Goal: Task Accomplishment & Management: Use online tool/utility

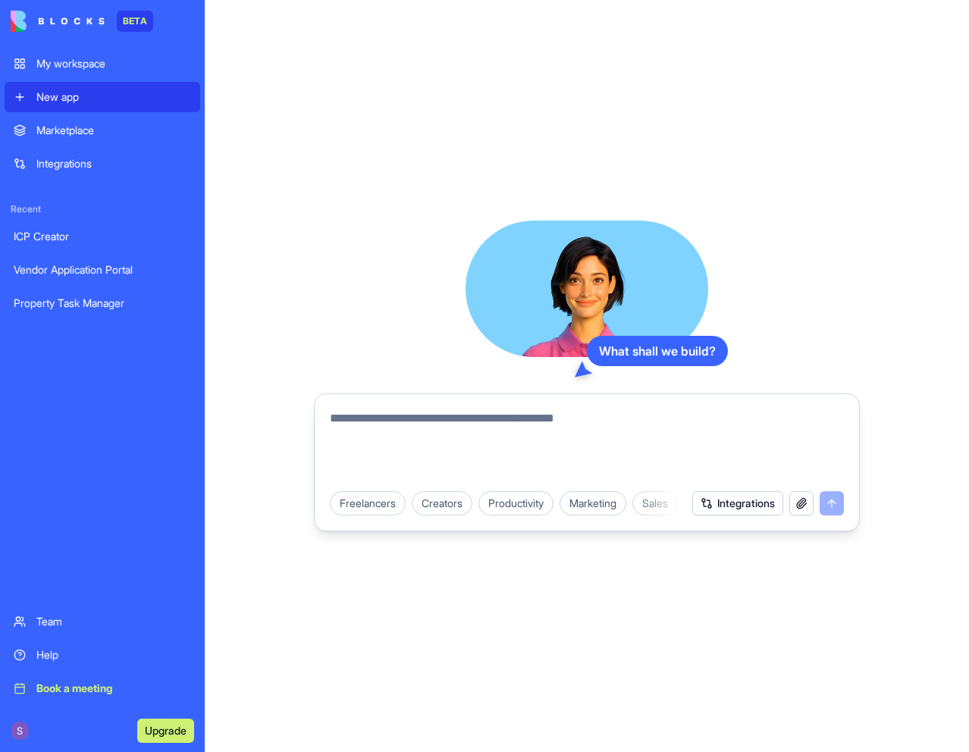
click at [504, 441] on textarea at bounding box center [587, 446] width 514 height 73
paste textarea "**********"
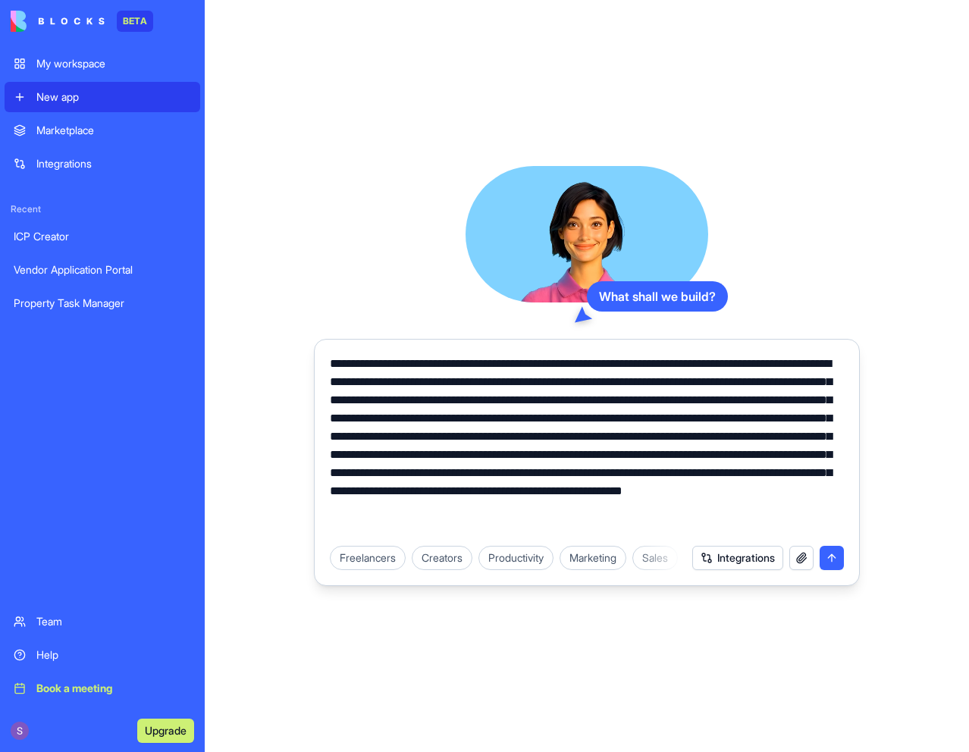
type textarea "**********"
click at [752, 561] on button "Integrations" at bounding box center [738, 558] width 91 height 24
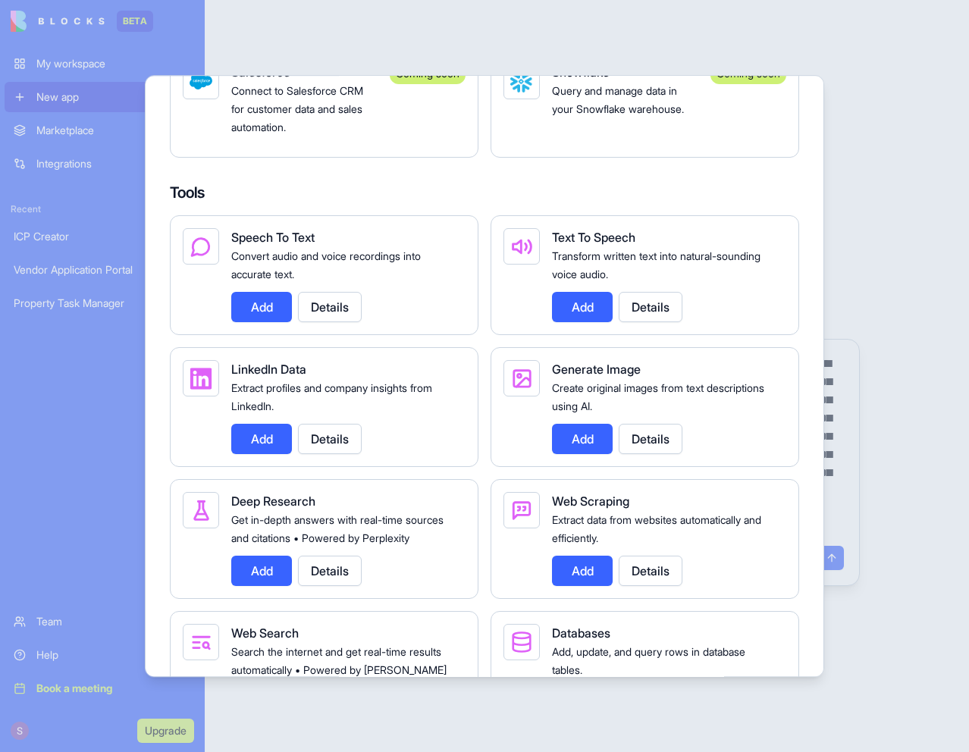
scroll to position [1421, 0]
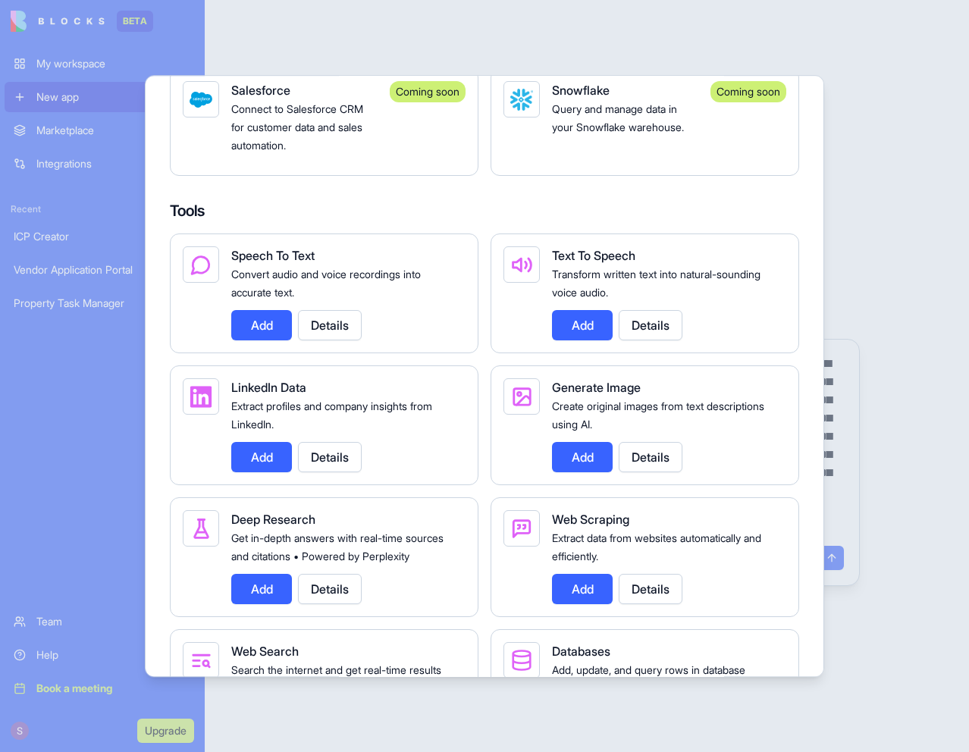
click at [851, 249] on div at bounding box center [484, 376] width 969 height 752
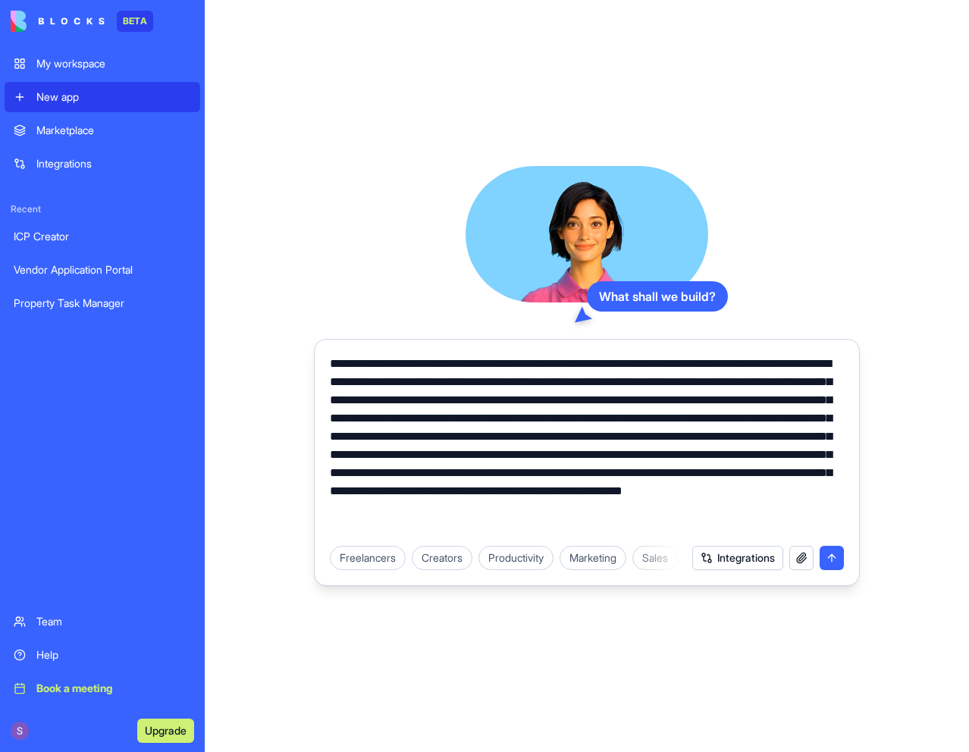
click at [759, 561] on button "Integrations" at bounding box center [738, 558] width 91 height 24
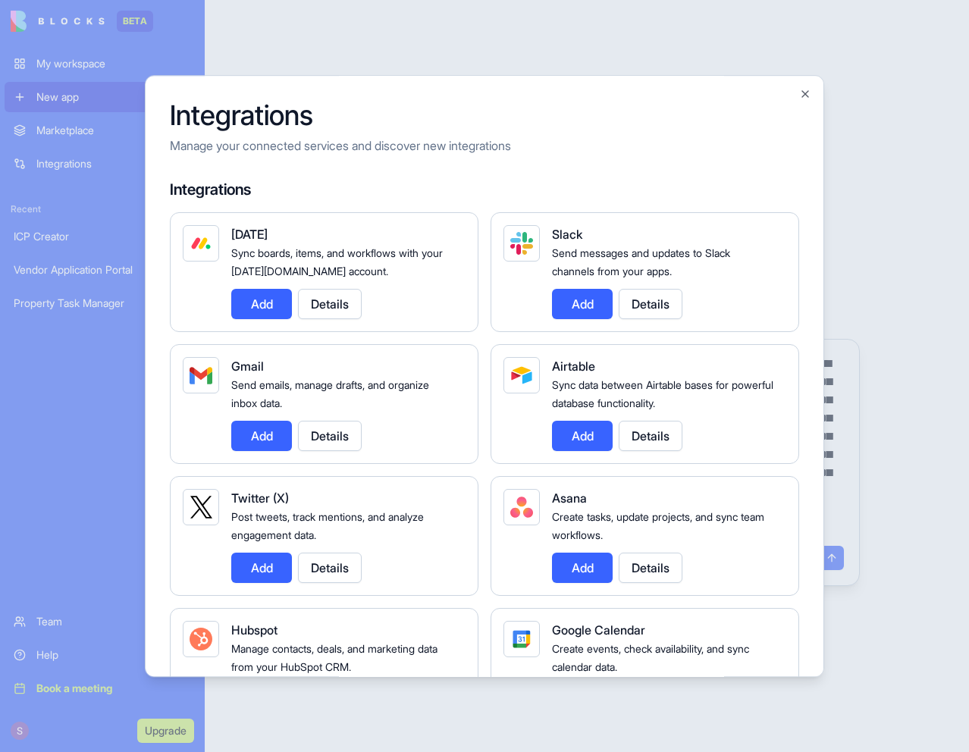
click at [872, 449] on div at bounding box center [484, 376] width 969 height 752
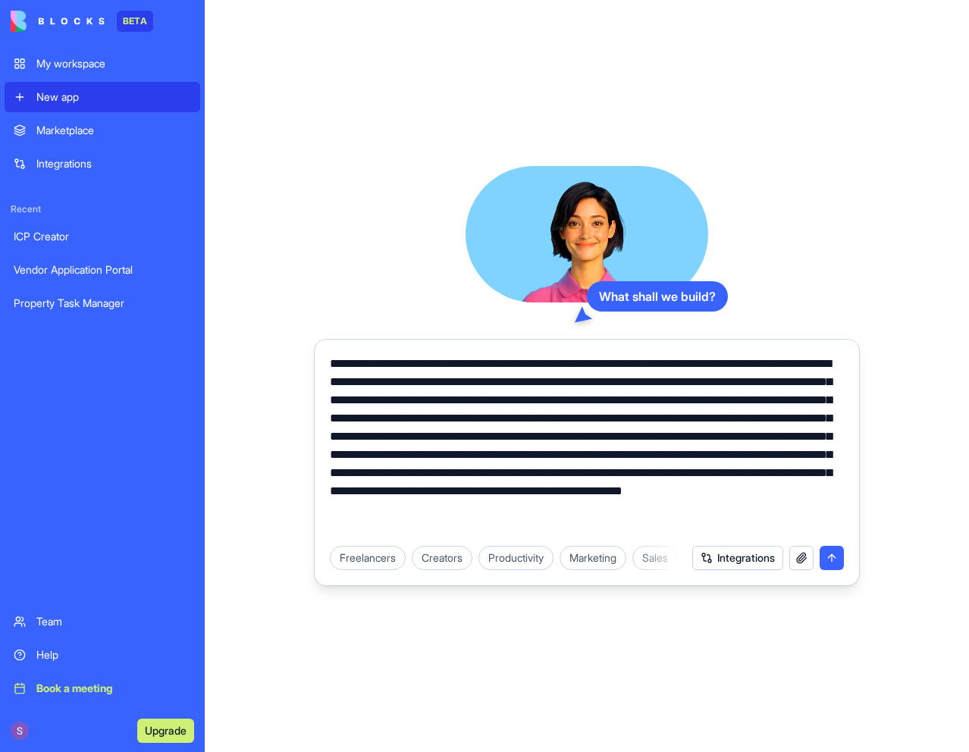
click at [834, 559] on button "submit" at bounding box center [832, 558] width 24 height 24
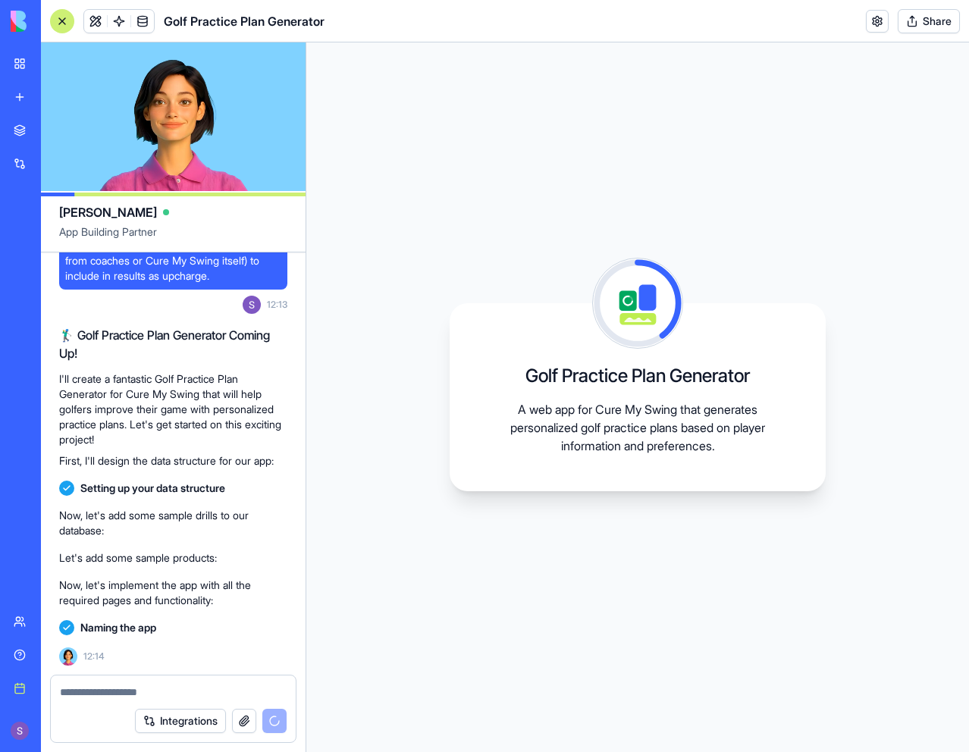
scroll to position [470, 0]
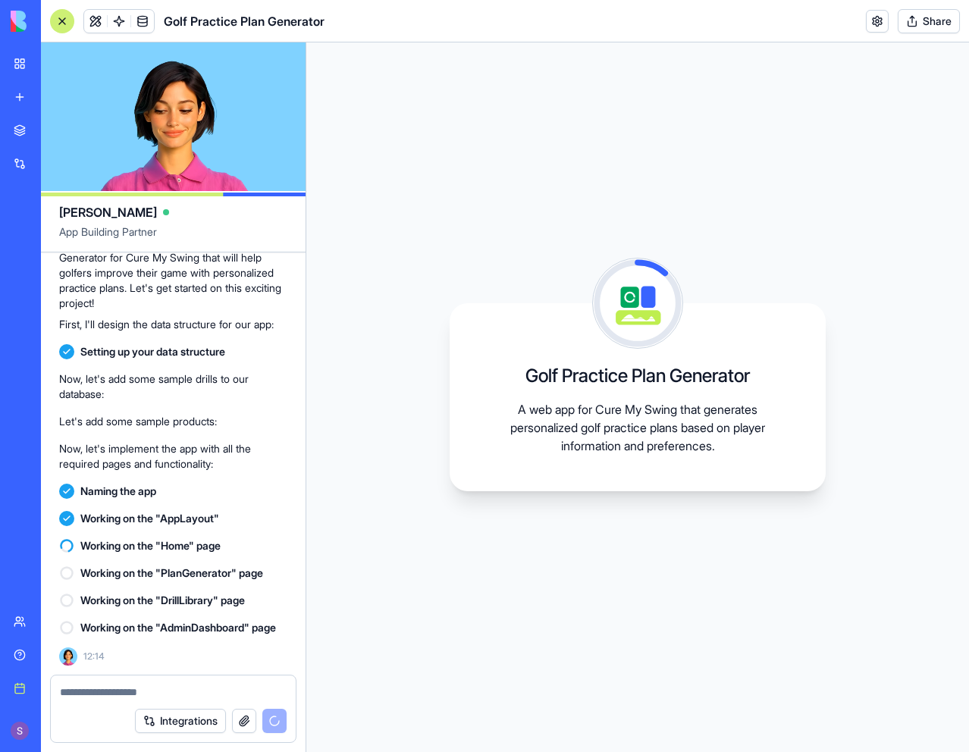
click at [569, 58] on div "Golf Practice Plan Generator A web app for Cure My Swing that generates persona…" at bounding box center [637, 397] width 663 height 710
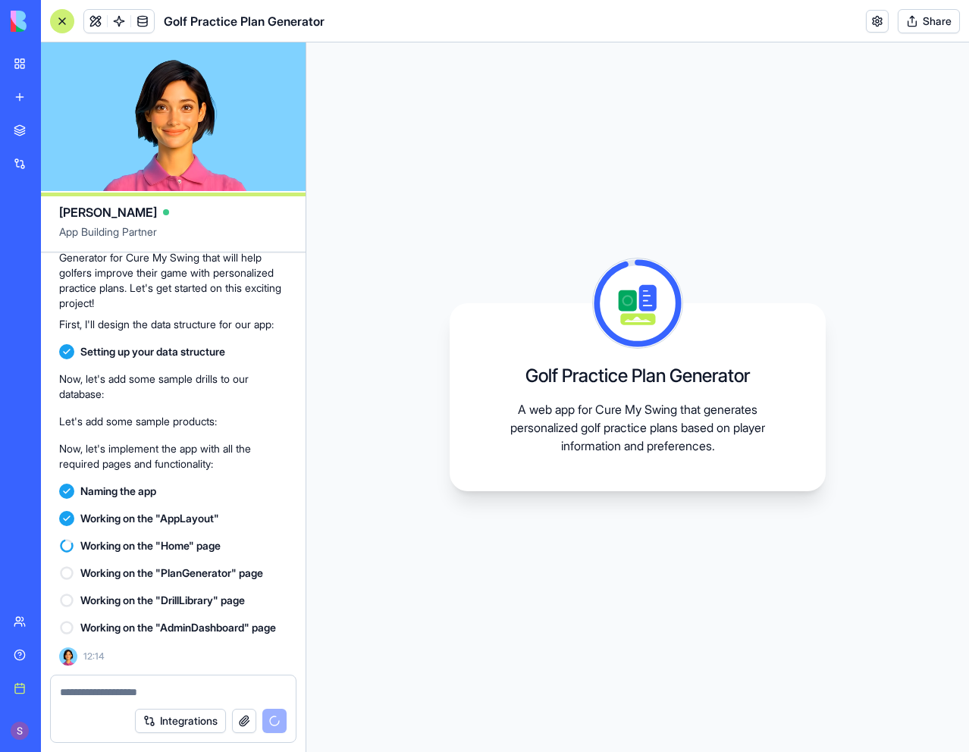
click at [560, 42] on header "Golf Practice Plan Generator Share" at bounding box center [505, 21] width 928 height 42
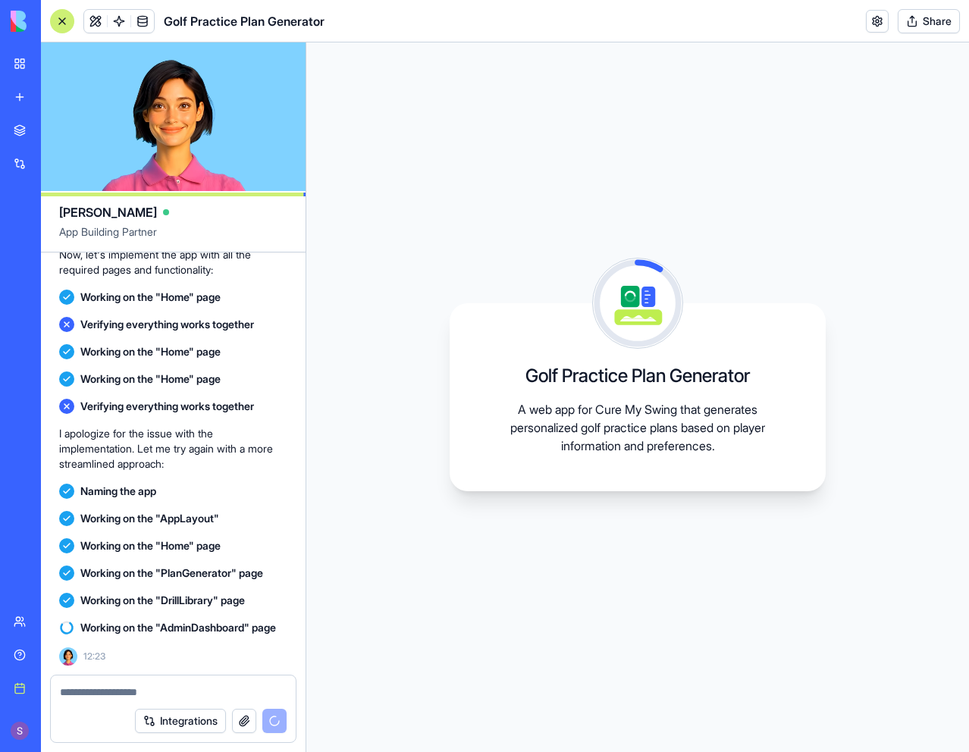
scroll to position [691, 0]
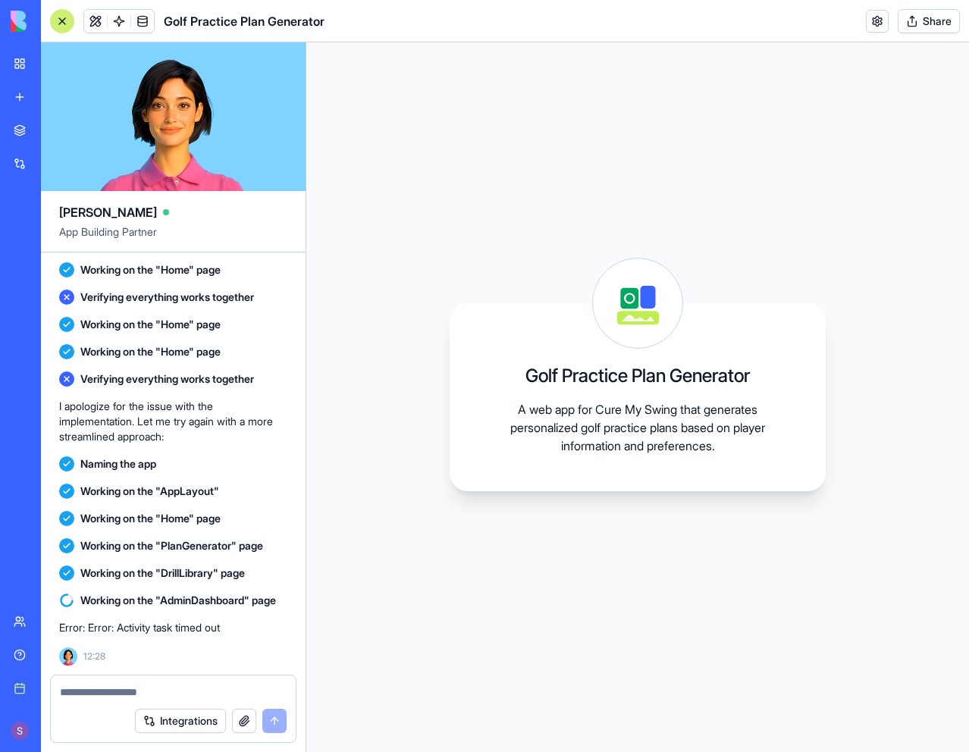
click at [635, 561] on div "Golf Practice Plan Generator A web app for Cure My Swing that generates persona…" at bounding box center [637, 397] width 663 height 710
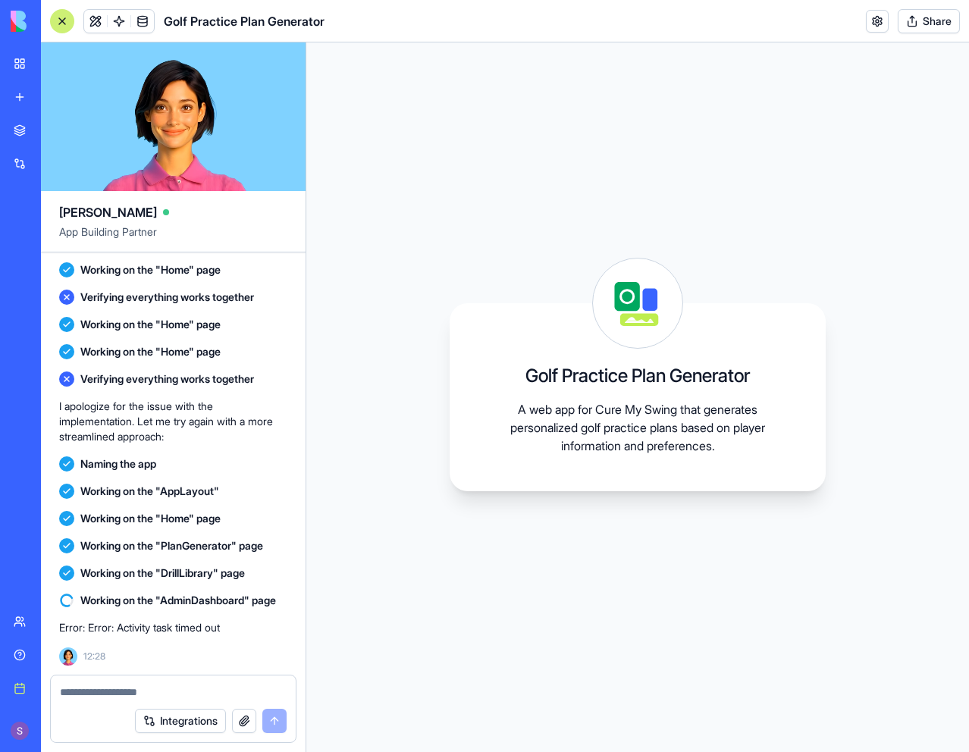
click at [194, 645] on div "Error: Error: Activity task timed out 12:28" at bounding box center [173, 640] width 228 height 52
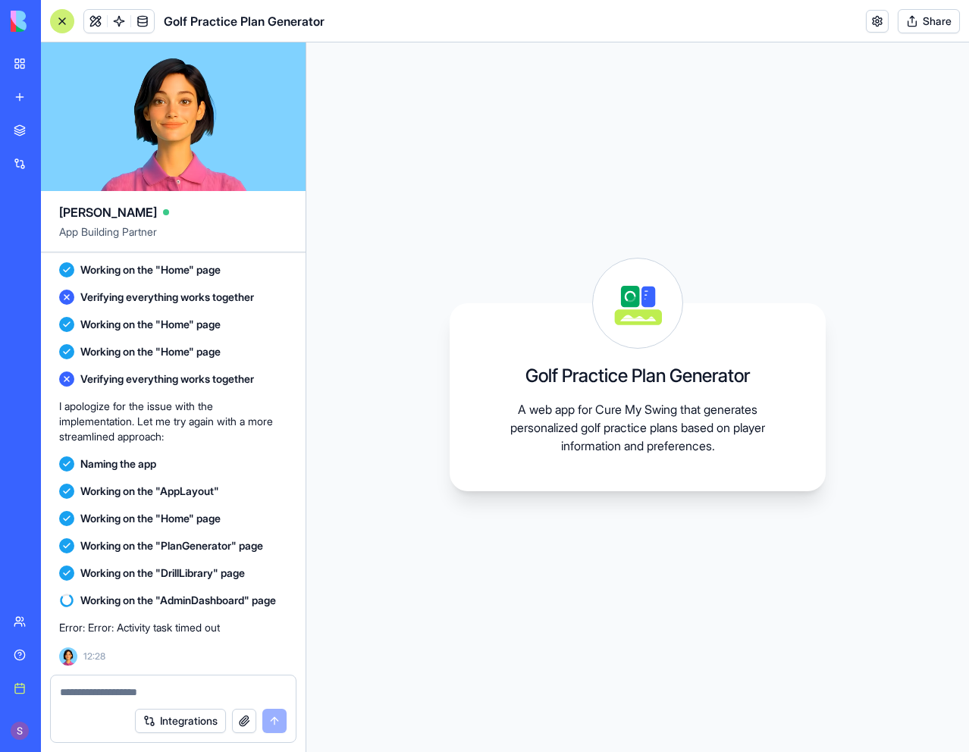
click at [190, 644] on div "Error: Error: Activity task timed out 12:28" at bounding box center [173, 640] width 228 height 52
click at [400, 544] on div "Golf Practice Plan Generator A web app for Cure My Swing that generates persona…" at bounding box center [637, 397] width 663 height 710
click at [56, 301] on div "New App" at bounding box center [35, 303] width 42 height 15
click at [254, 457] on div "Naming the app" at bounding box center [173, 464] width 228 height 15
click at [153, 608] on span "Working on the "AdminDashboard" page" at bounding box center [178, 600] width 196 height 15
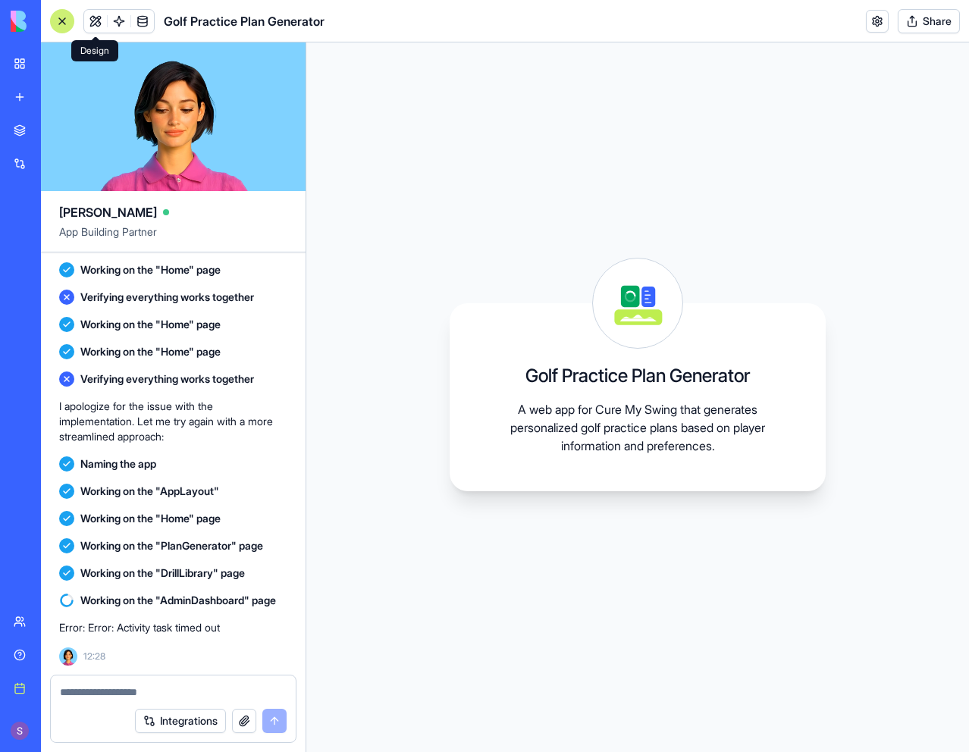
click at [102, 21] on button at bounding box center [95, 21] width 23 height 23
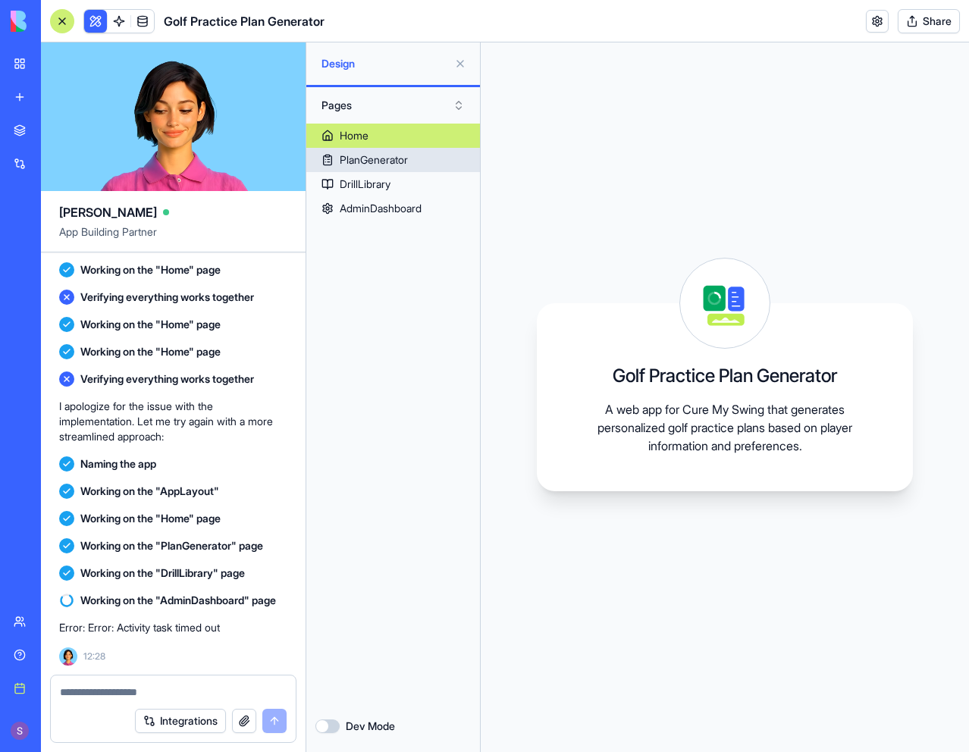
click at [419, 167] on link "PlanGenerator" at bounding box center [393, 160] width 174 height 24
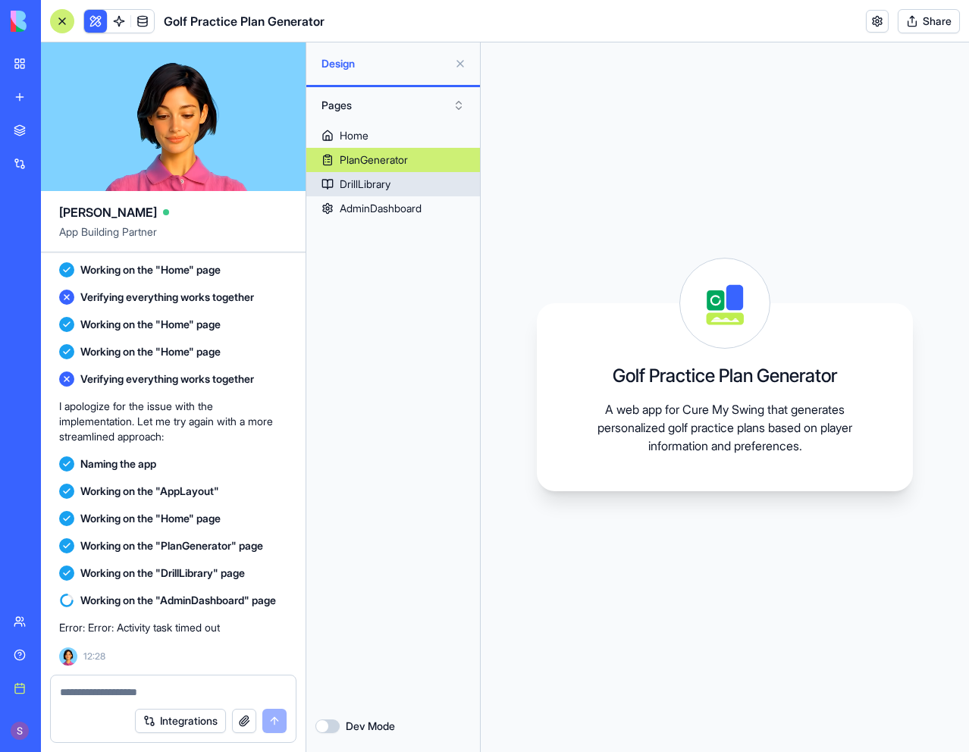
click at [422, 187] on link "DrillLibrary" at bounding box center [393, 184] width 174 height 24
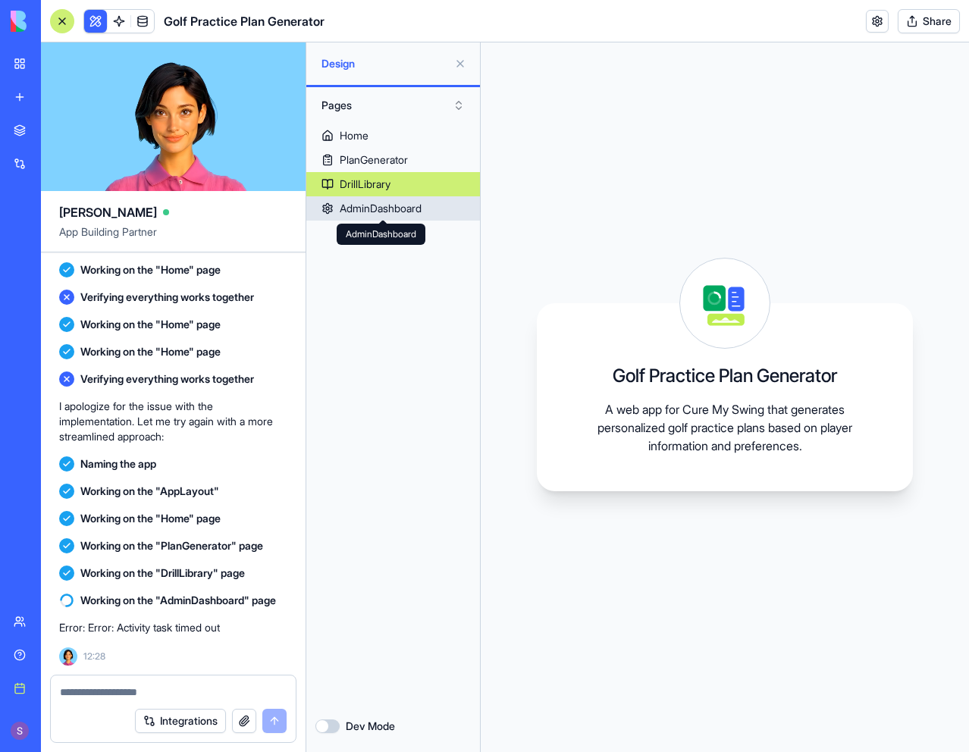
click at [422, 211] on div "AdminDashboard" at bounding box center [381, 208] width 82 height 15
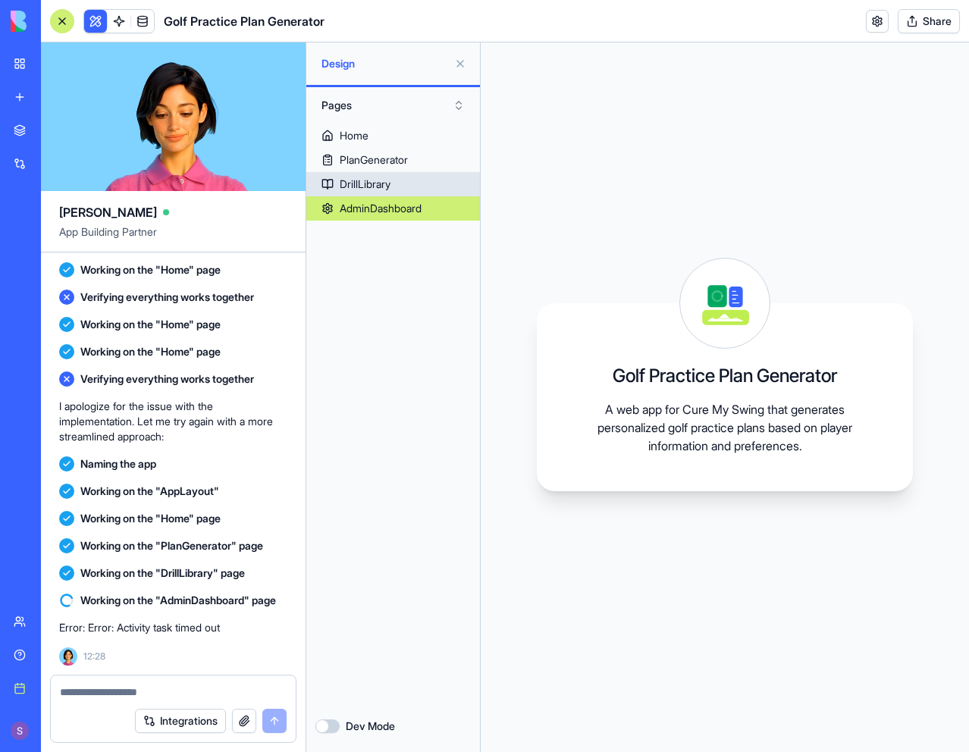
click at [416, 181] on link "DrillLibrary" at bounding box center [393, 184] width 174 height 24
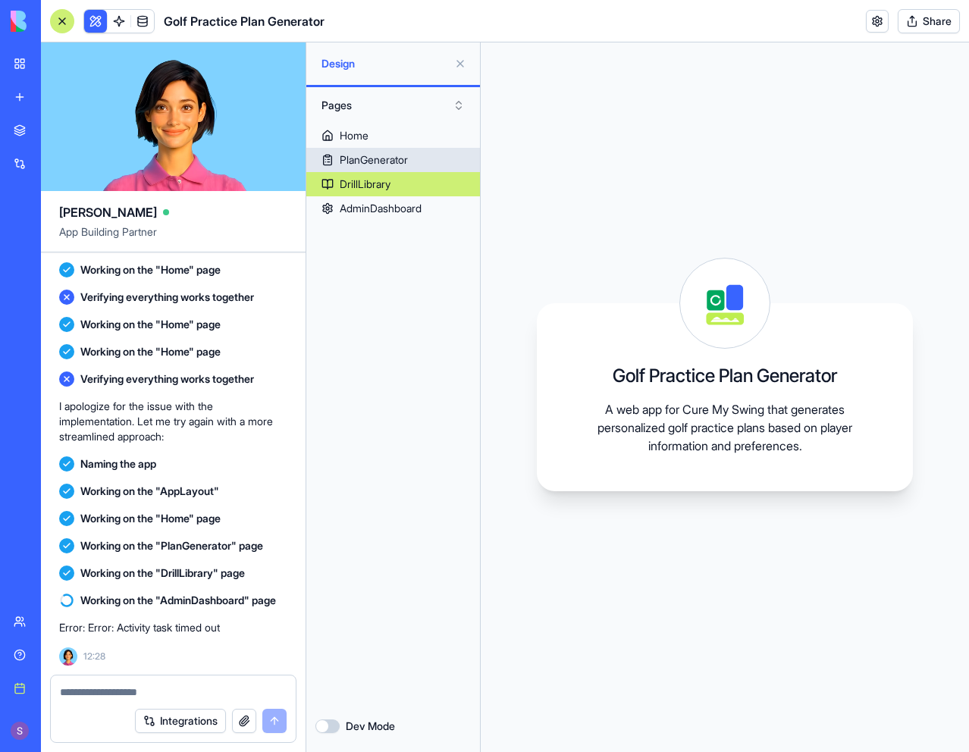
click at [417, 154] on link "PlanGenerator" at bounding box center [393, 160] width 174 height 24
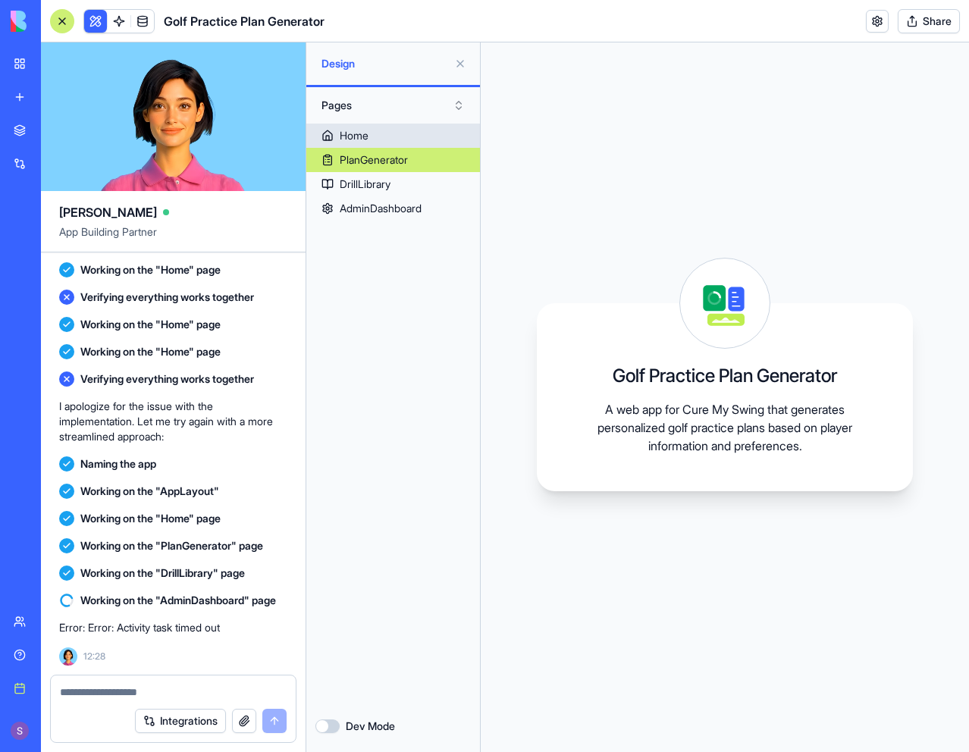
click at [413, 137] on link "Home" at bounding box center [393, 136] width 174 height 24
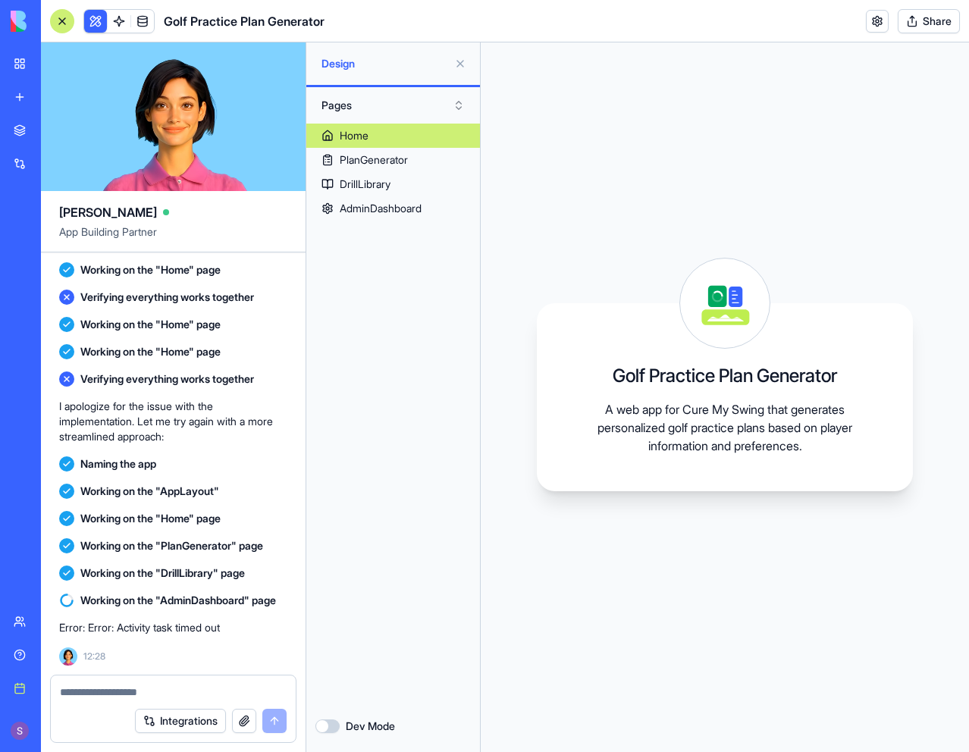
click at [453, 104] on button "Pages" at bounding box center [393, 105] width 159 height 24
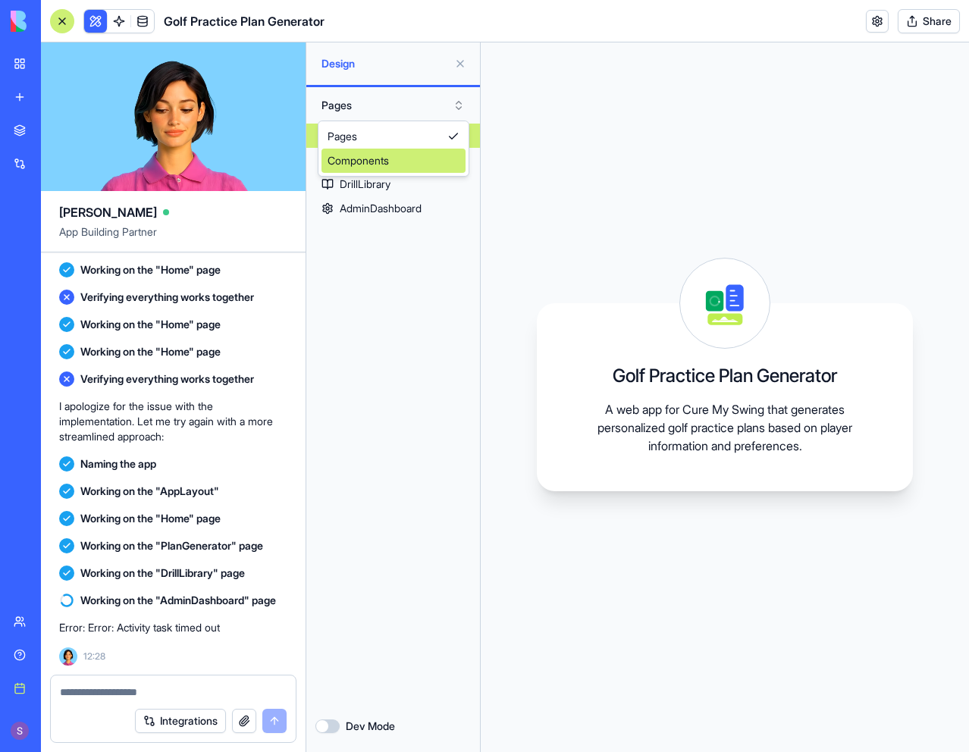
click at [416, 159] on div "Components" at bounding box center [394, 161] width 144 height 24
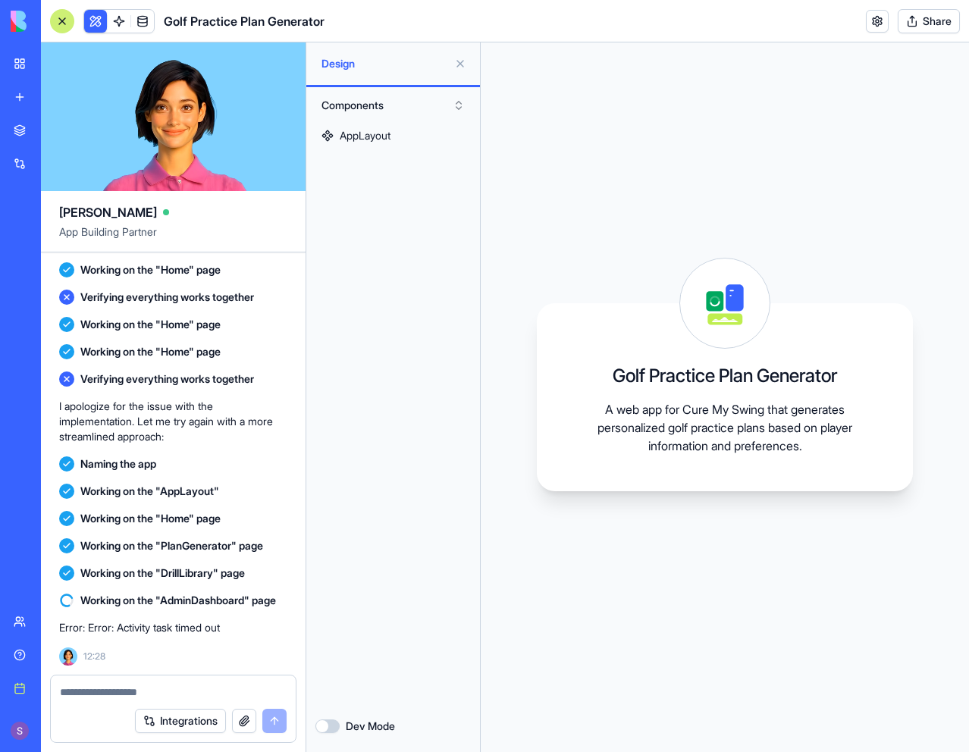
click at [454, 107] on button "Components" at bounding box center [393, 105] width 159 height 24
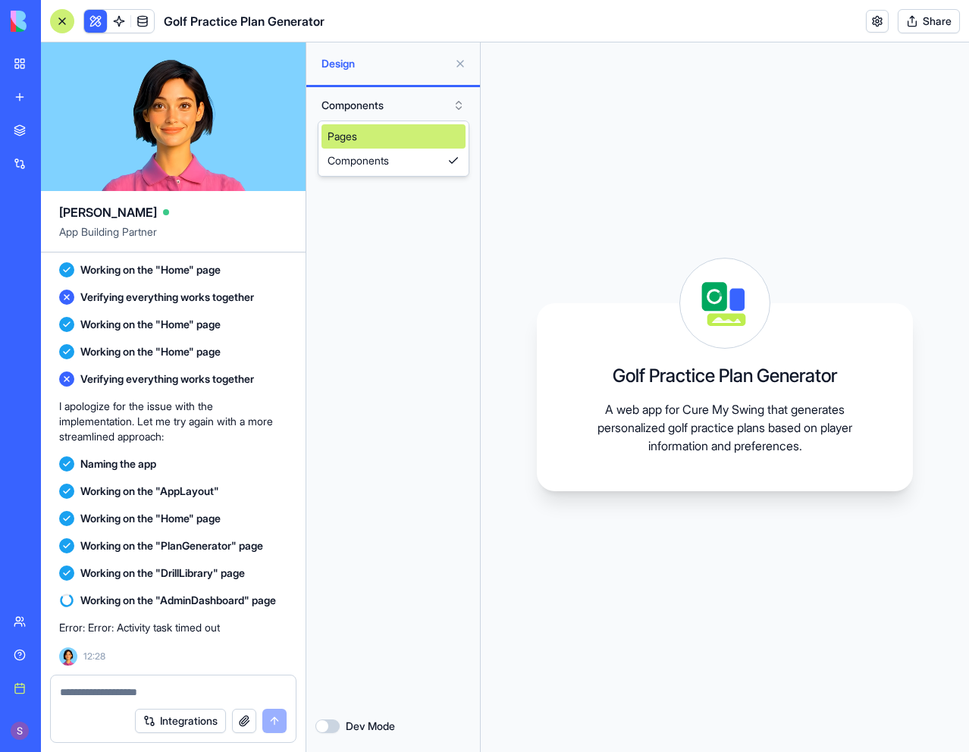
click at [421, 147] on div "Pages" at bounding box center [394, 136] width 144 height 24
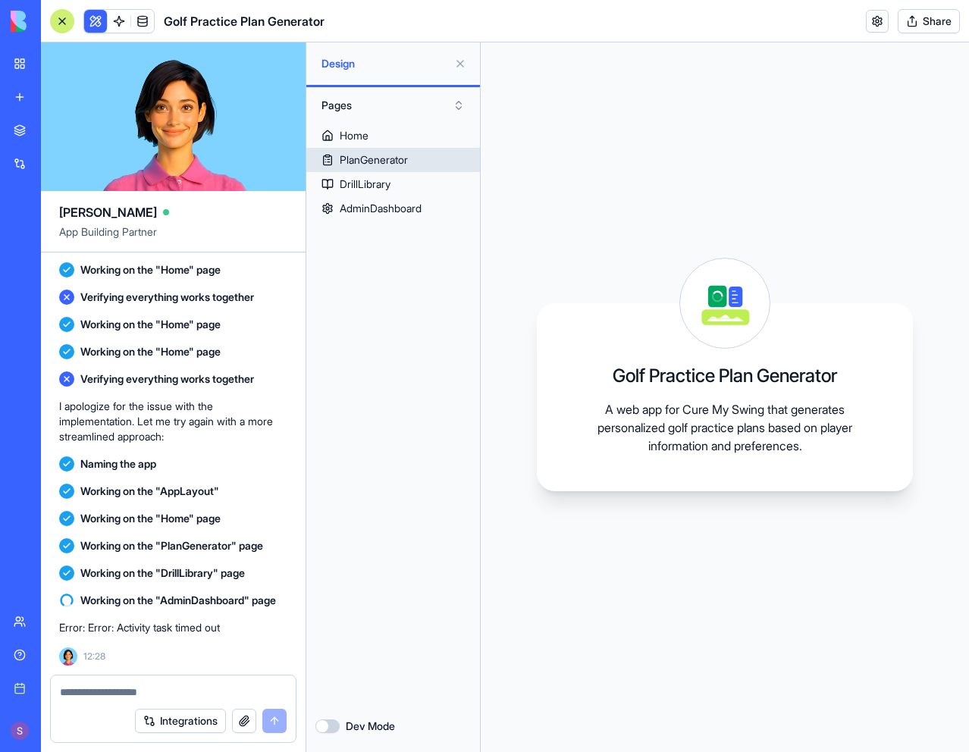
click at [417, 161] on link "PlanGenerator" at bounding box center [393, 160] width 174 height 24
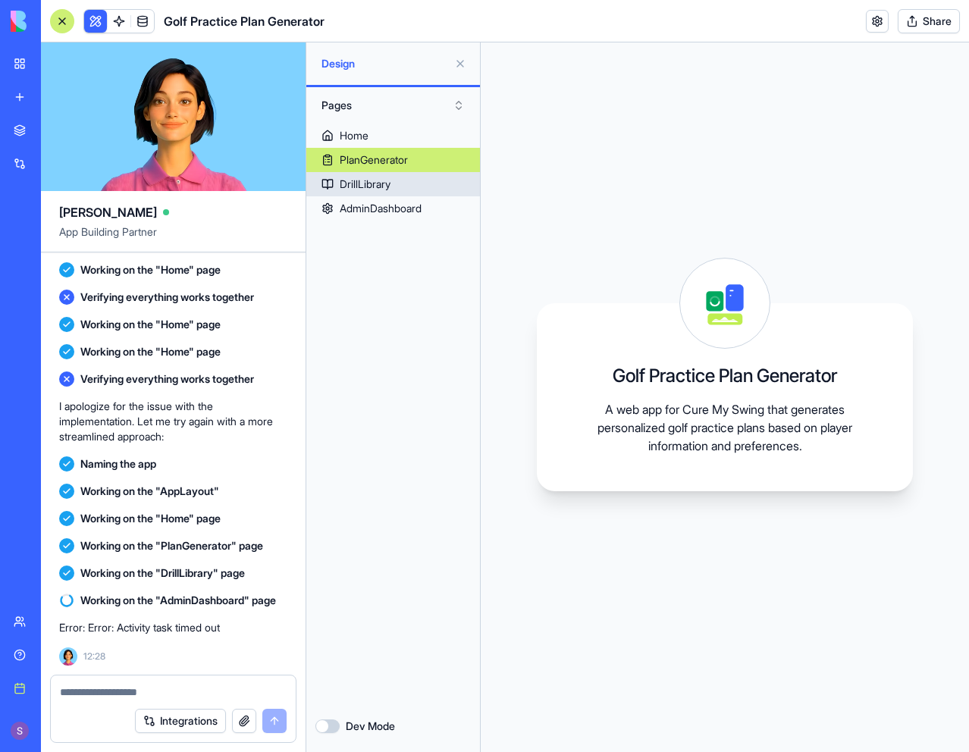
click at [424, 181] on link "DrillLibrary" at bounding box center [393, 184] width 174 height 24
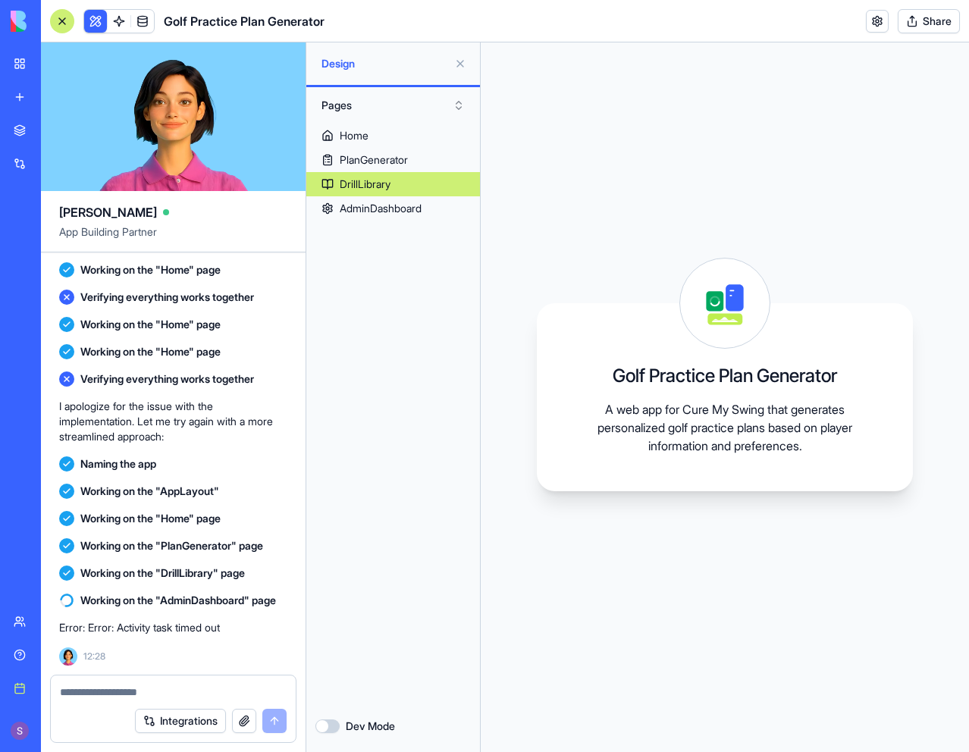
click at [155, 687] on textarea at bounding box center [173, 692] width 227 height 15
click at [275, 720] on div "Integrations" at bounding box center [211, 721] width 152 height 24
click at [325, 726] on button "Dev Mode" at bounding box center [328, 727] width 24 height 14
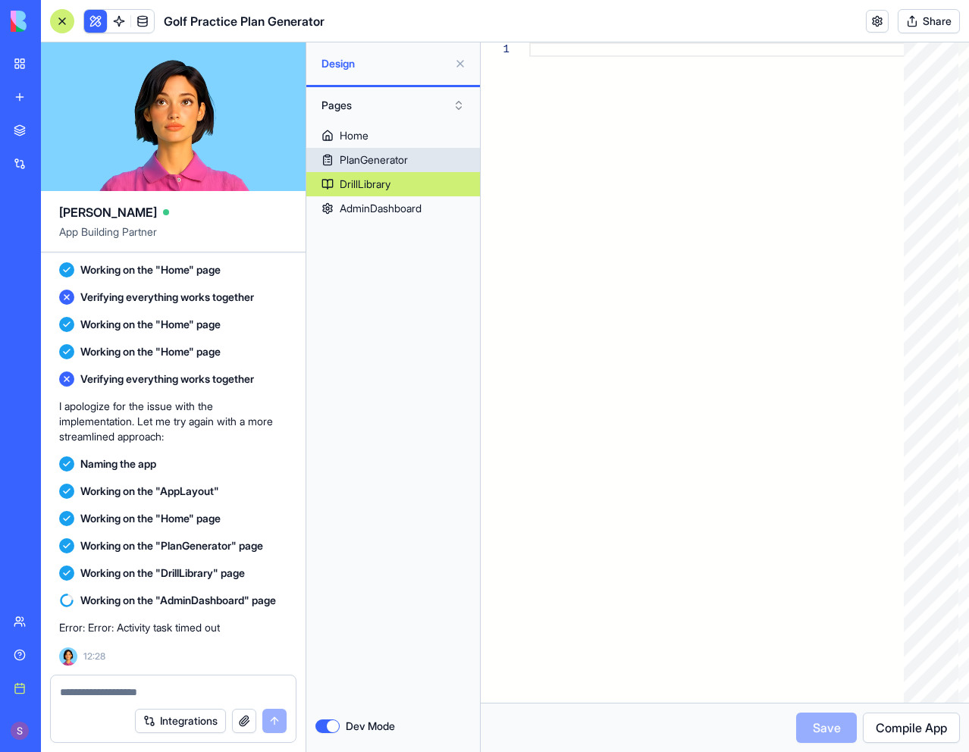
click at [422, 162] on link "PlanGenerator" at bounding box center [393, 160] width 174 height 24
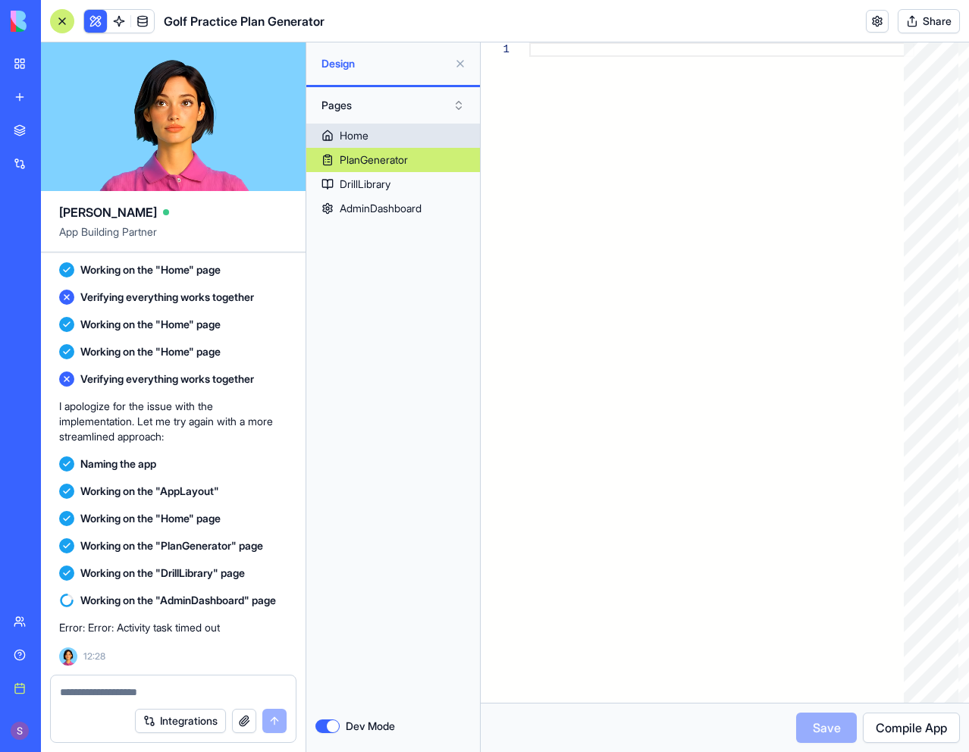
click at [427, 132] on link "Home" at bounding box center [393, 136] width 174 height 24
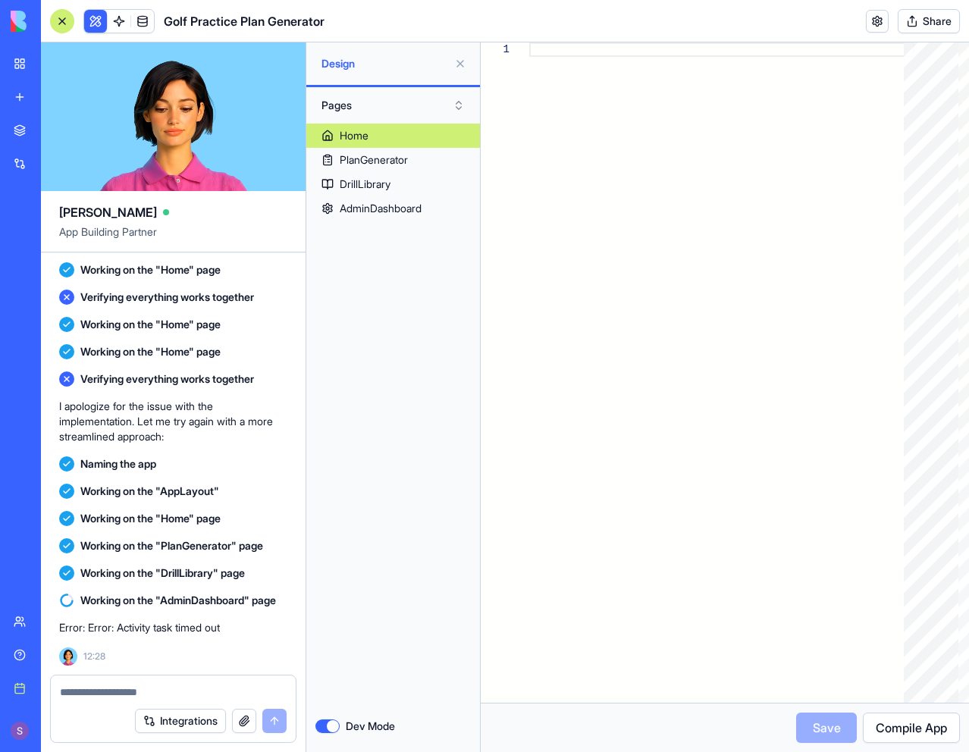
click at [429, 104] on button "Pages" at bounding box center [393, 105] width 159 height 24
click at [429, 105] on button "Pages" at bounding box center [393, 105] width 159 height 24
click at [333, 729] on button "Dev Mode" at bounding box center [328, 727] width 24 height 14
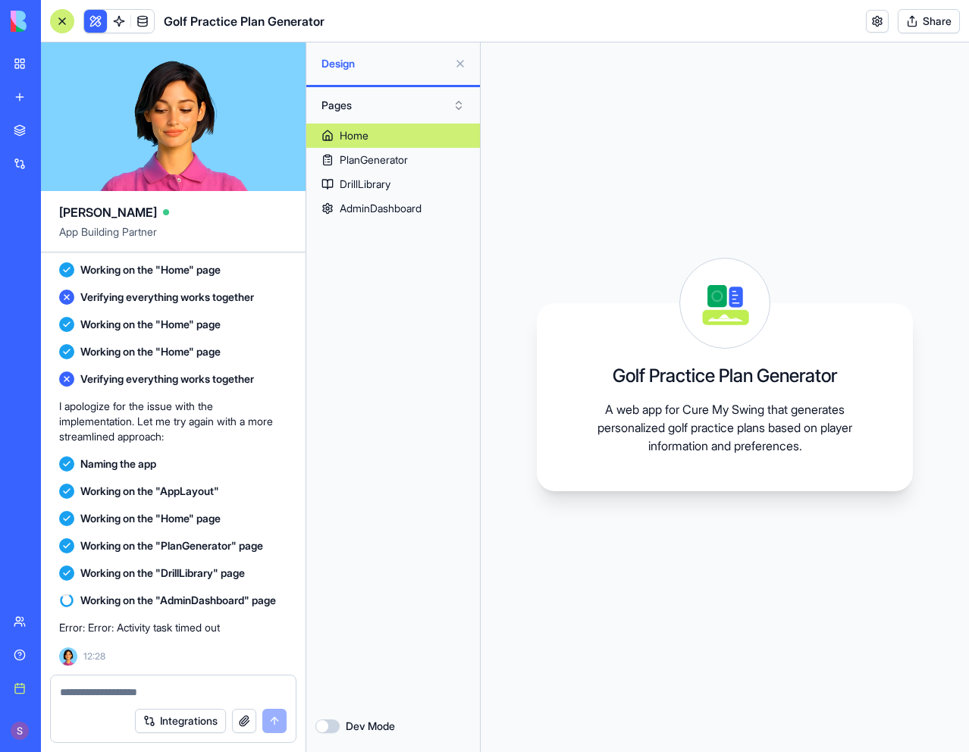
click at [179, 604] on span "Working on the "AdminDashboard" page" at bounding box center [178, 600] width 196 height 15
click at [172, 689] on textarea at bounding box center [173, 692] width 227 height 15
click at [274, 723] on div "Integrations" at bounding box center [211, 721] width 152 height 24
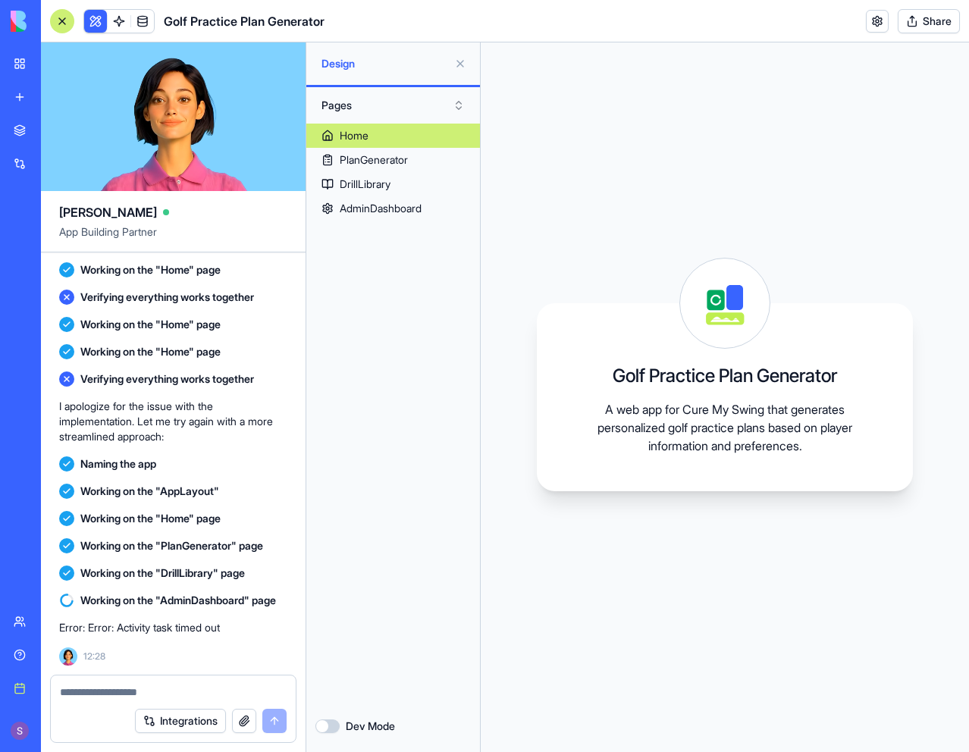
click at [113, 689] on textarea at bounding box center [173, 692] width 227 height 15
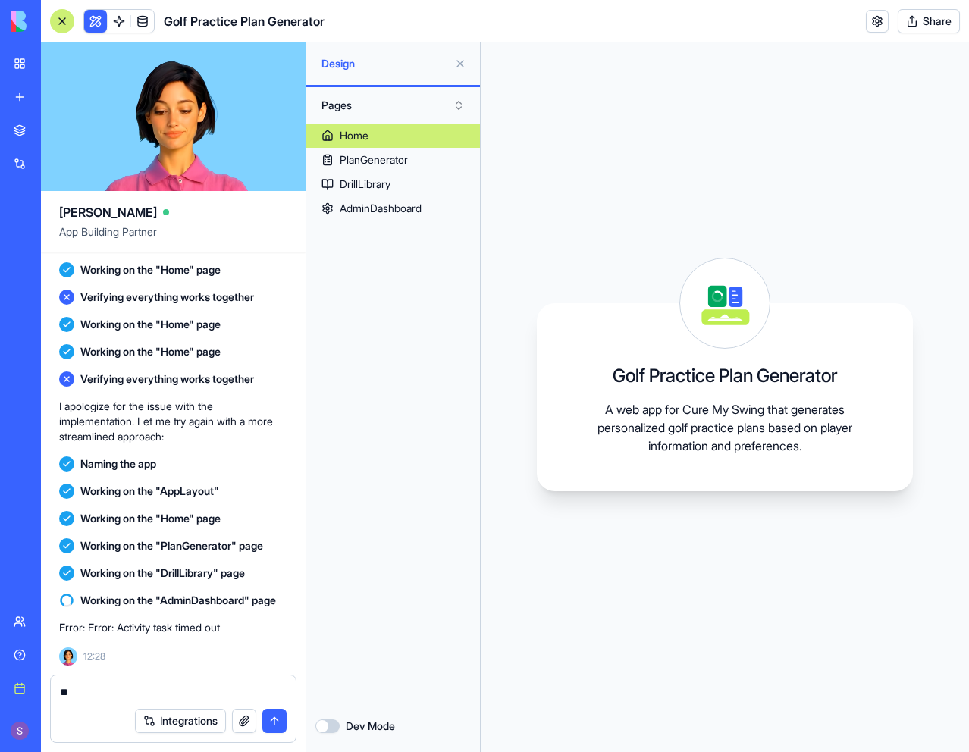
type textarea "*"
type textarea "**********"
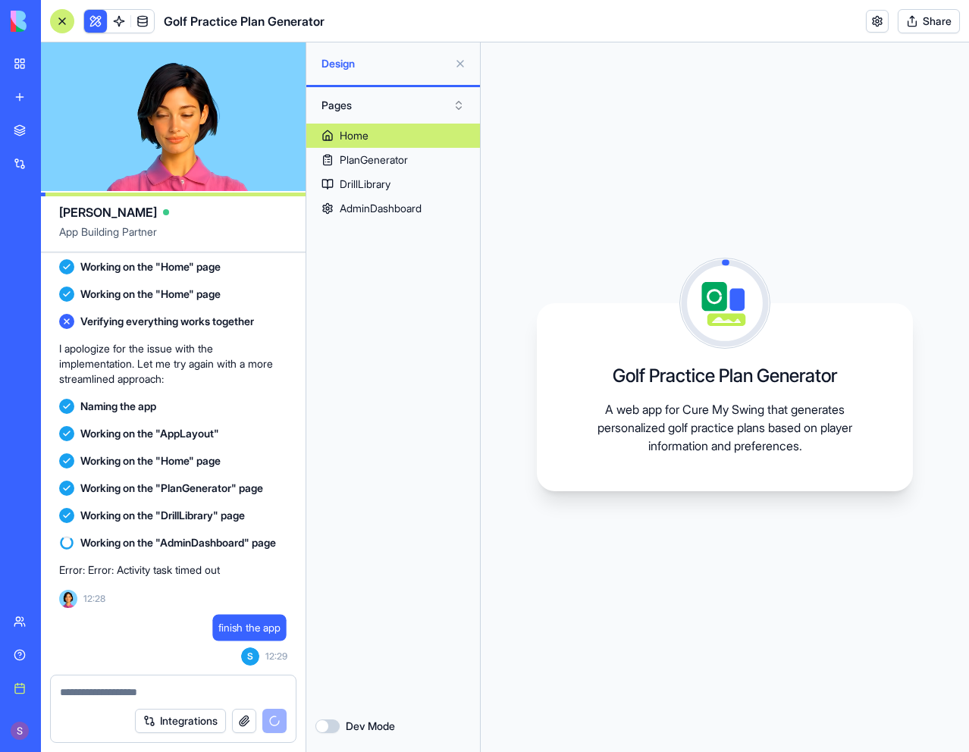
scroll to position [749, 0]
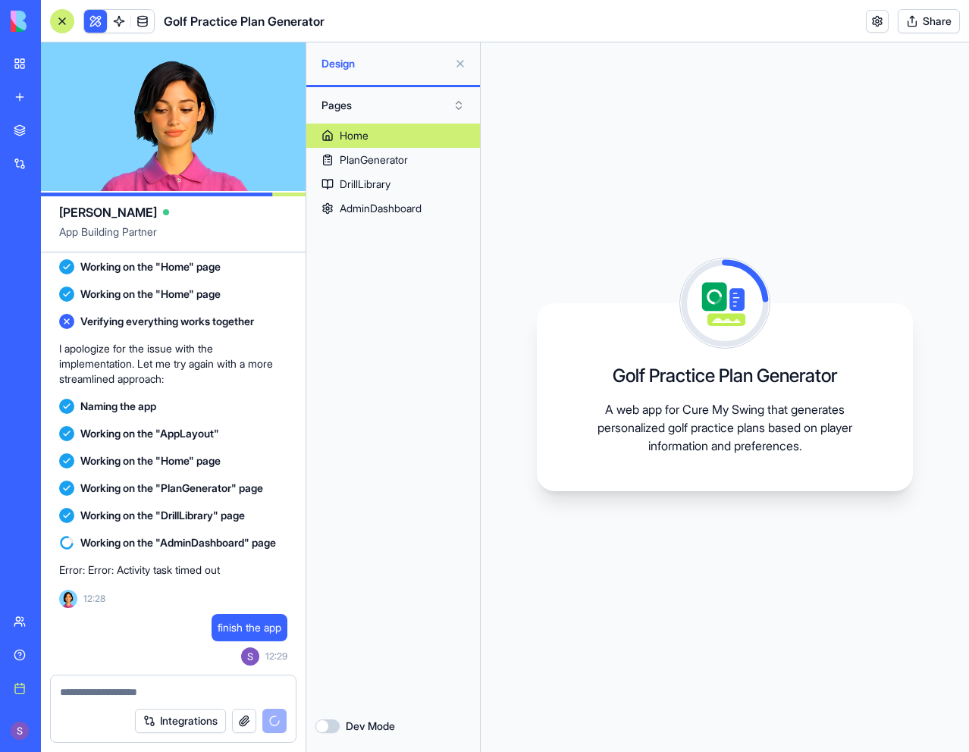
scroll to position [909, 0]
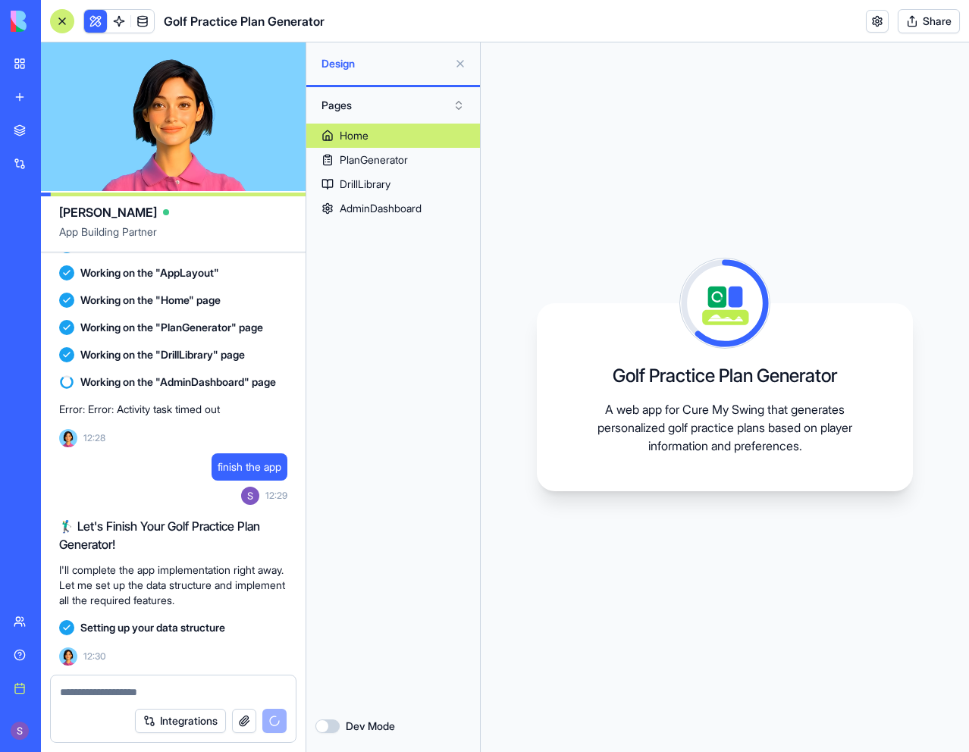
click at [793, 559] on div "Golf Practice Plan Generator A web app for Cure My Swing that generates persona…" at bounding box center [725, 397] width 488 height 710
click at [379, 138] on link "Home" at bounding box center [393, 136] width 174 height 24
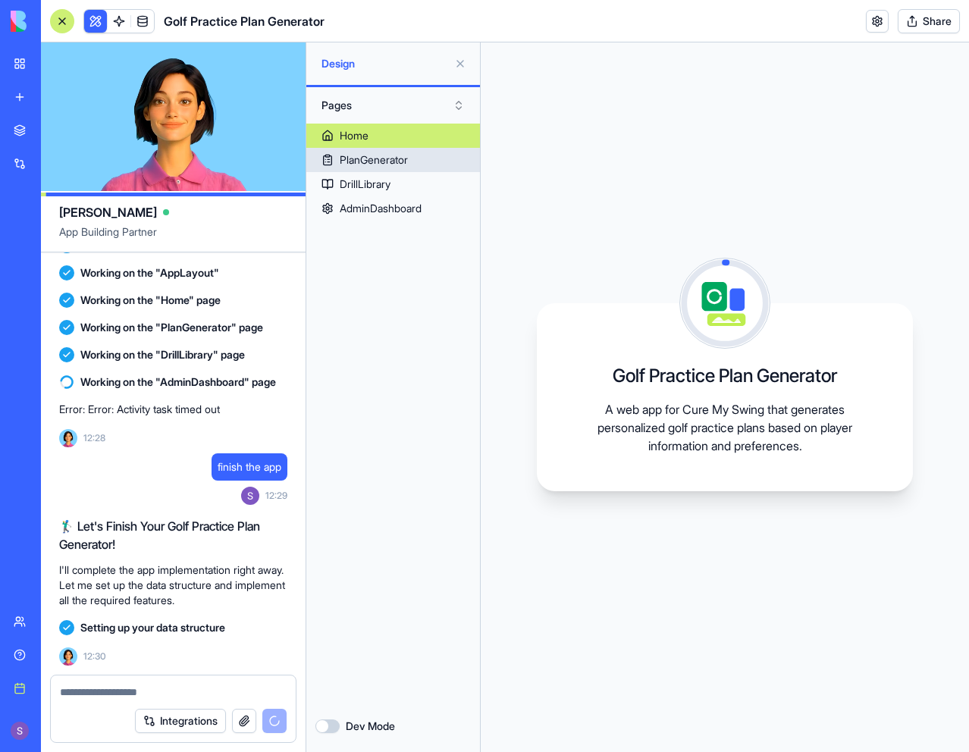
click at [380, 155] on div "PlanGenerator" at bounding box center [374, 159] width 68 height 15
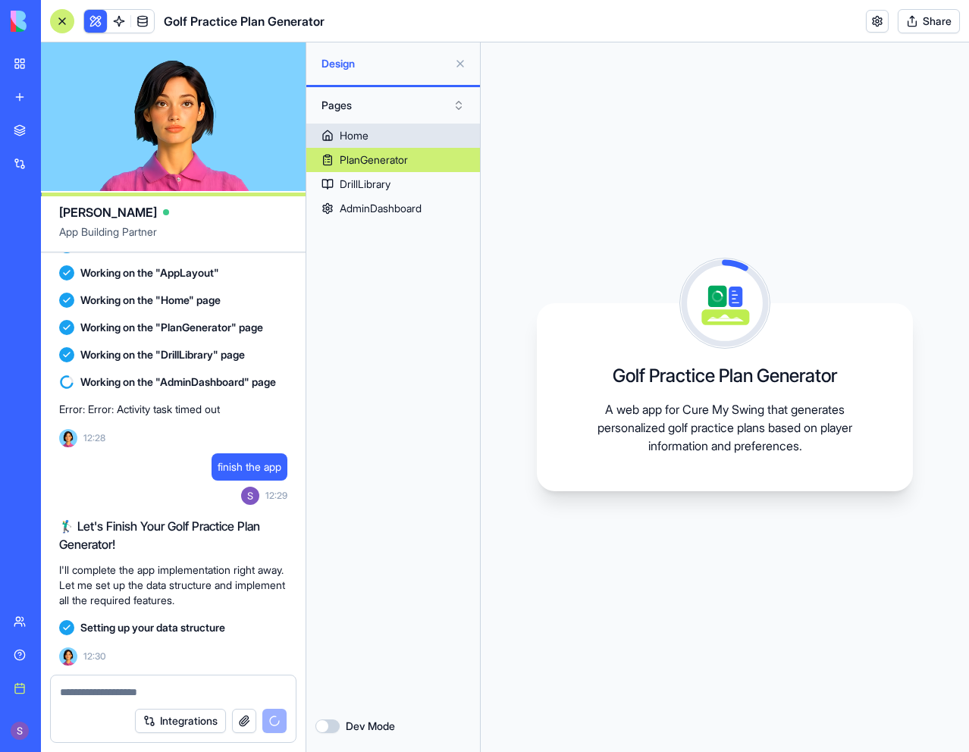
click at [385, 130] on link "Home" at bounding box center [393, 136] width 174 height 24
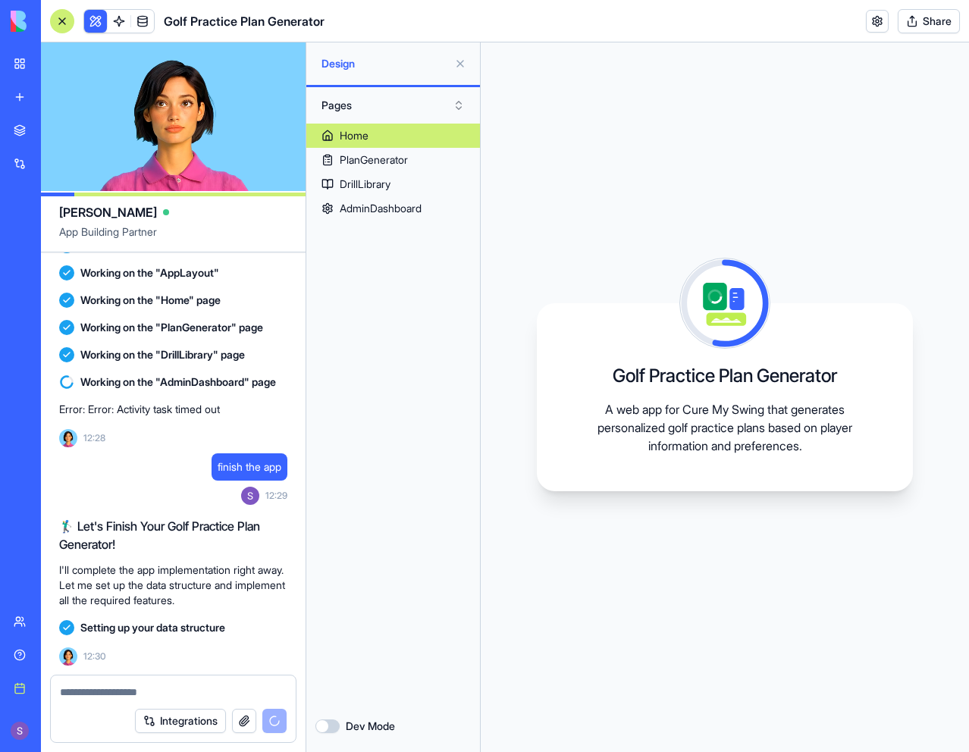
scroll to position [952, 0]
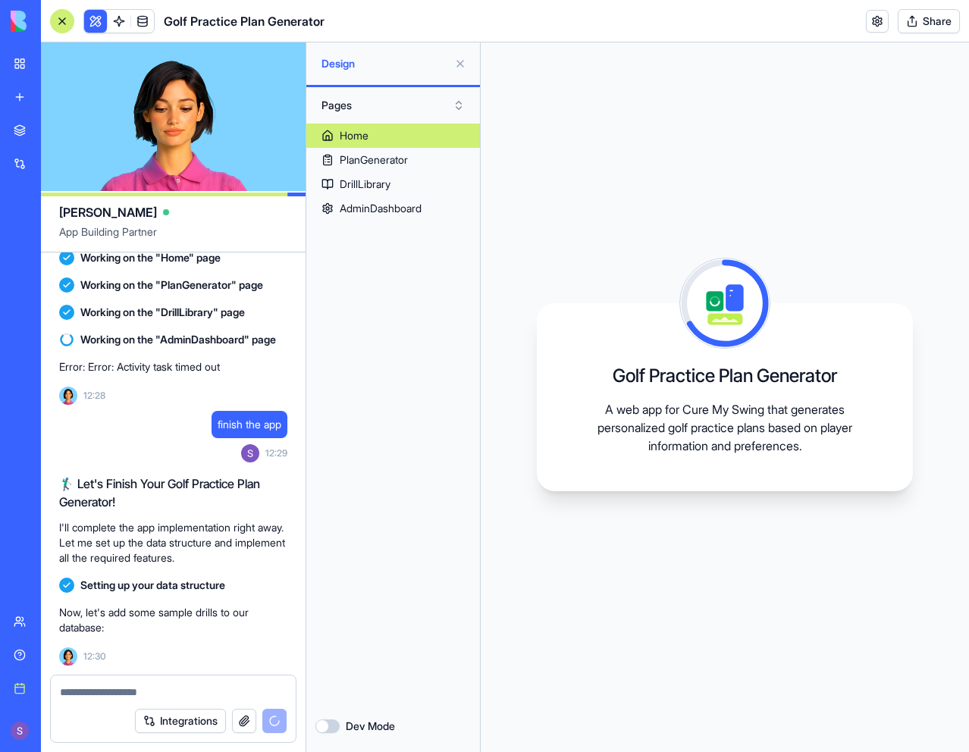
click at [262, 578] on div "Setting up your data structure" at bounding box center [173, 585] width 228 height 15
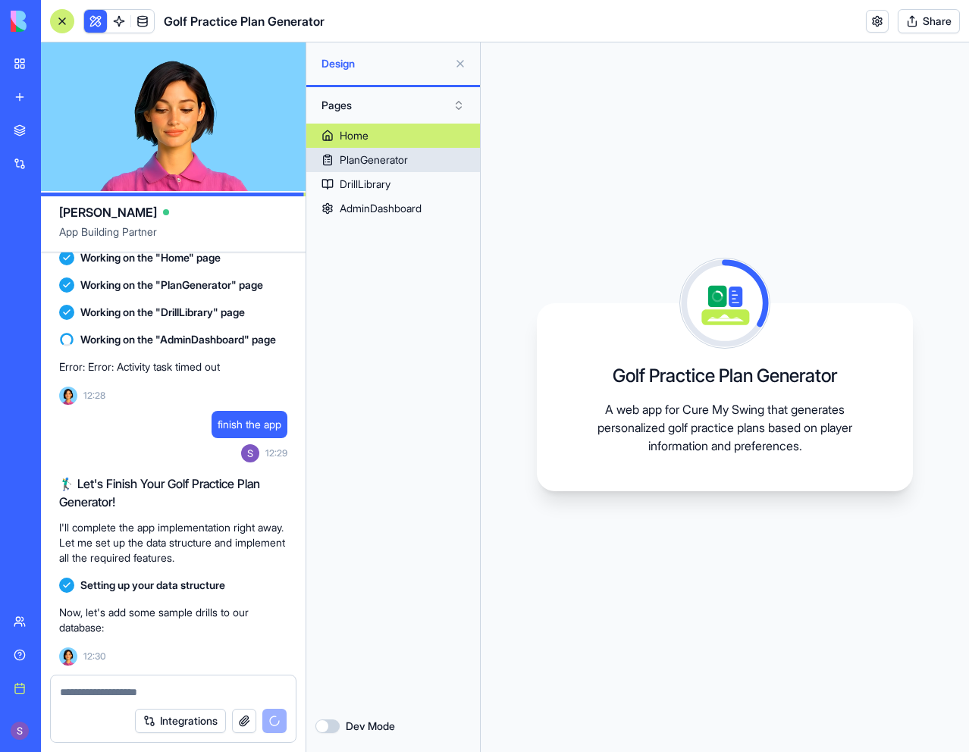
click at [363, 160] on div "PlanGenerator" at bounding box center [374, 159] width 68 height 15
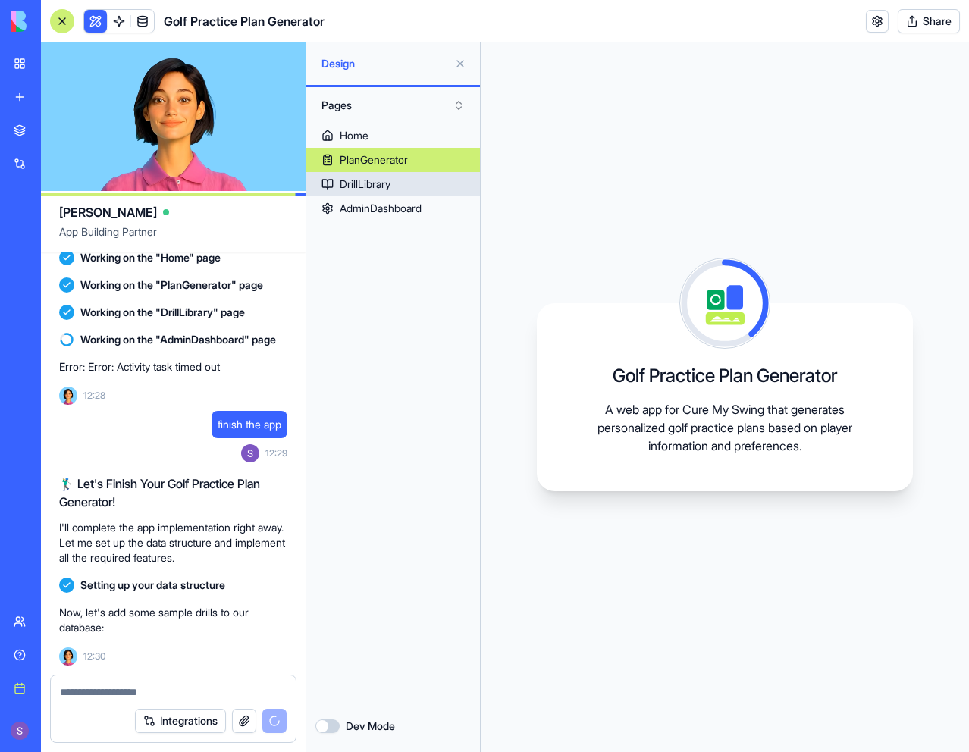
click at [376, 182] on div "DrillLibrary" at bounding box center [365, 184] width 51 height 15
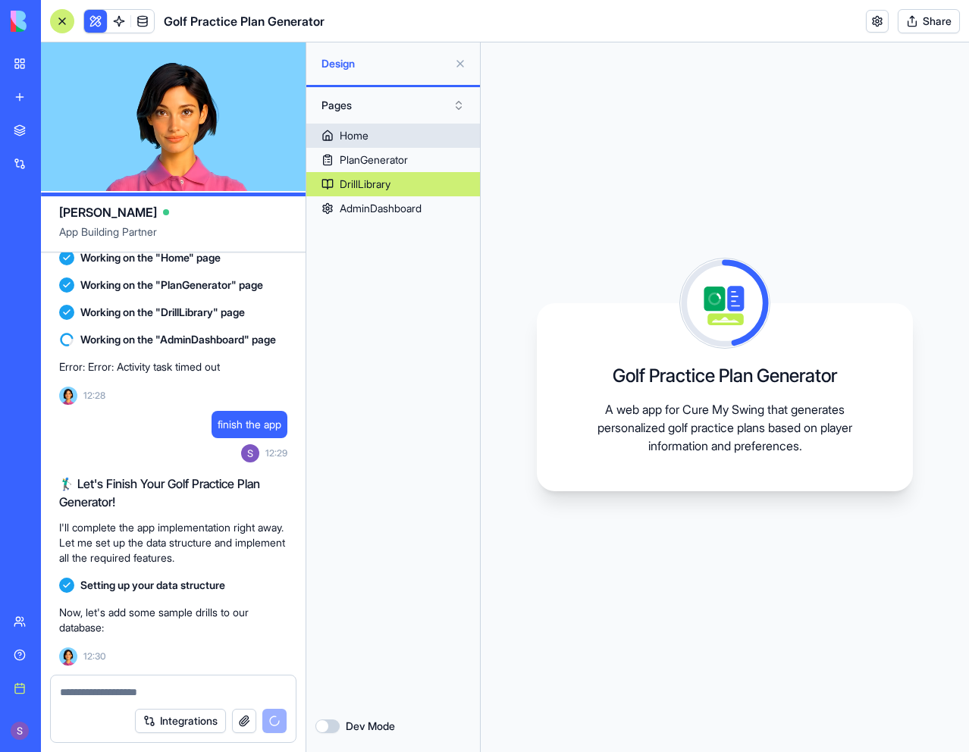
click at [375, 138] on link "Home" at bounding box center [393, 136] width 174 height 24
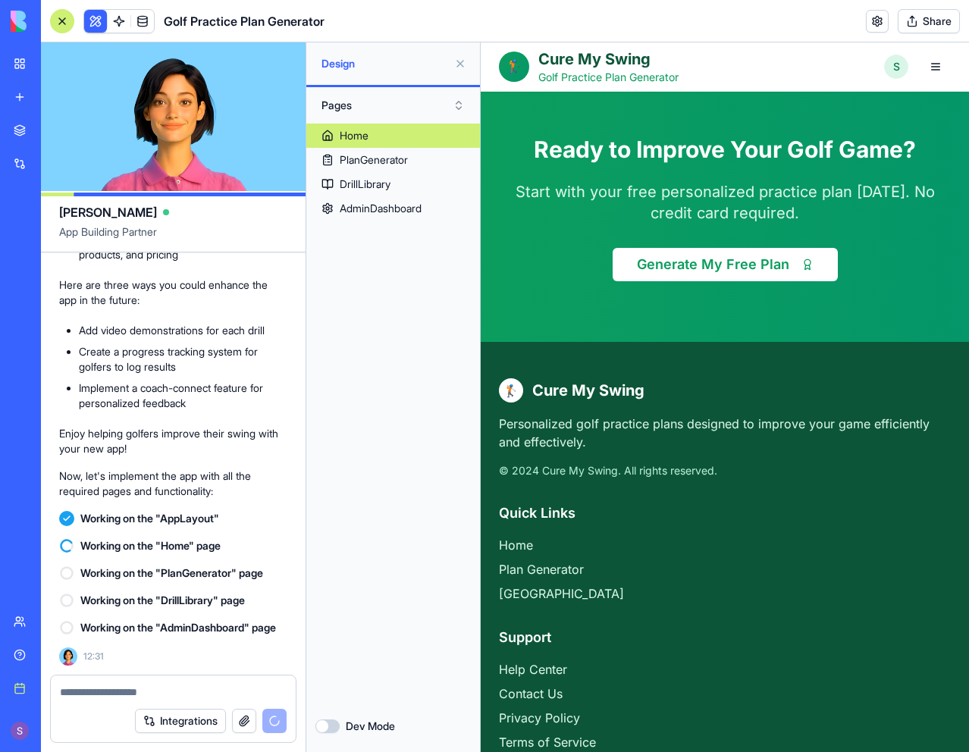
scroll to position [3837, 0]
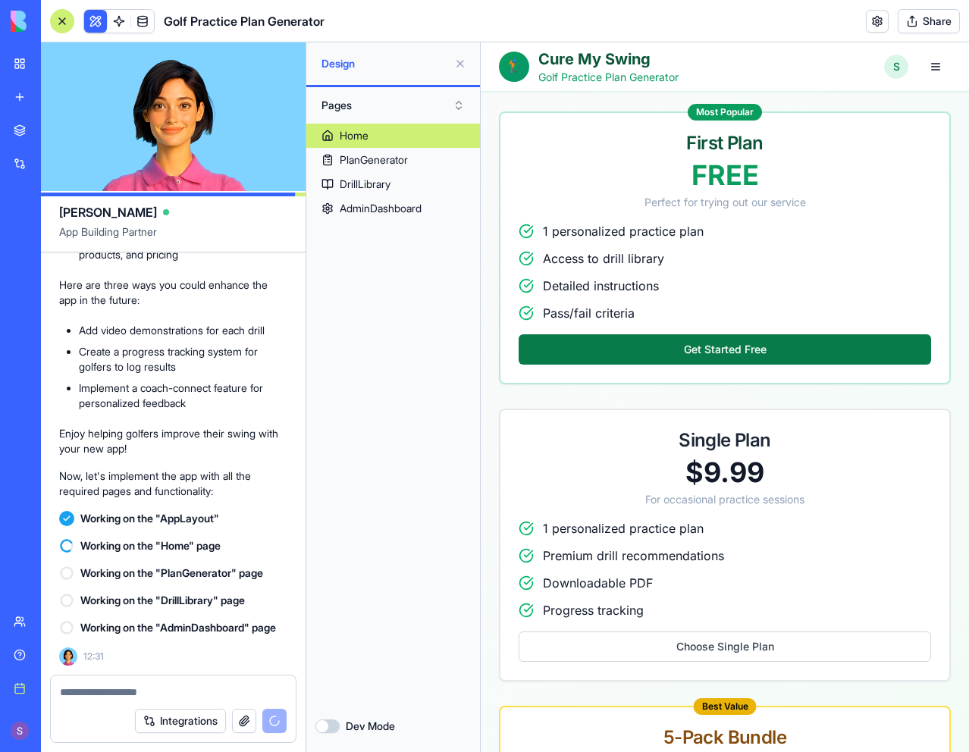
click at [663, 335] on button "Get Started Free" at bounding box center [725, 350] width 413 height 30
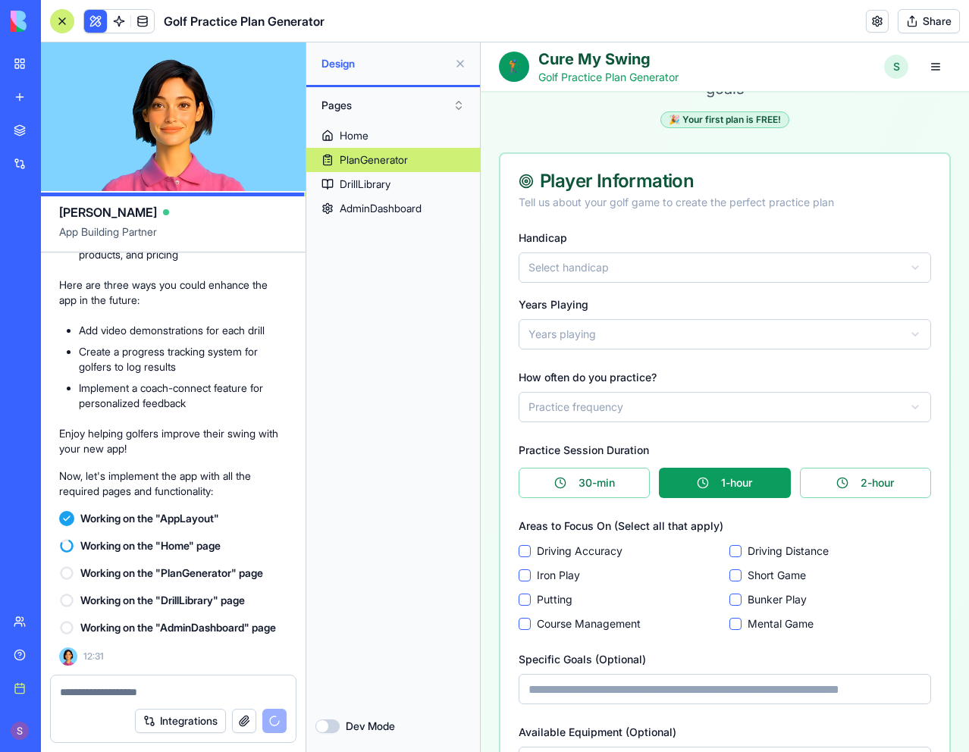
scroll to position [98, 0]
click at [615, 267] on html "**********" at bounding box center [725, 728] width 488 height 1566
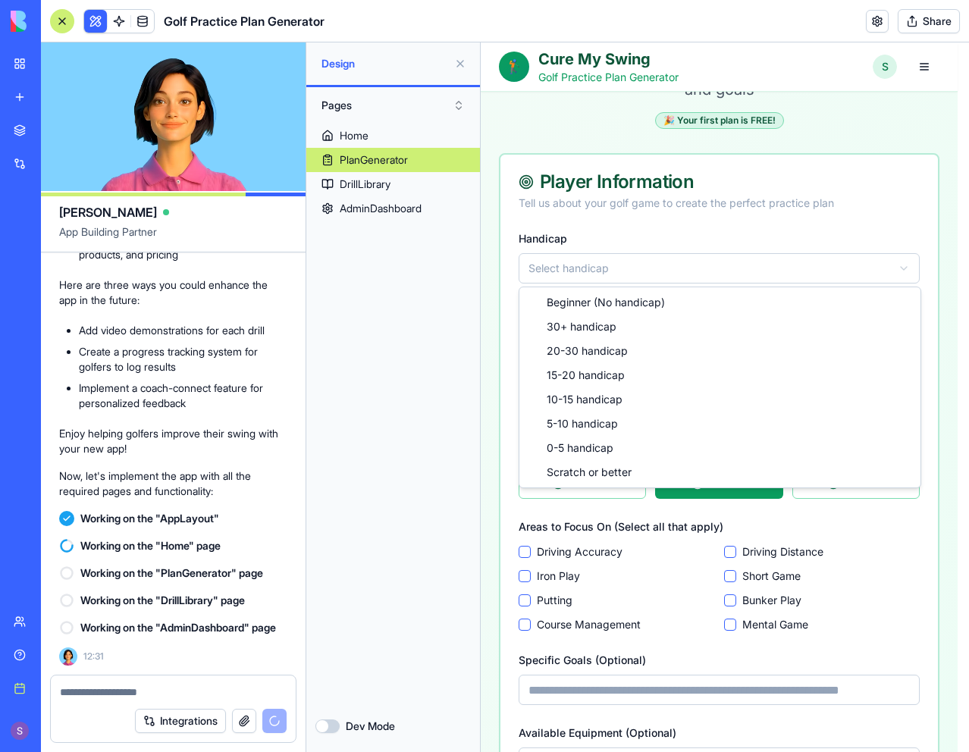
select select "***"
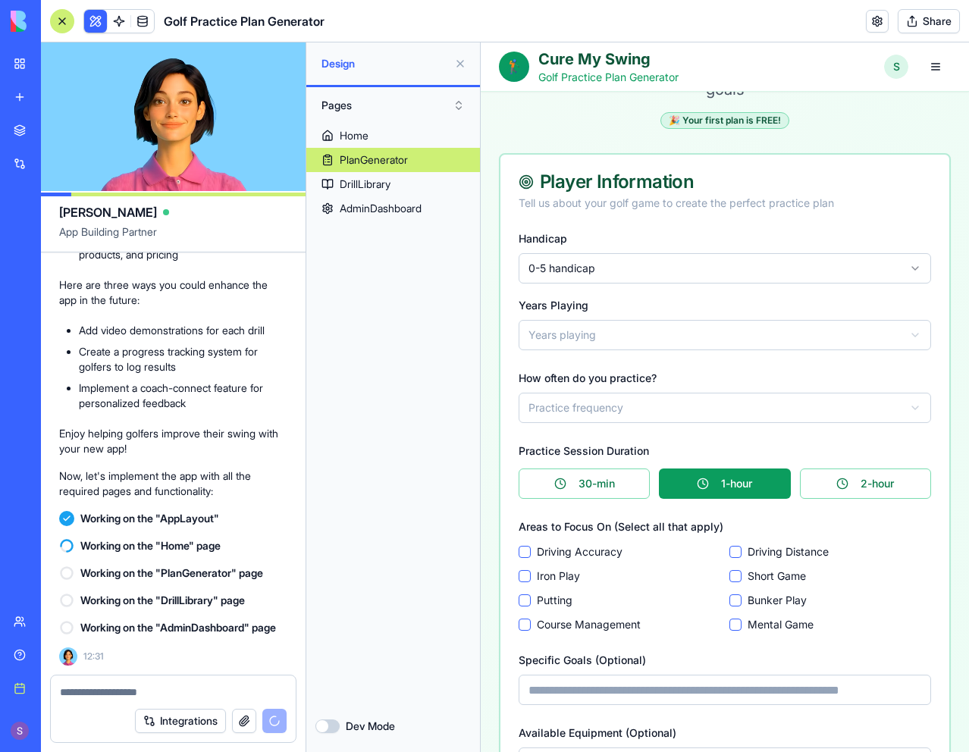
click at [611, 337] on html "**********" at bounding box center [725, 728] width 488 height 1566
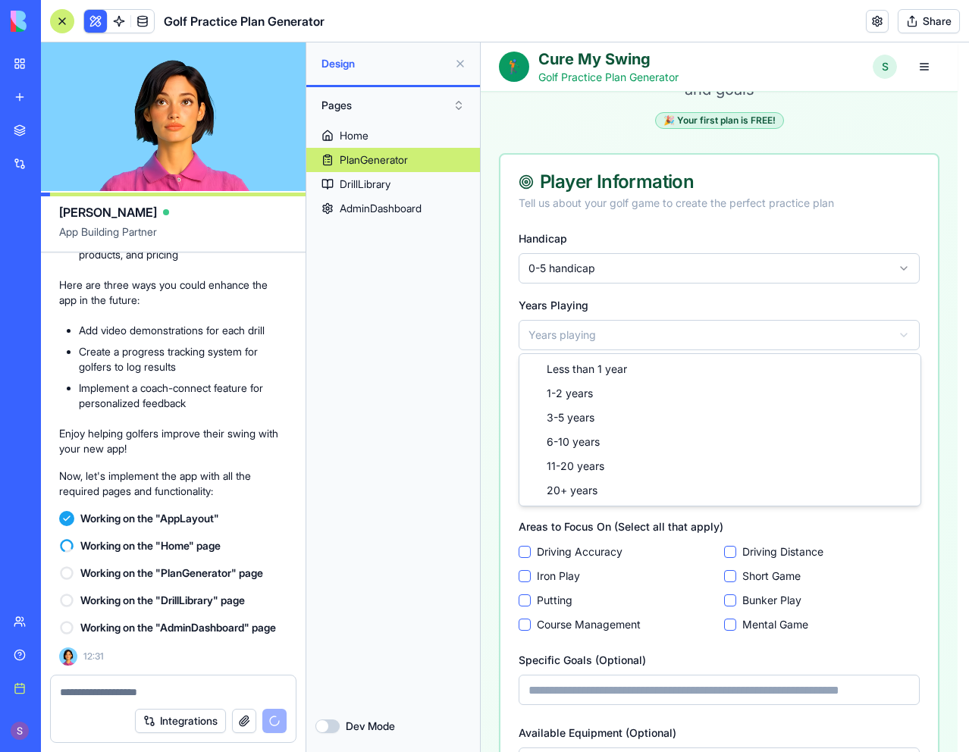
select select "*****"
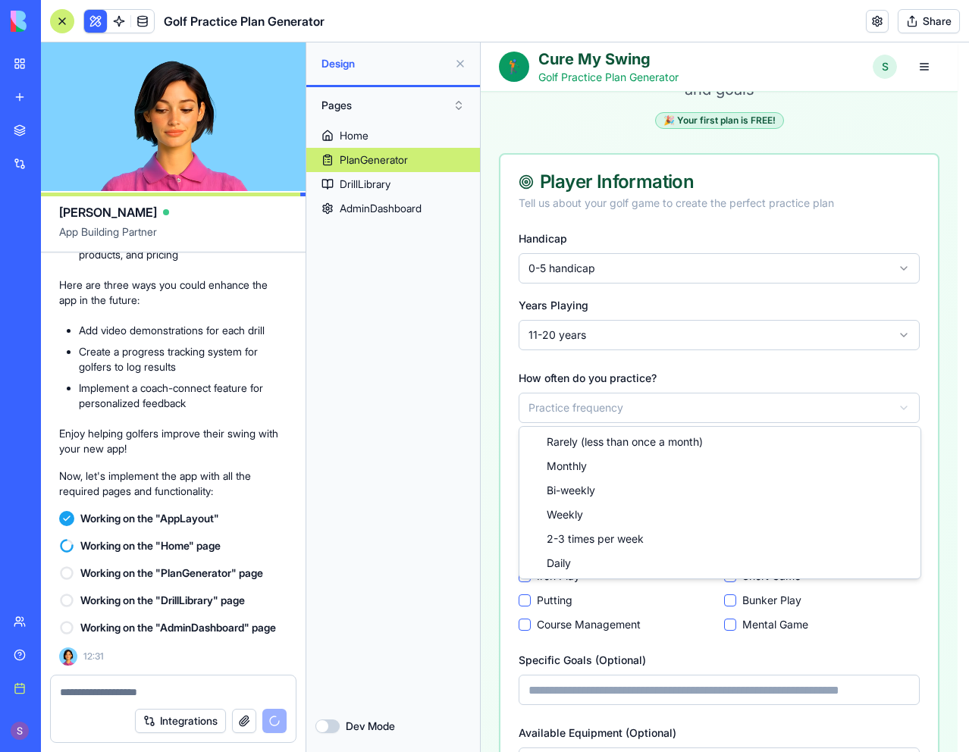
click at [614, 413] on html "**********" at bounding box center [725, 728] width 488 height 1566
select select "******"
drag, startPoint x: 598, startPoint y: 465, endPoint x: 600, endPoint y: 505, distance: 40.3
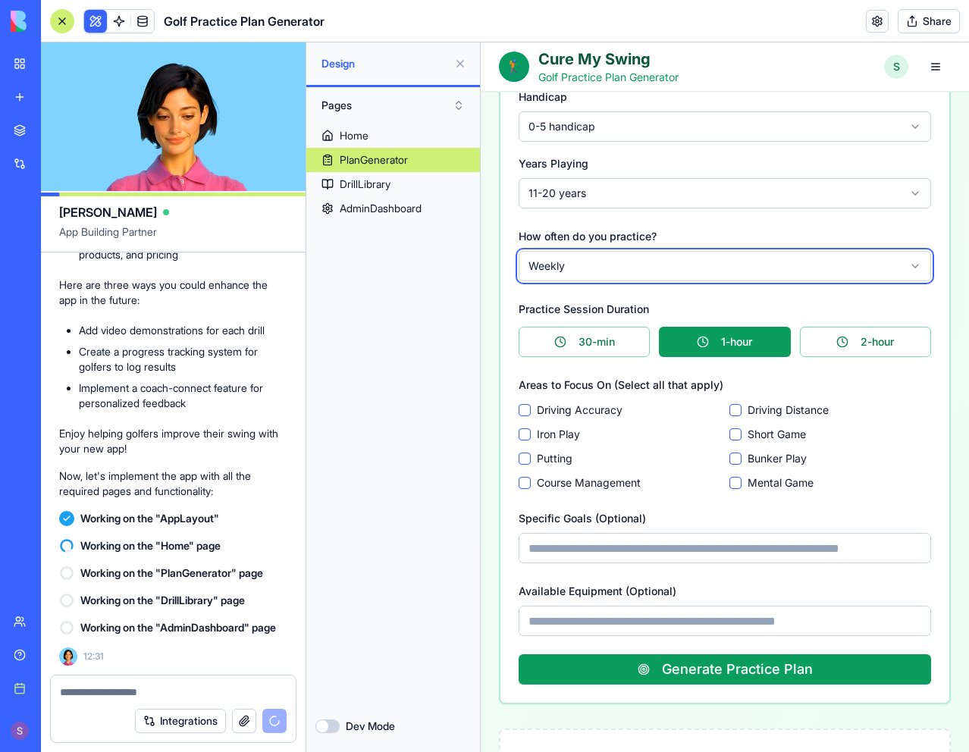
scroll to position [250, 0]
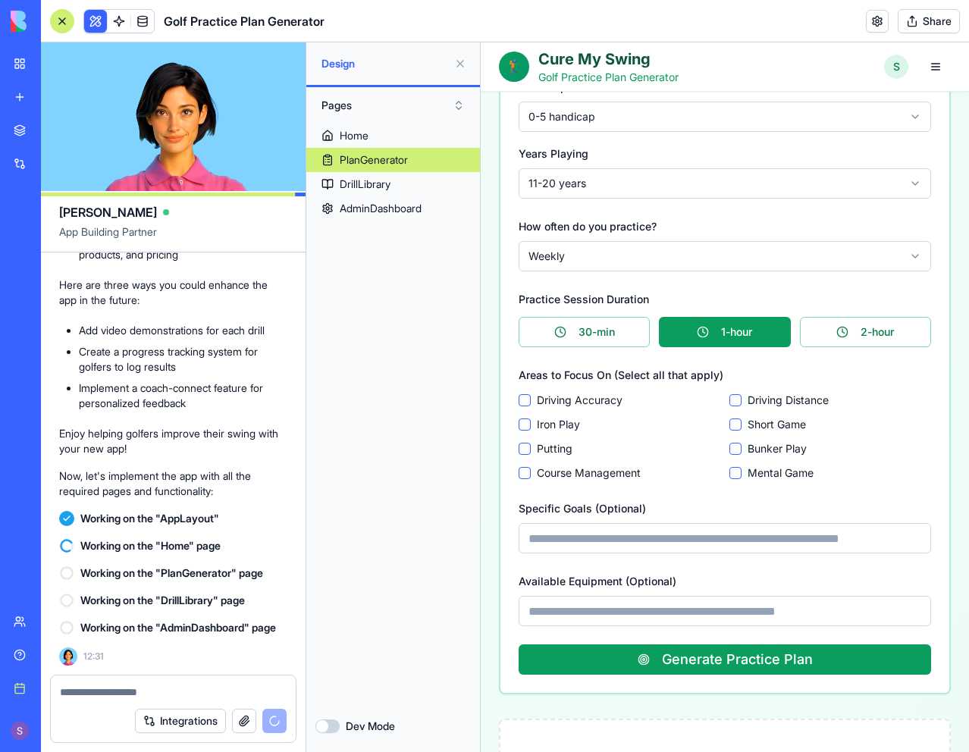
click at [523, 425] on Play "Iron Play" at bounding box center [525, 425] width 12 height 12
click at [523, 453] on button "Putting" at bounding box center [525, 449] width 12 height 12
click at [733, 422] on Game "Short Game" at bounding box center [736, 425] width 12 height 12
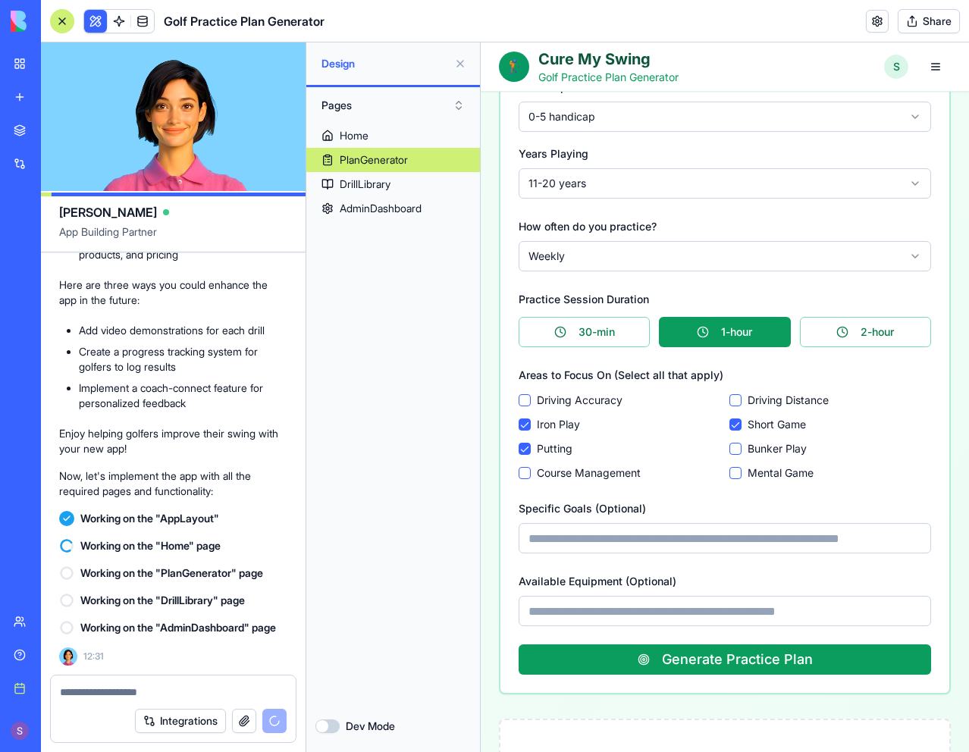
click at [730, 475] on Game "Mental Game" at bounding box center [736, 473] width 12 height 12
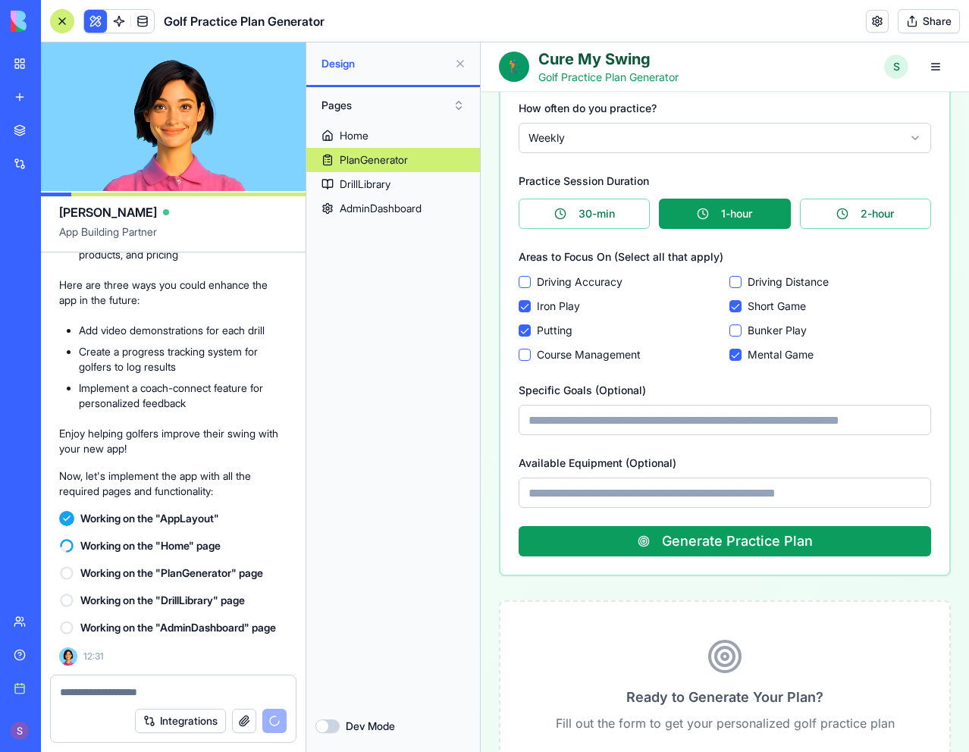
scroll to position [401, 0]
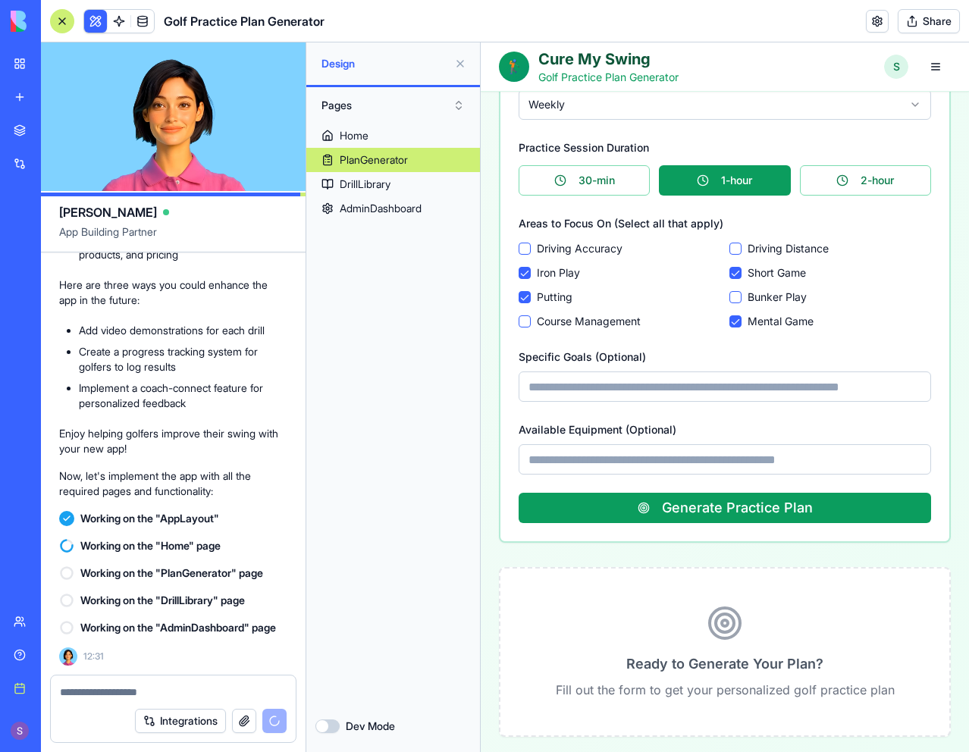
click at [665, 387] on input "Specific Goals (Optional)" at bounding box center [725, 387] width 413 height 30
type input "**********"
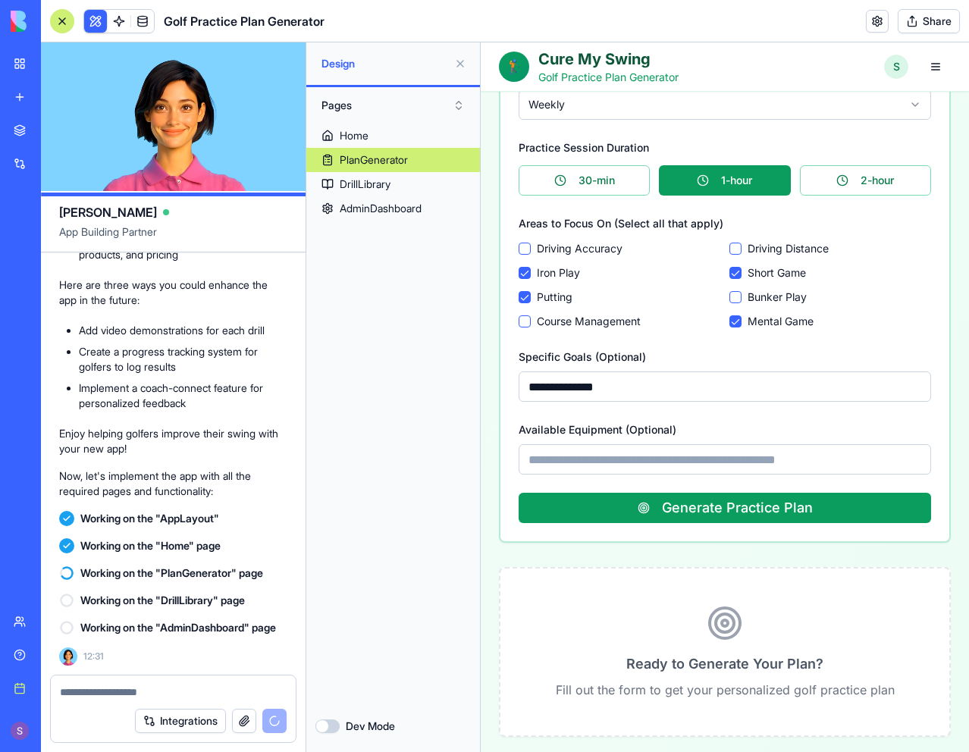
click at [627, 460] on input "Available Equipment (Optional)" at bounding box center [725, 459] width 413 height 30
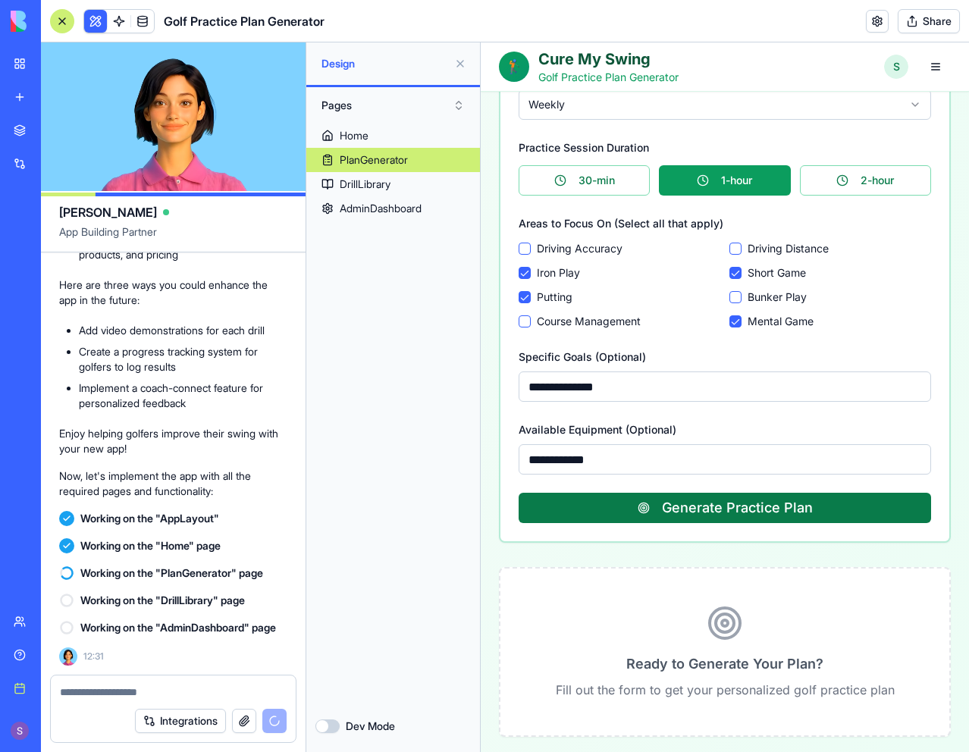
type input "**********"
click at [656, 497] on button "Generate Practice Plan" at bounding box center [725, 508] width 413 height 30
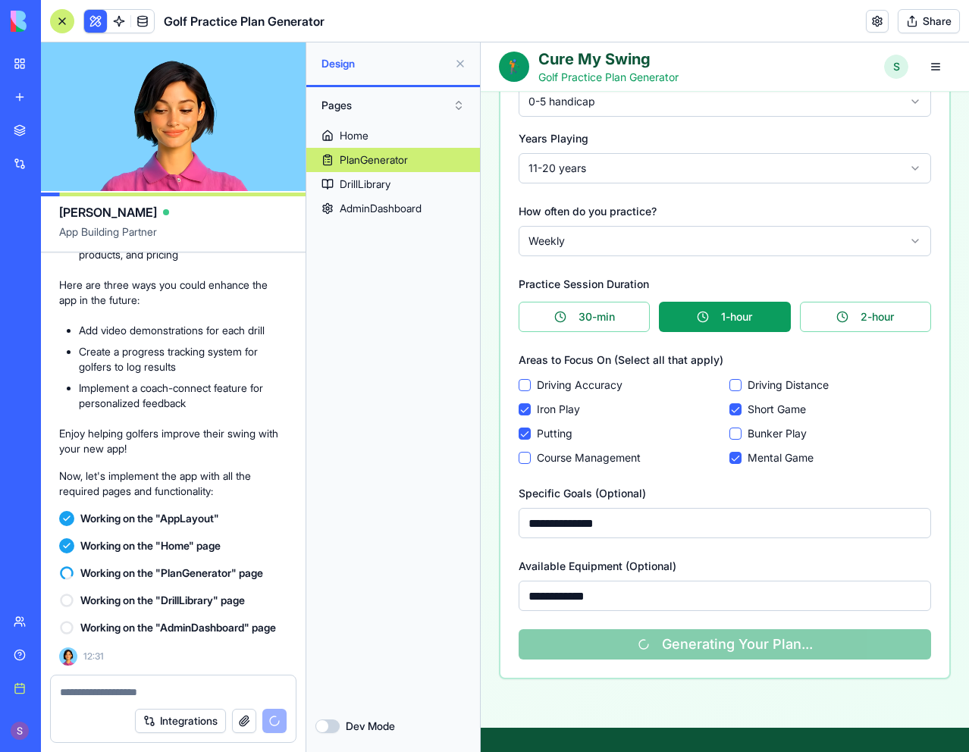
scroll to position [0, 0]
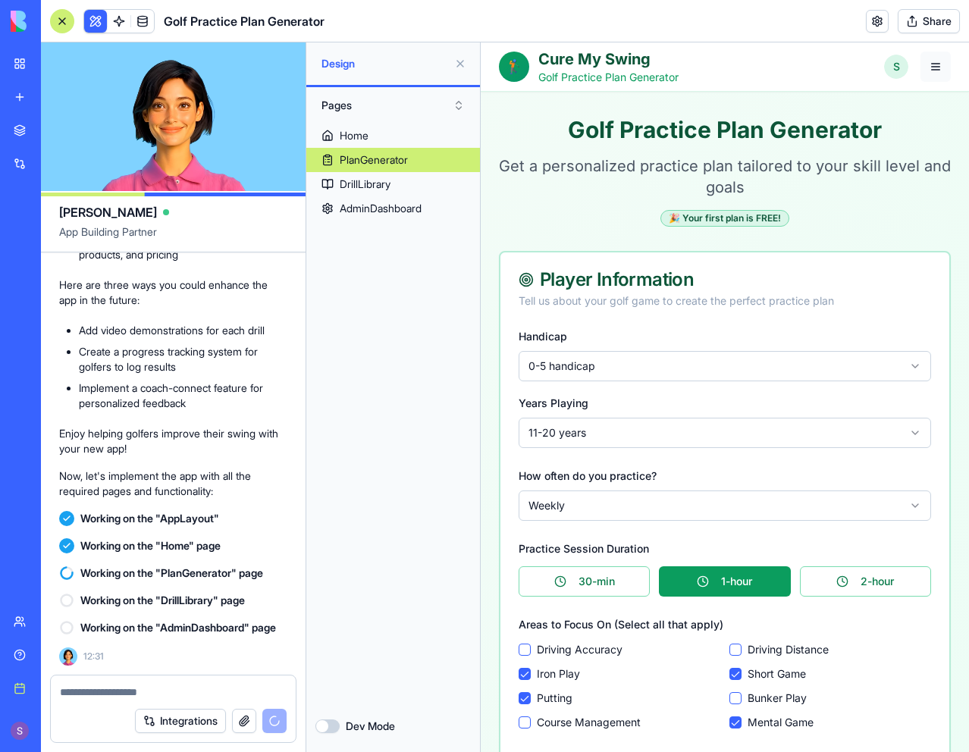
click at [930, 56] on button "button" at bounding box center [936, 67] width 30 height 30
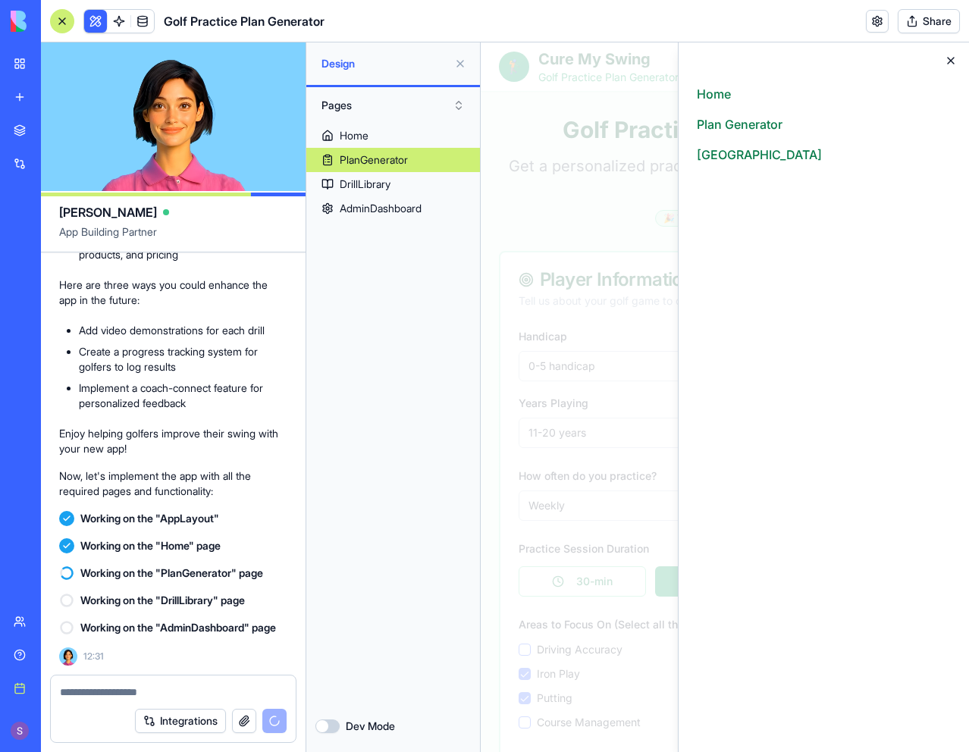
click at [948, 63] on icon "button" at bounding box center [951, 61] width 12 height 12
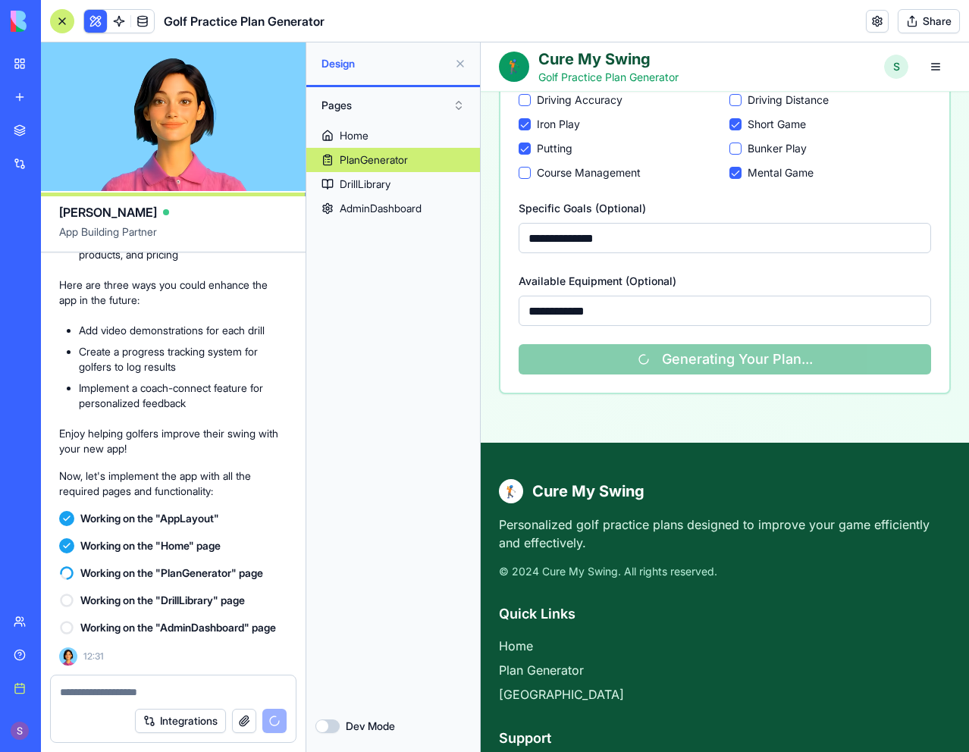
scroll to position [531, 0]
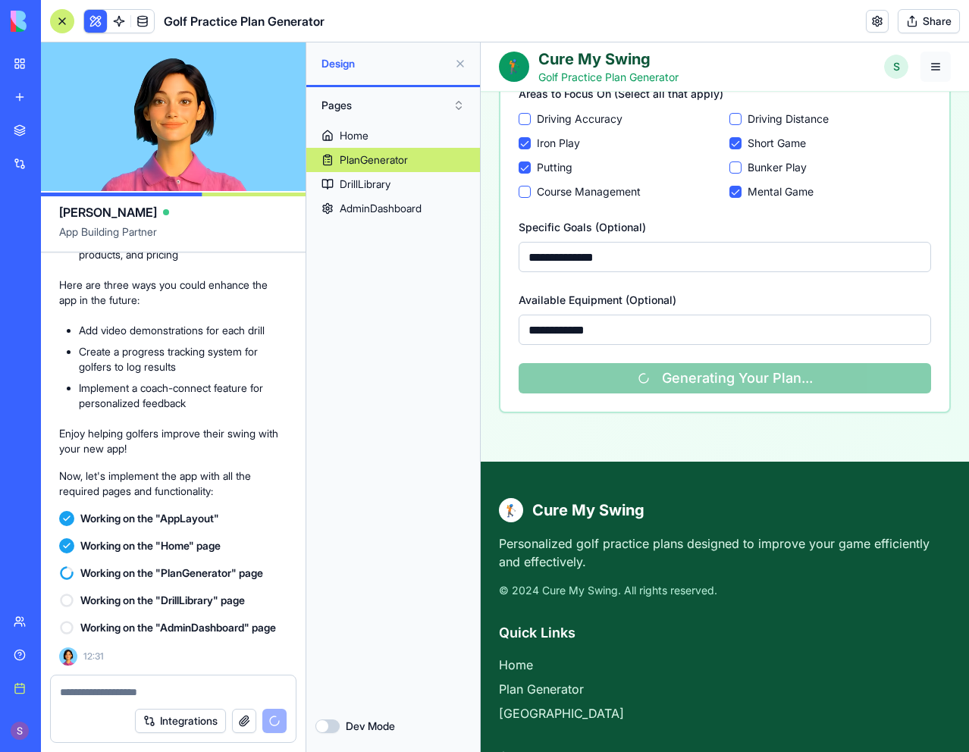
click at [922, 70] on button "button" at bounding box center [936, 67] width 30 height 30
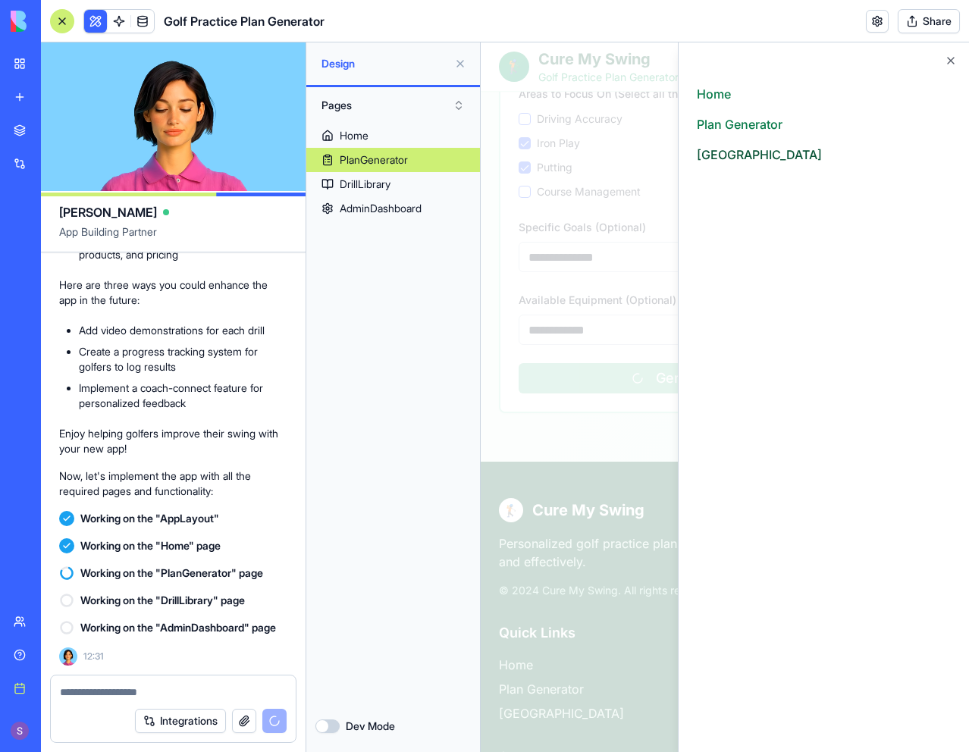
click at [746, 149] on link "Drill Library" at bounding box center [824, 155] width 254 height 18
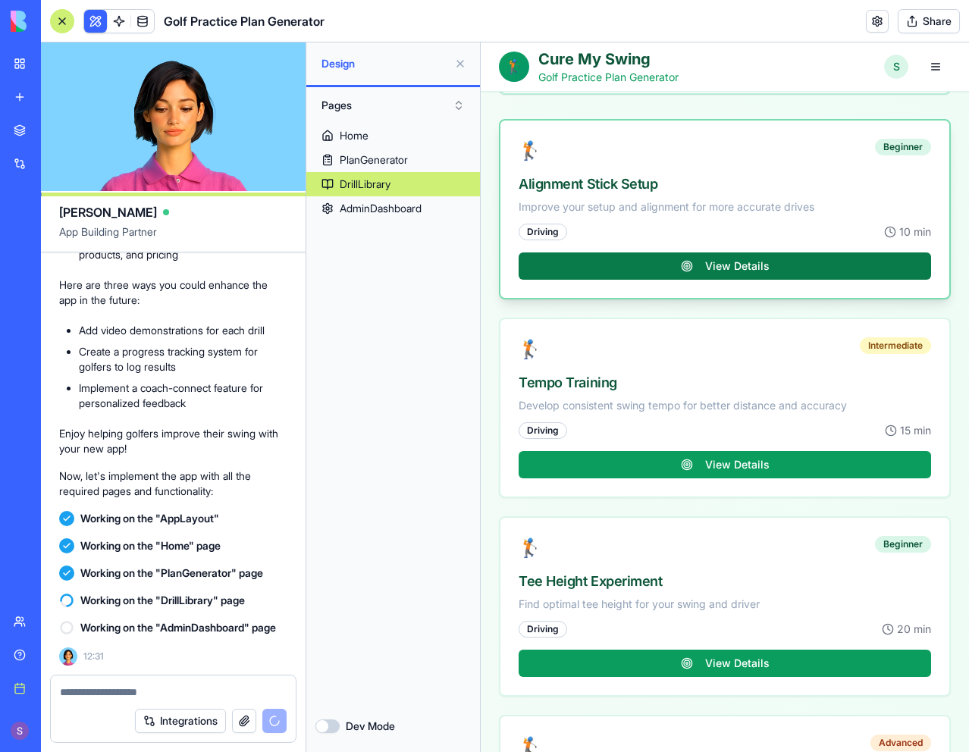
click at [693, 271] on button "View Details" at bounding box center [725, 266] width 413 height 27
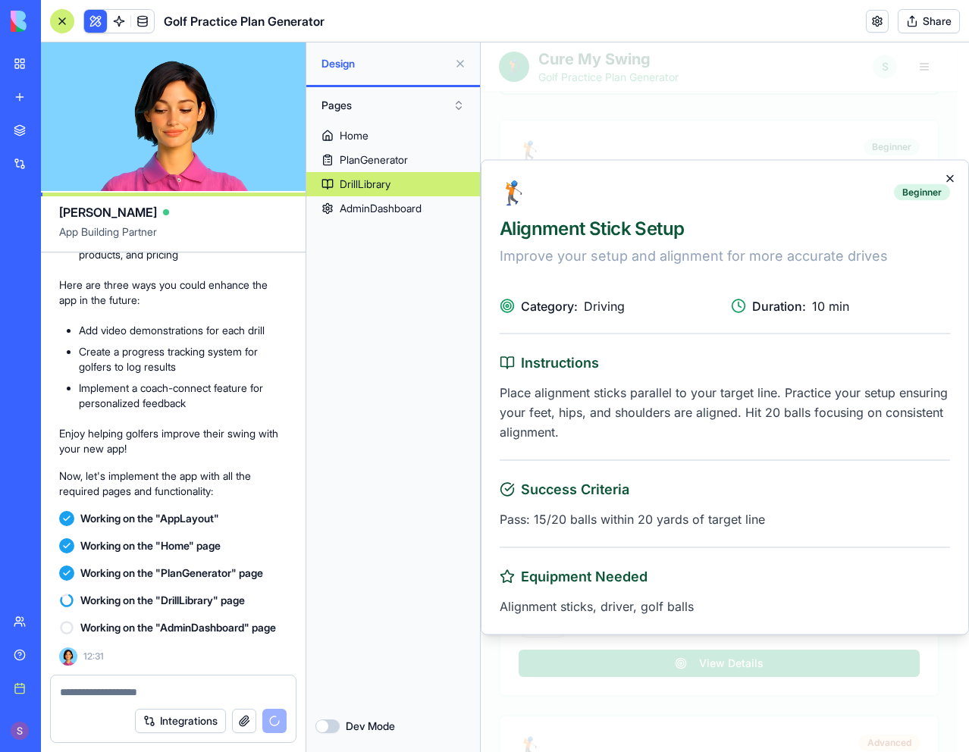
click at [947, 181] on icon "button" at bounding box center [950, 179] width 12 height 12
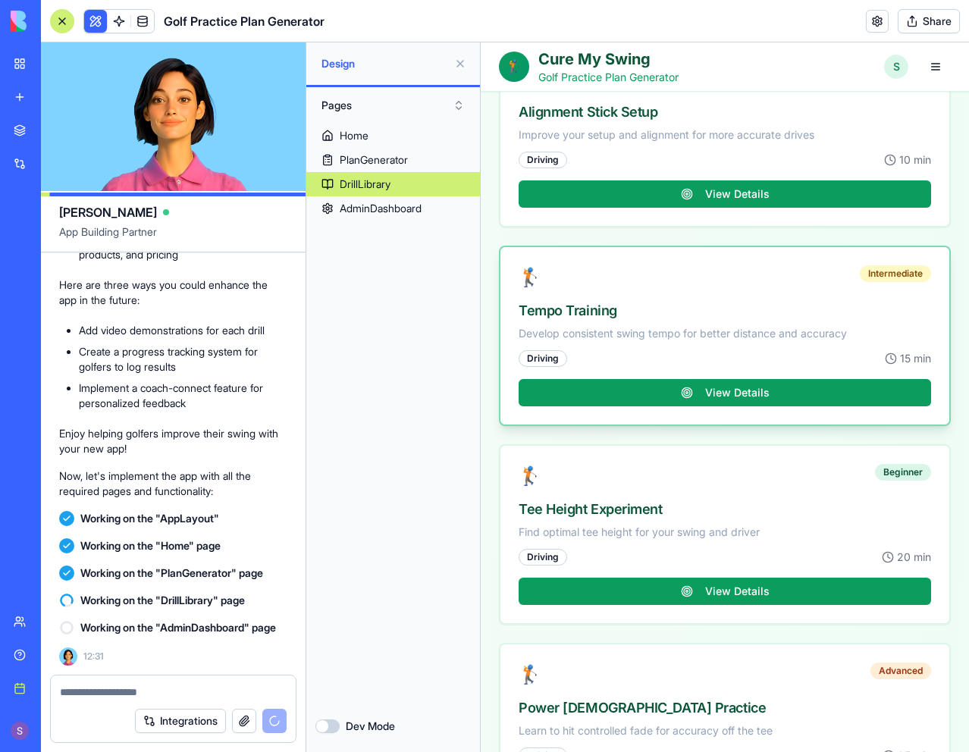
scroll to position [607, 0]
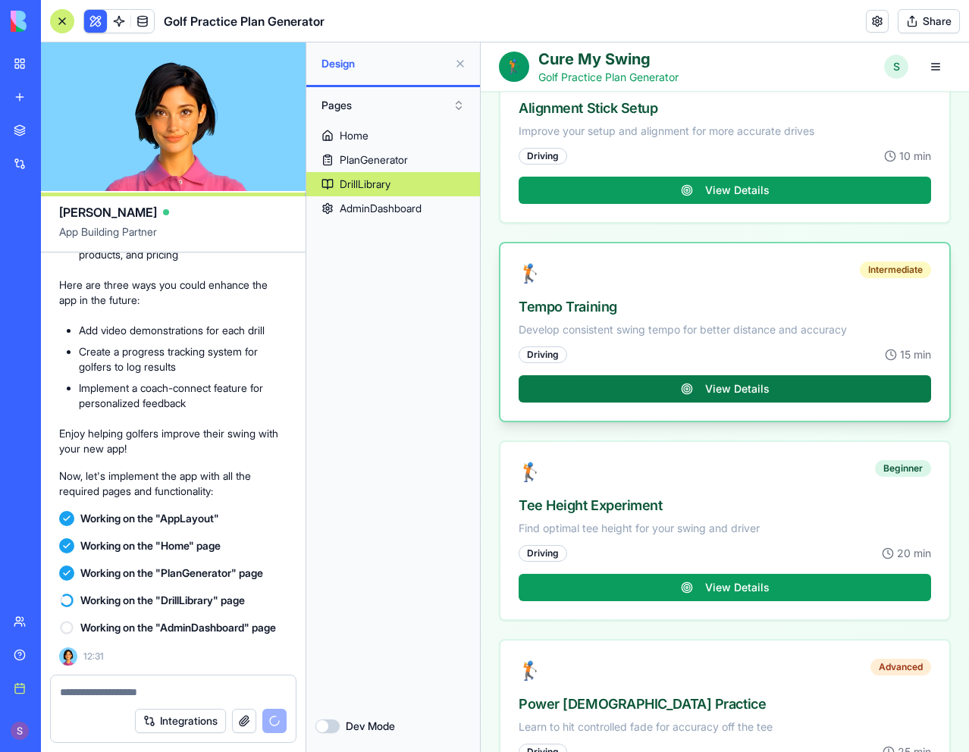
click at [736, 385] on button "View Details" at bounding box center [725, 388] width 413 height 27
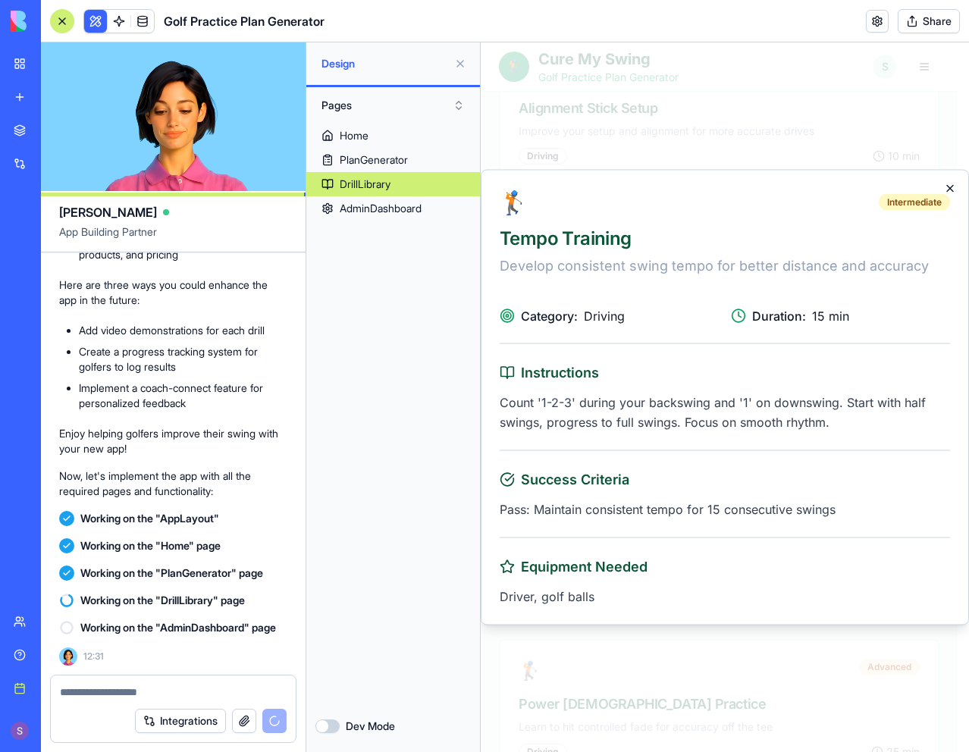
click at [949, 186] on icon "button" at bounding box center [950, 189] width 12 height 12
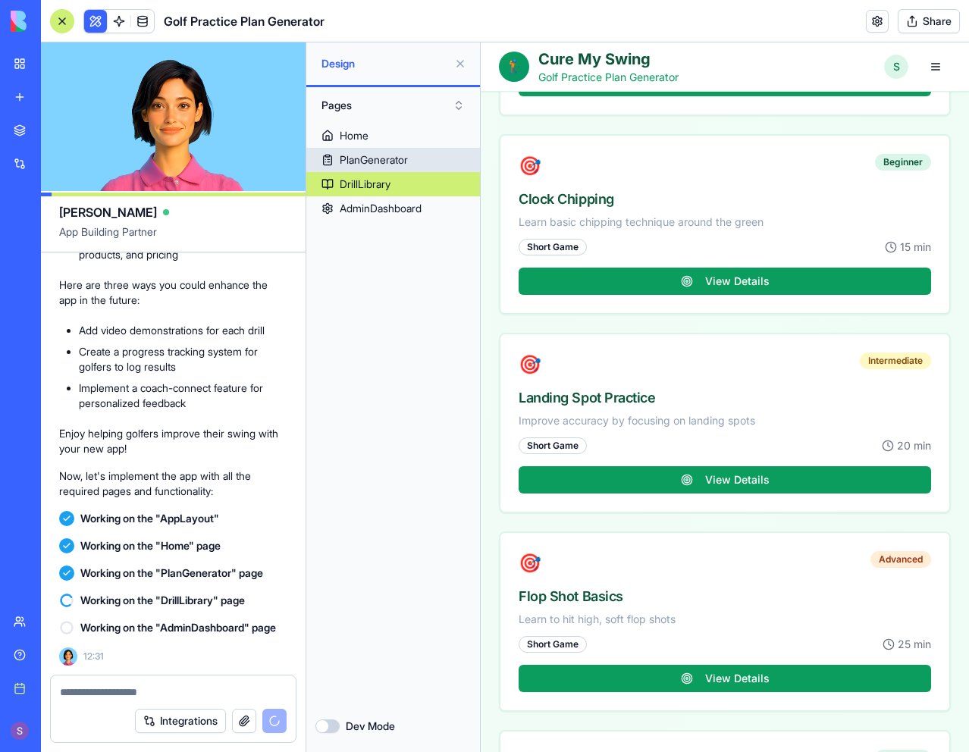
click at [417, 156] on link "PlanGenerator" at bounding box center [393, 160] width 174 height 24
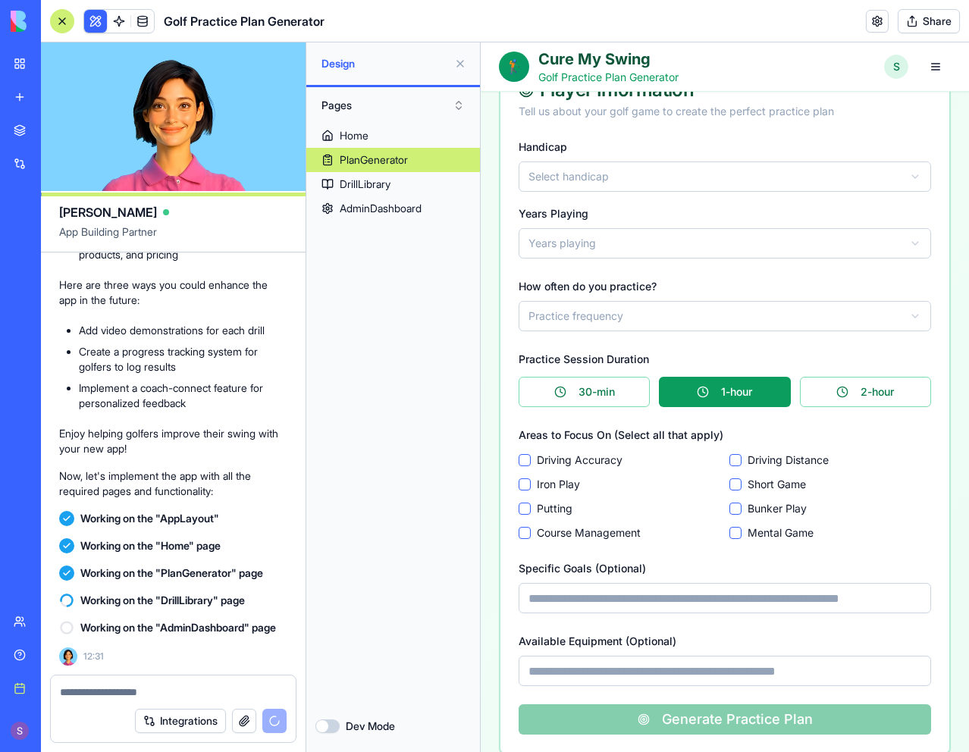
scroll to position [174, 0]
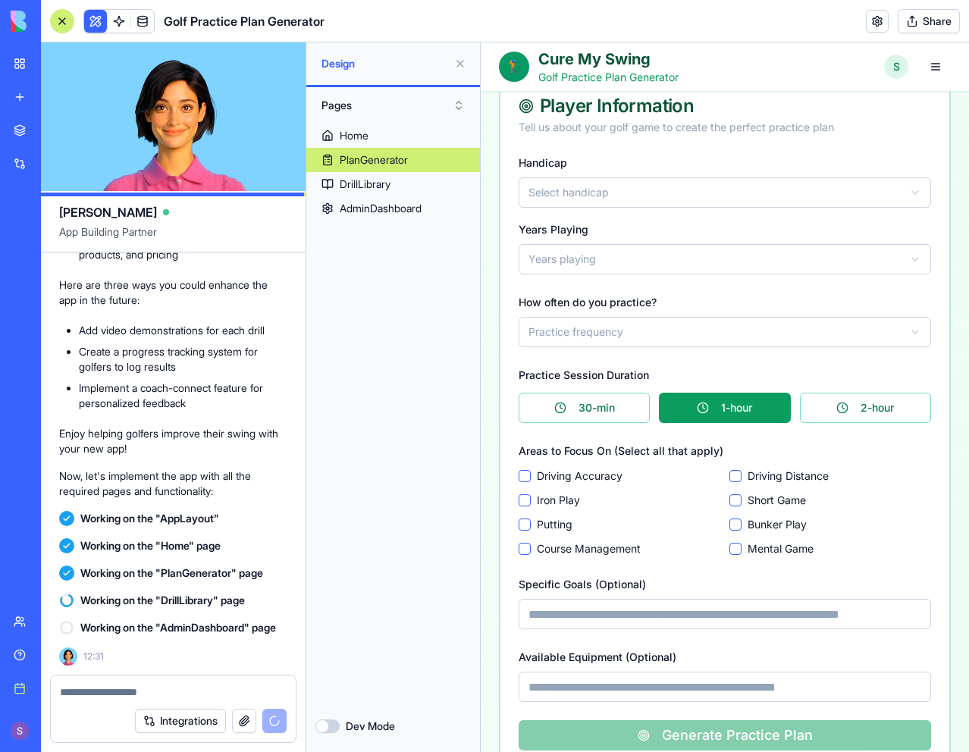
click at [598, 195] on html "**********" at bounding box center [725, 652] width 488 height 1566
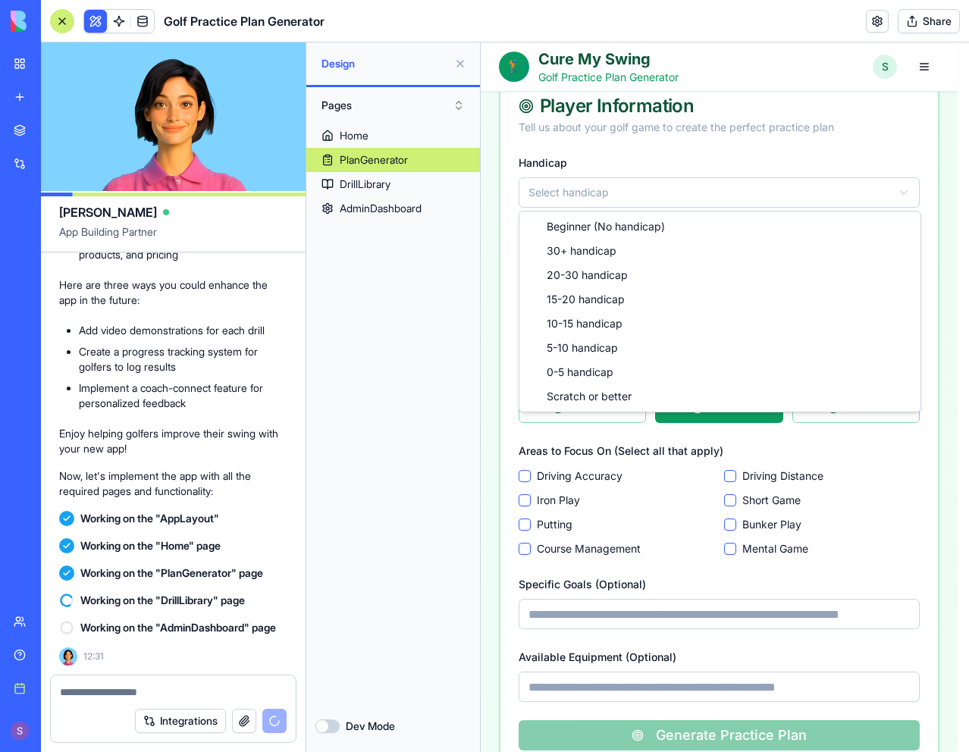
select select "***"
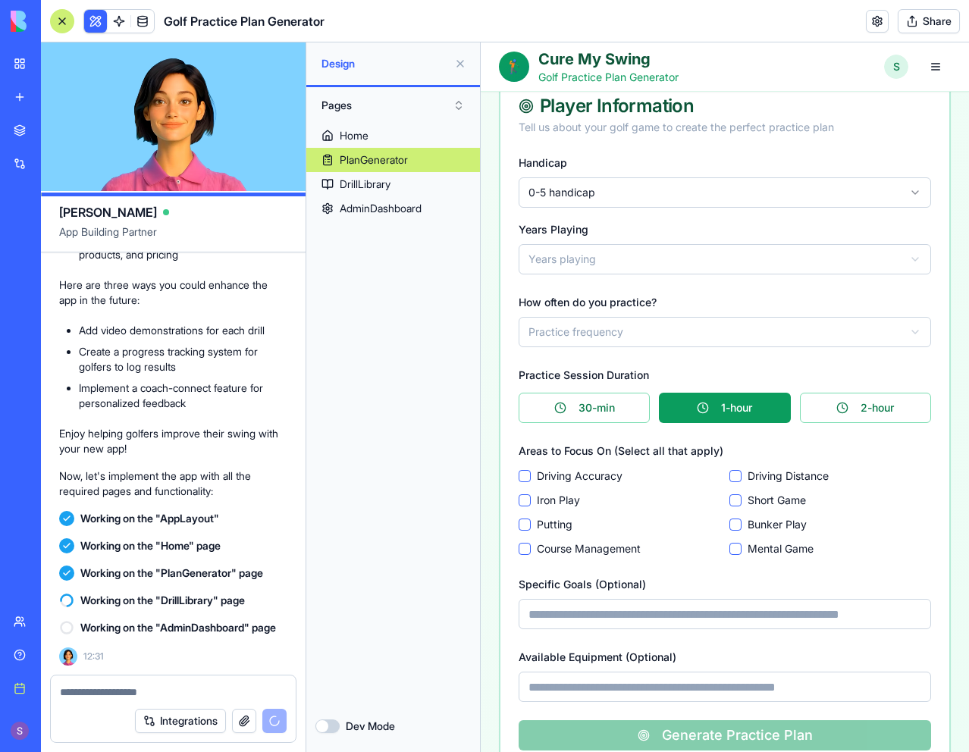
click at [608, 259] on html "**********" at bounding box center [725, 652] width 488 height 1566
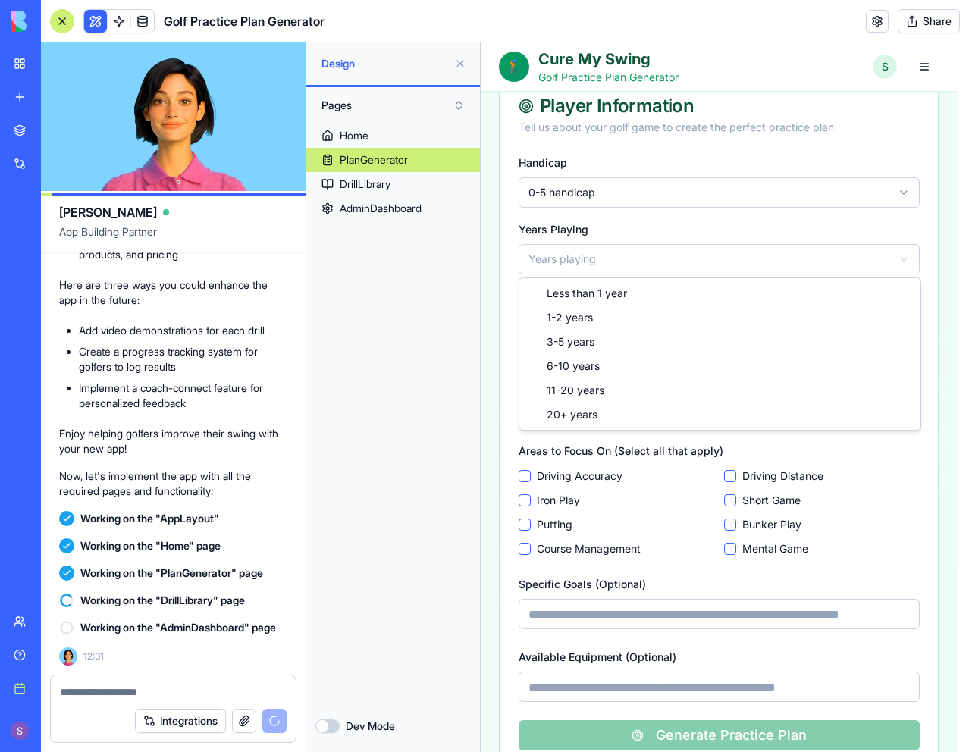
select select "*****"
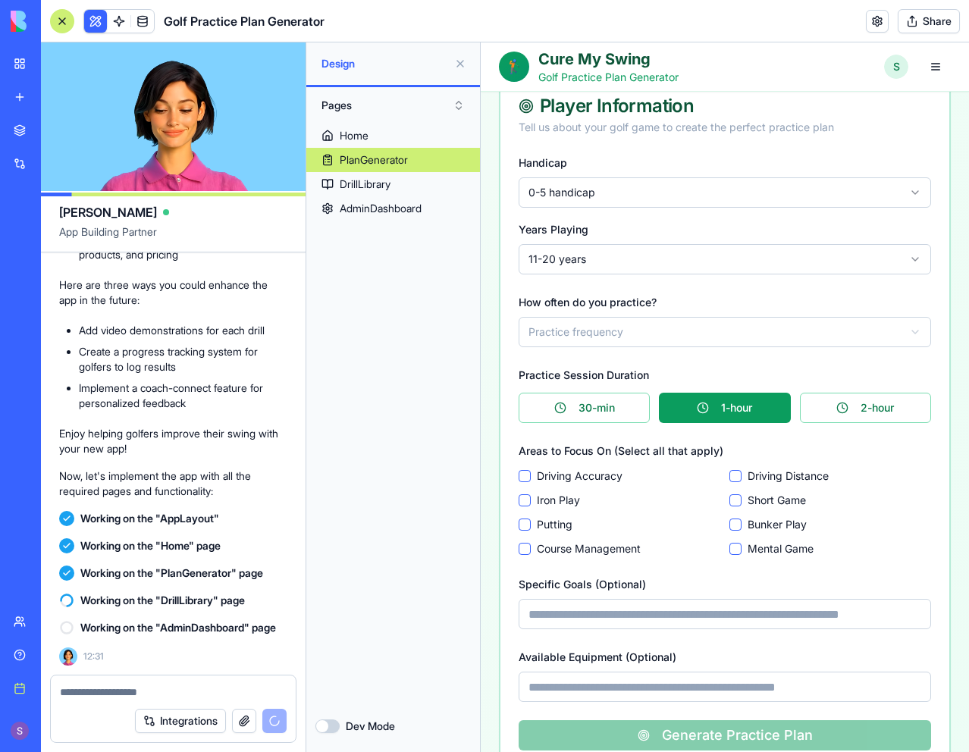
click at [586, 325] on html "**********" at bounding box center [725, 652] width 488 height 1566
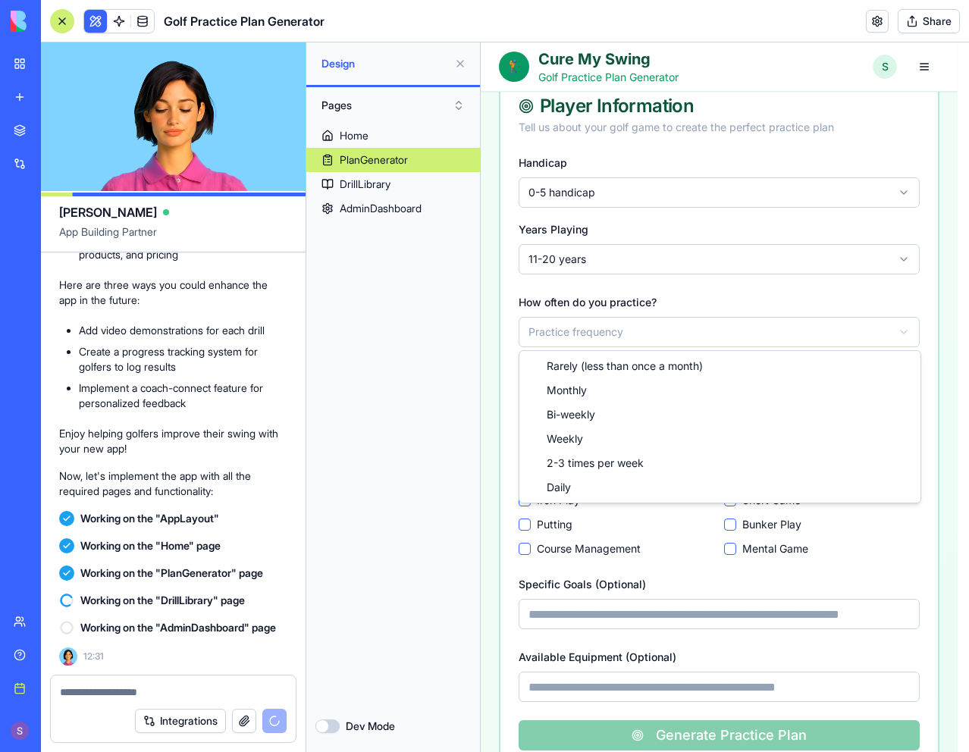
select select "******"
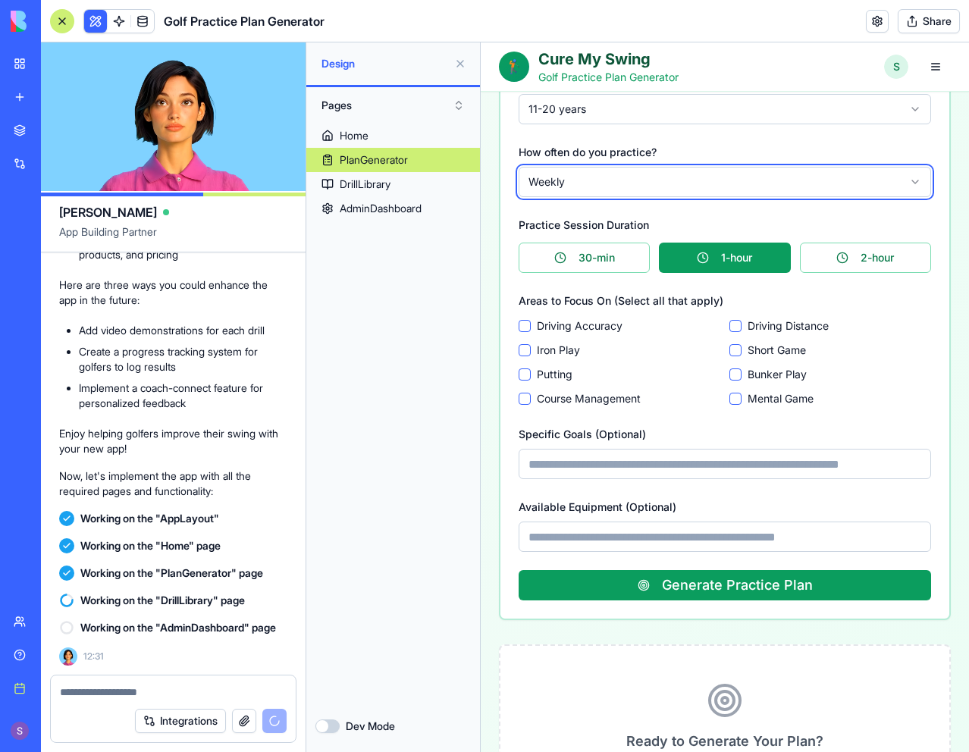
scroll to position [325, 0]
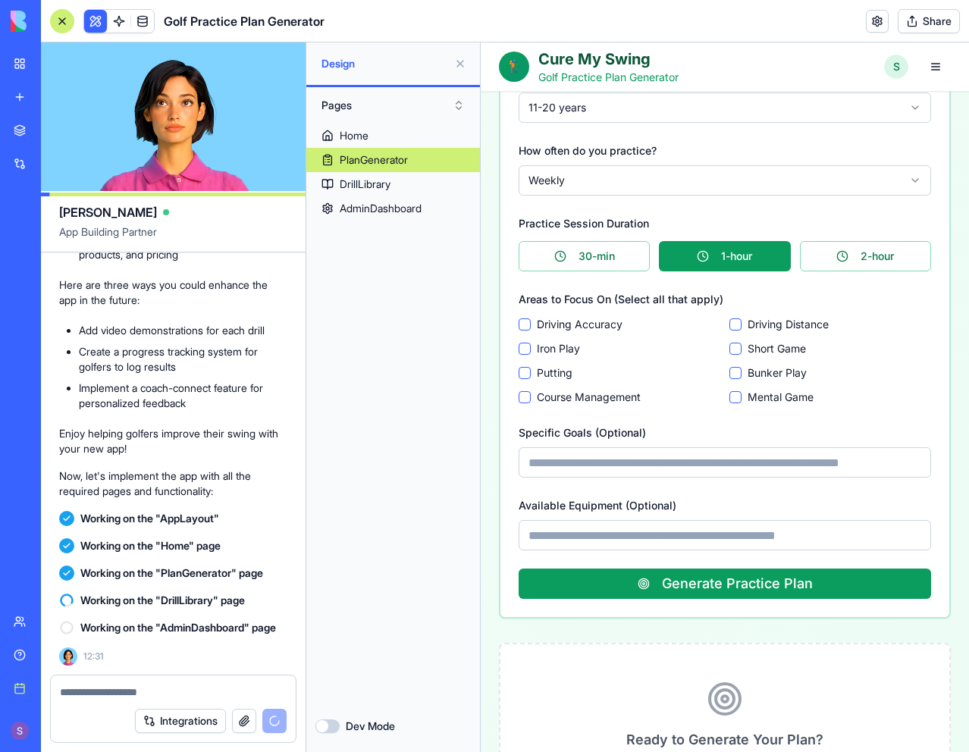
click at [523, 327] on Accuracy "Driving Accuracy" at bounding box center [525, 325] width 12 height 12
click at [526, 347] on Play "Iron Play" at bounding box center [525, 349] width 12 height 12
click at [529, 369] on button "Putting" at bounding box center [525, 373] width 12 height 12
click at [730, 347] on Game "Short Game" at bounding box center [736, 349] width 12 height 12
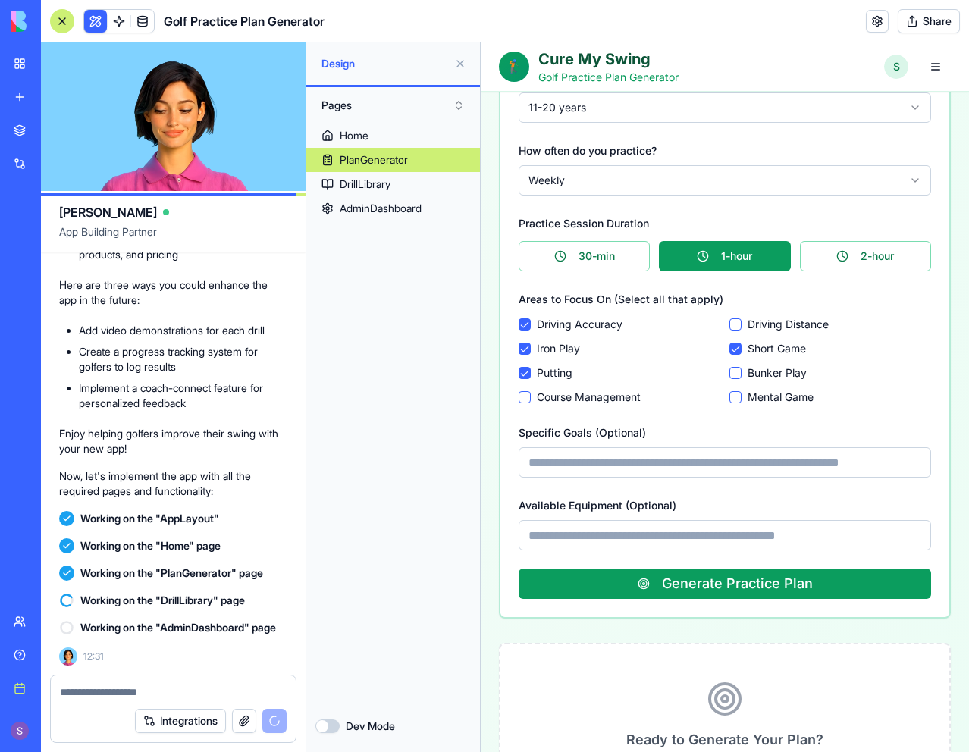
click at [730, 396] on Game "Mental Game" at bounding box center [736, 397] width 12 height 12
click at [652, 461] on input "Specific Goals (Optional)" at bounding box center [725, 463] width 413 height 30
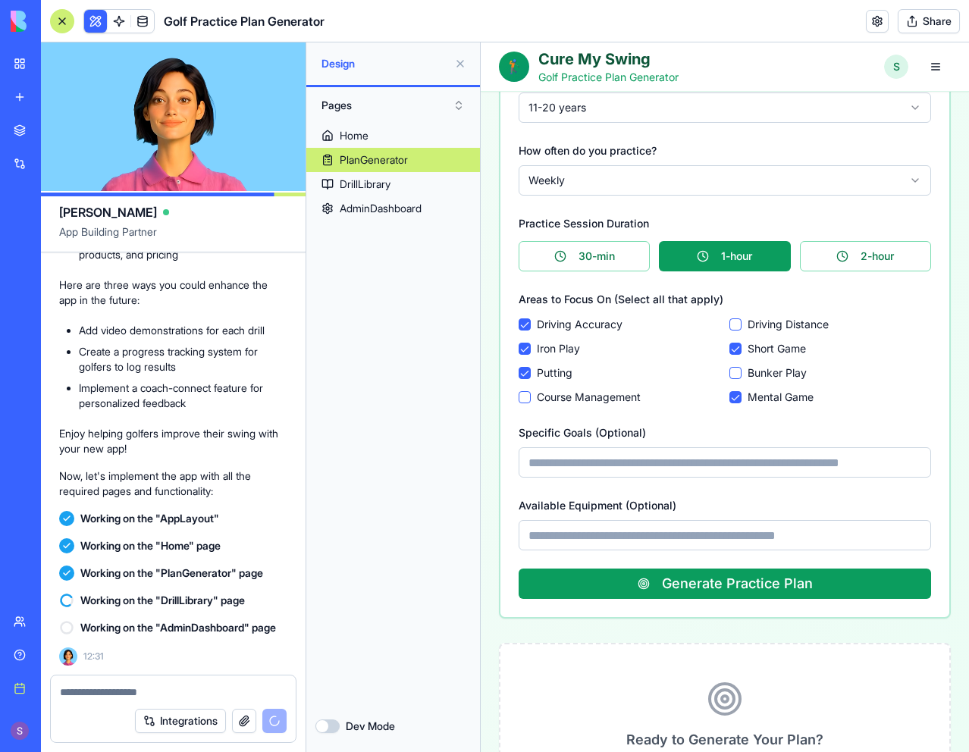
type input "**********"
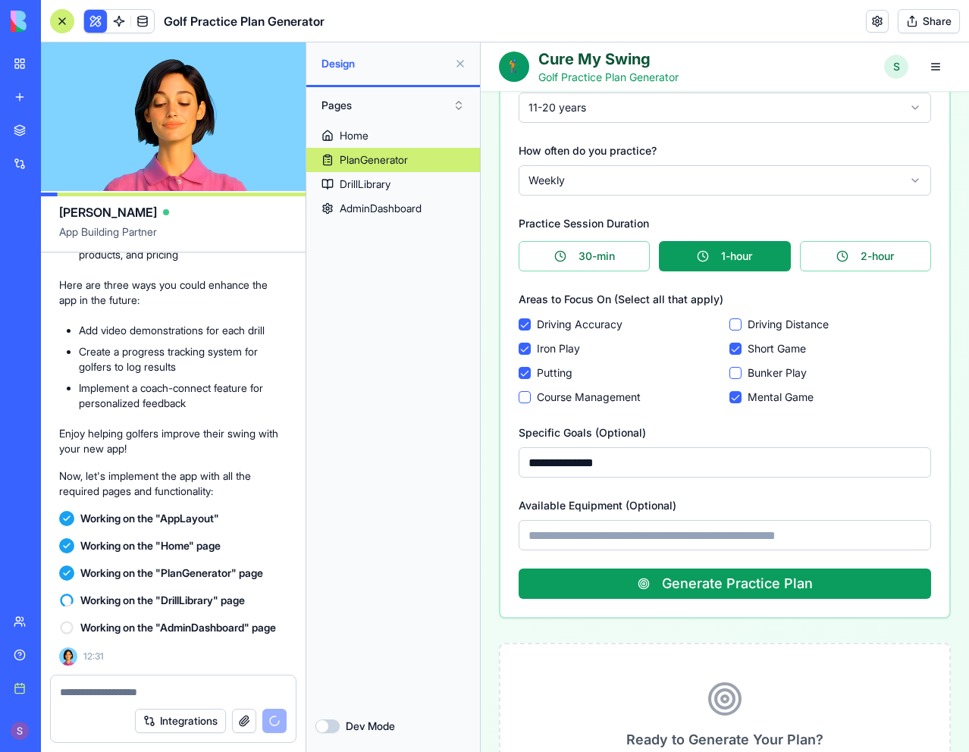
click at [641, 536] on input "Available Equipment (Optional)" at bounding box center [725, 535] width 413 height 30
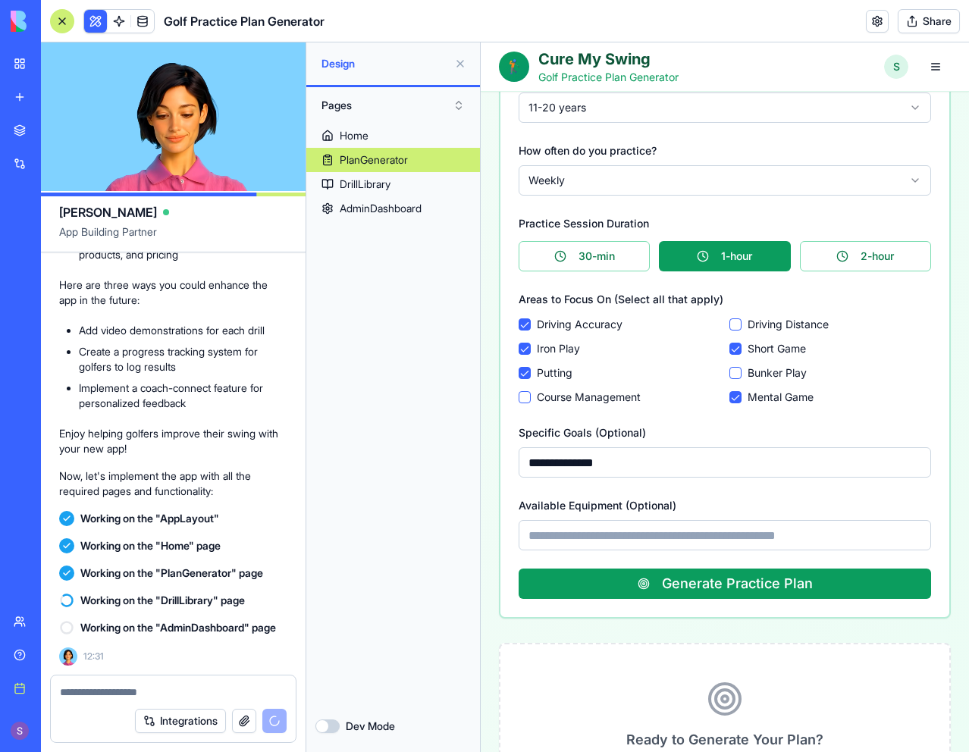
type input "**********"
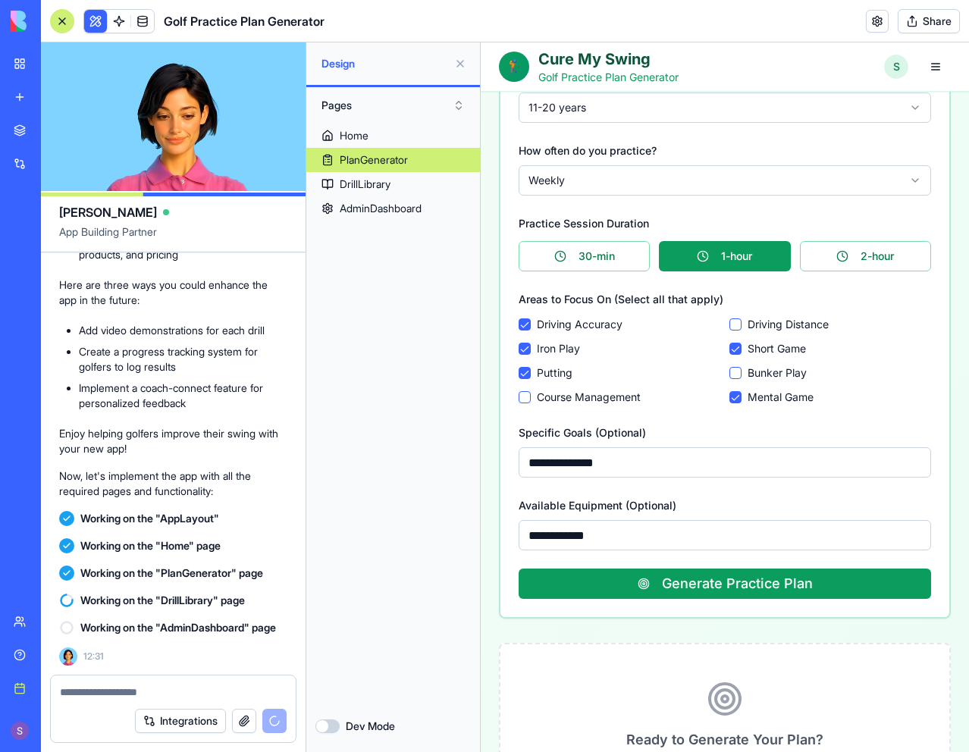
click at [668, 584] on button "Generate Practice Plan" at bounding box center [725, 584] width 413 height 30
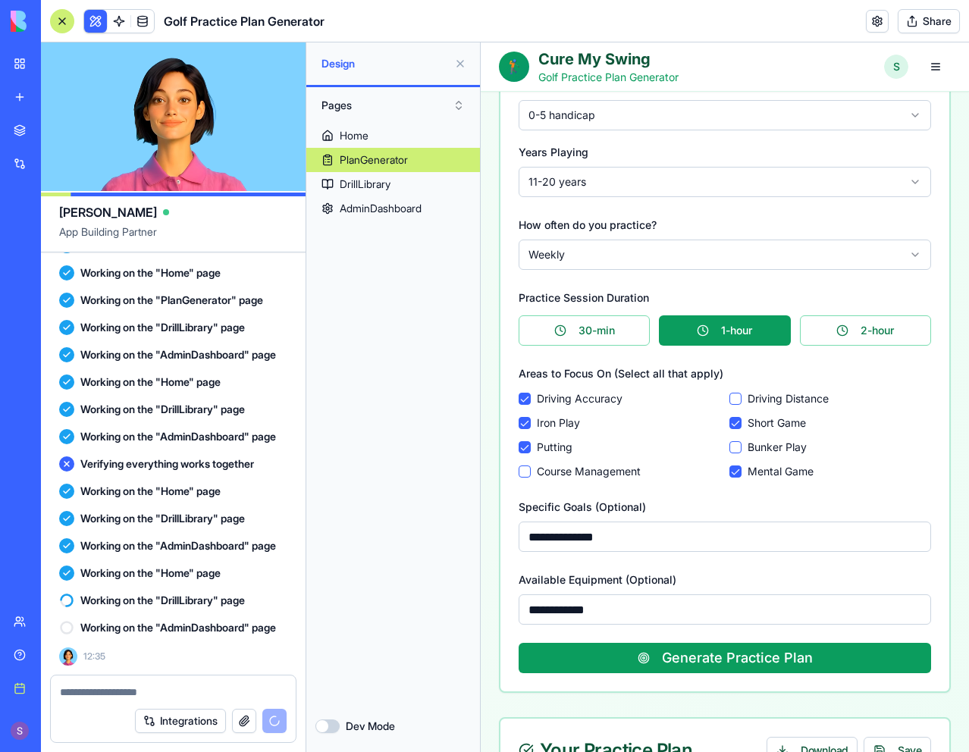
scroll to position [0, 0]
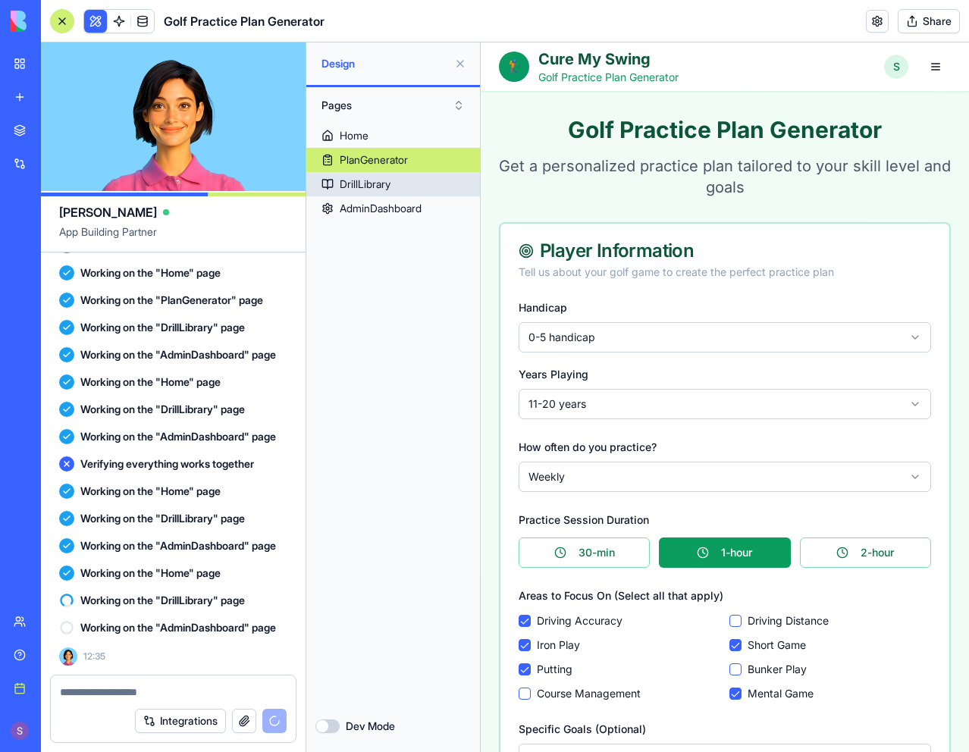
click at [378, 177] on div "DrillLibrary" at bounding box center [365, 184] width 51 height 15
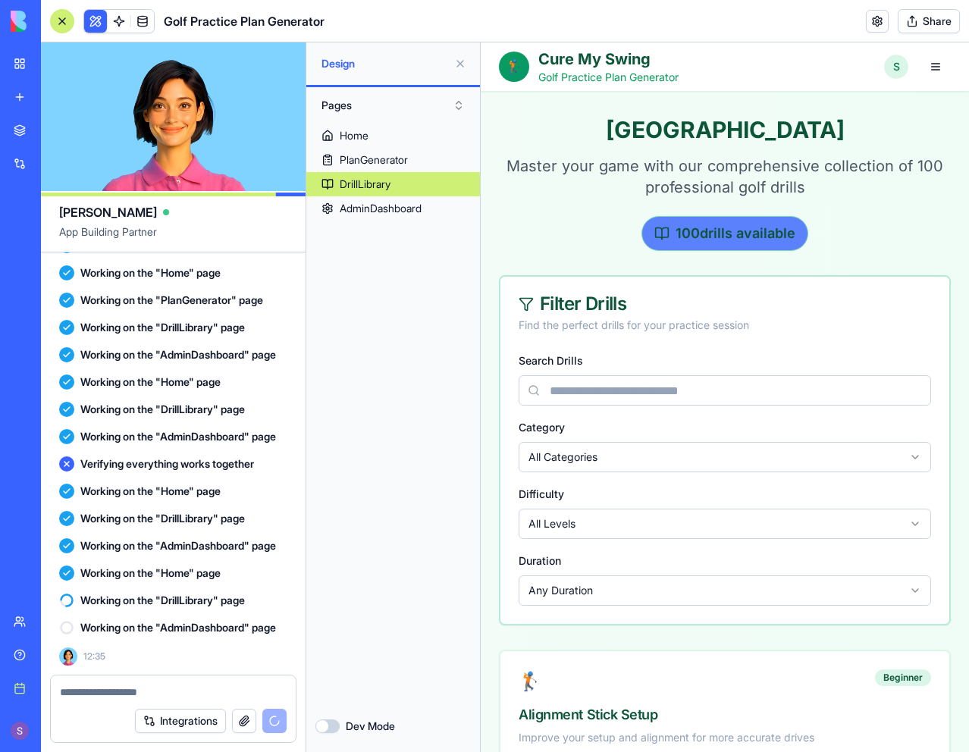
click at [699, 237] on div "100 drills available" at bounding box center [725, 233] width 167 height 35
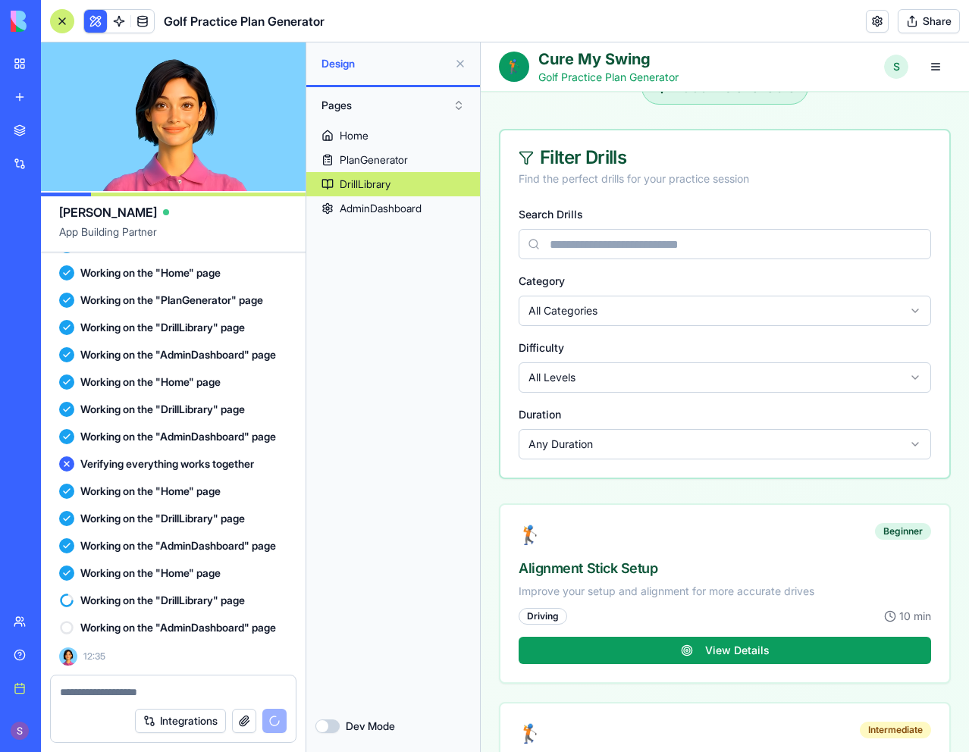
scroll to position [152, 0]
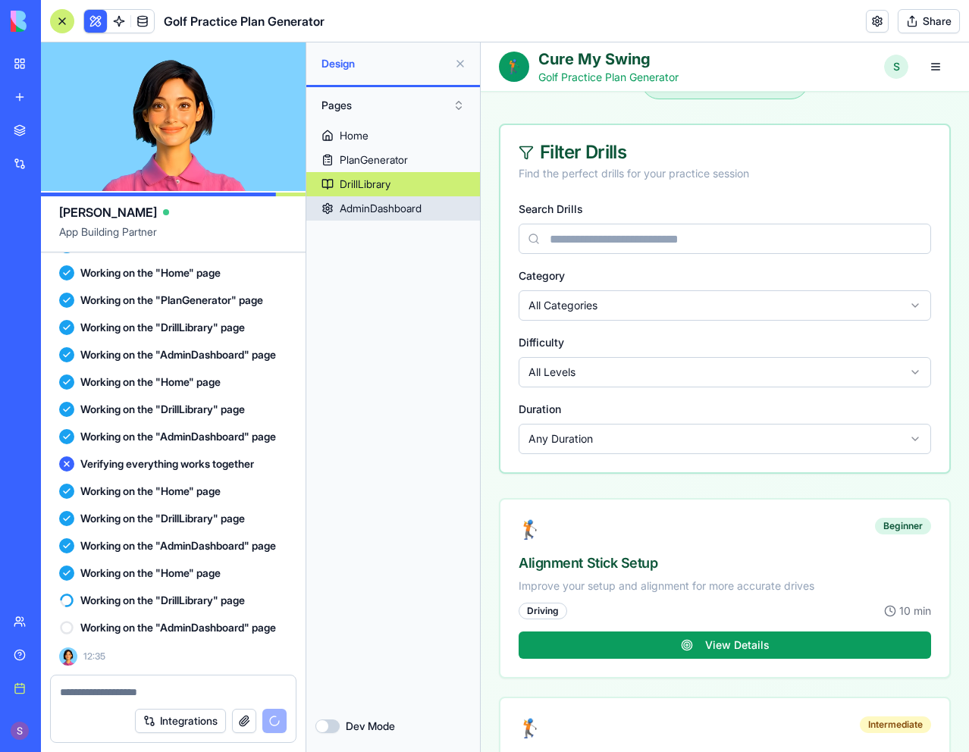
click at [416, 208] on div "AdminDashboard" at bounding box center [381, 208] width 82 height 15
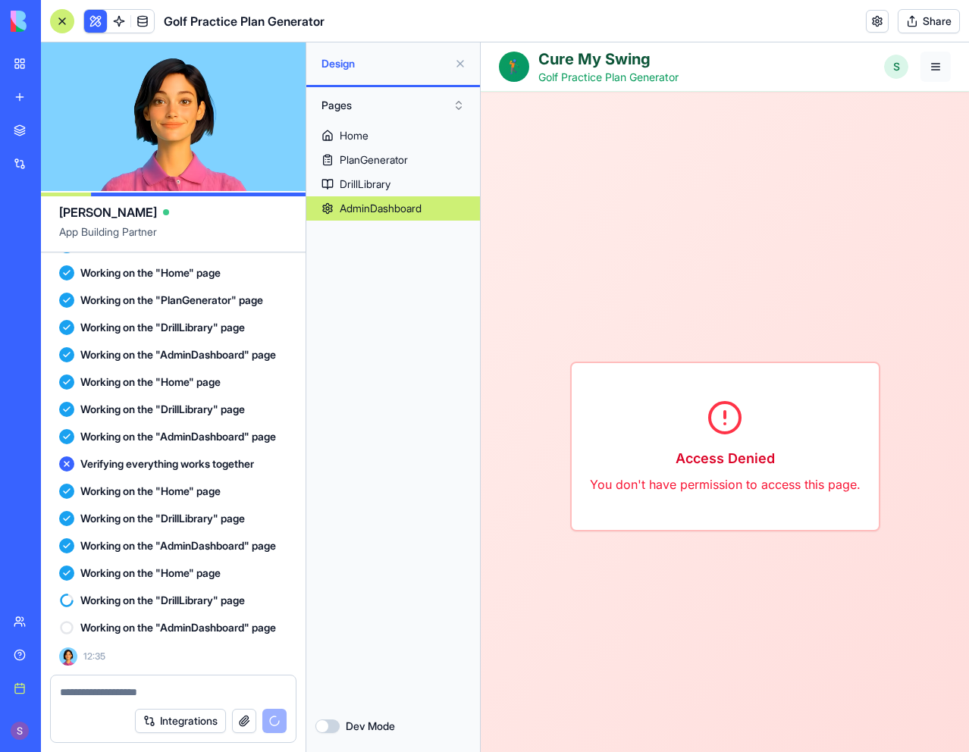
click at [921, 66] on button "button" at bounding box center [936, 67] width 30 height 30
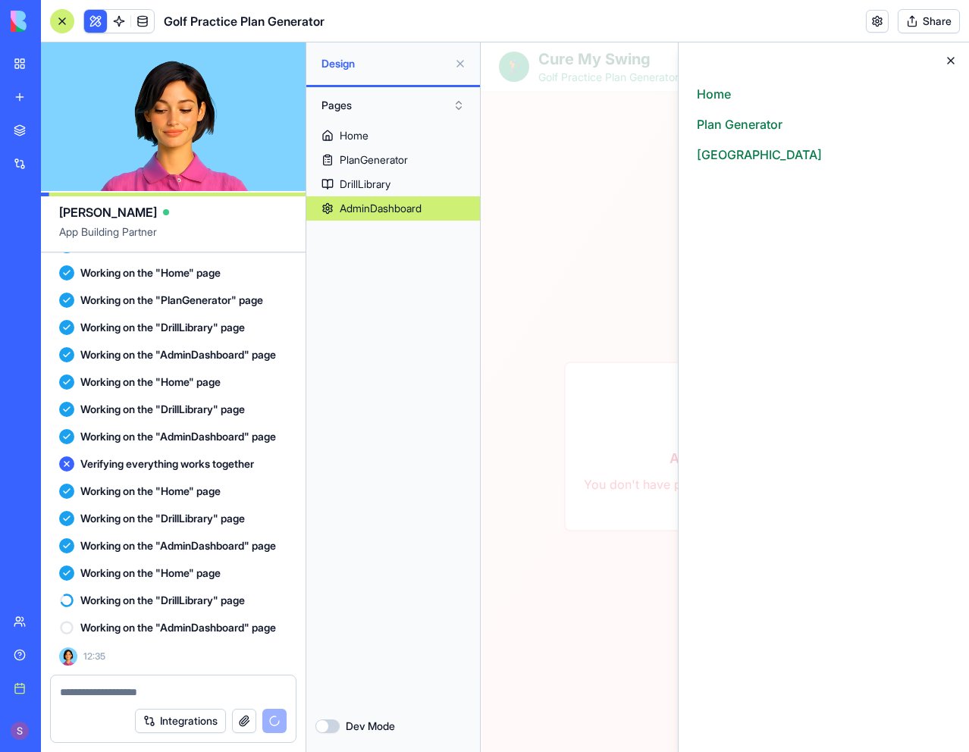
click at [955, 56] on icon "button" at bounding box center [951, 61] width 12 height 12
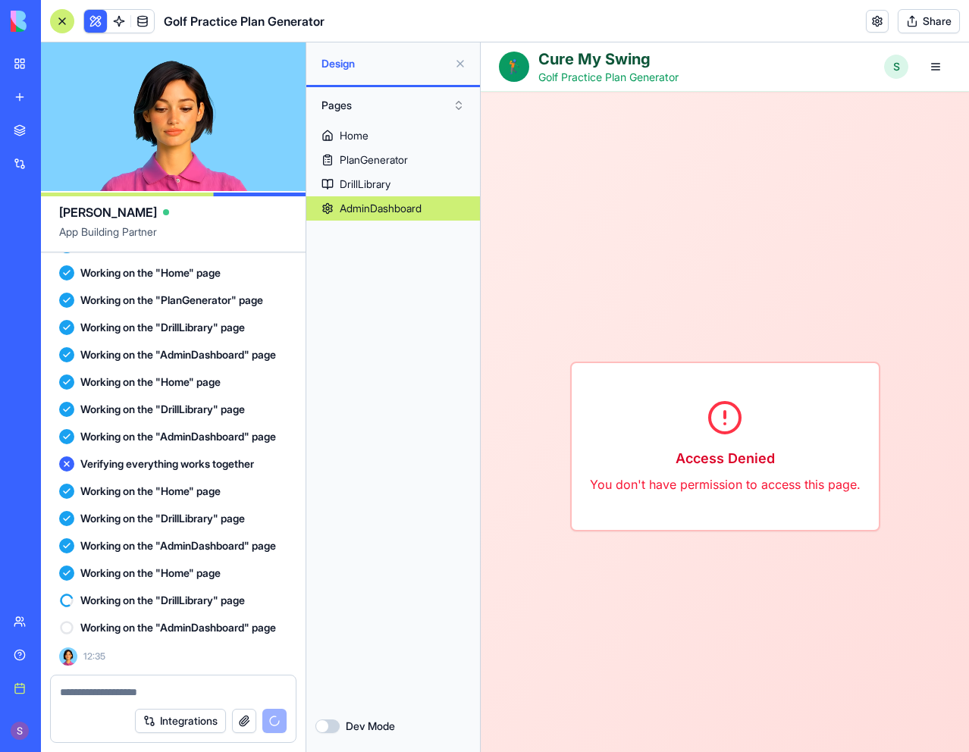
click at [879, 68] on html "🏌️ Cure My Swing Golf Practice Plan Generator Home Plan Generator Drill Library…" at bounding box center [725, 644] width 488 height 1205
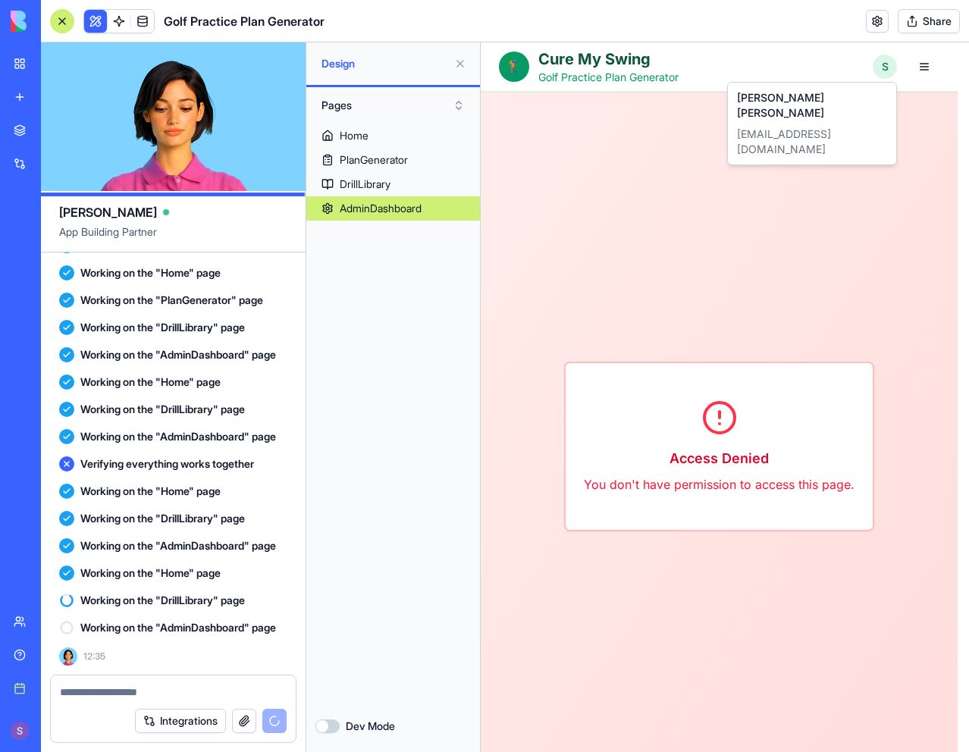
click at [721, 187] on html "🏌️ Cure My Swing Golf Practice Plan Generator Home Plan Generator Drill Library…" at bounding box center [725, 644] width 488 height 1205
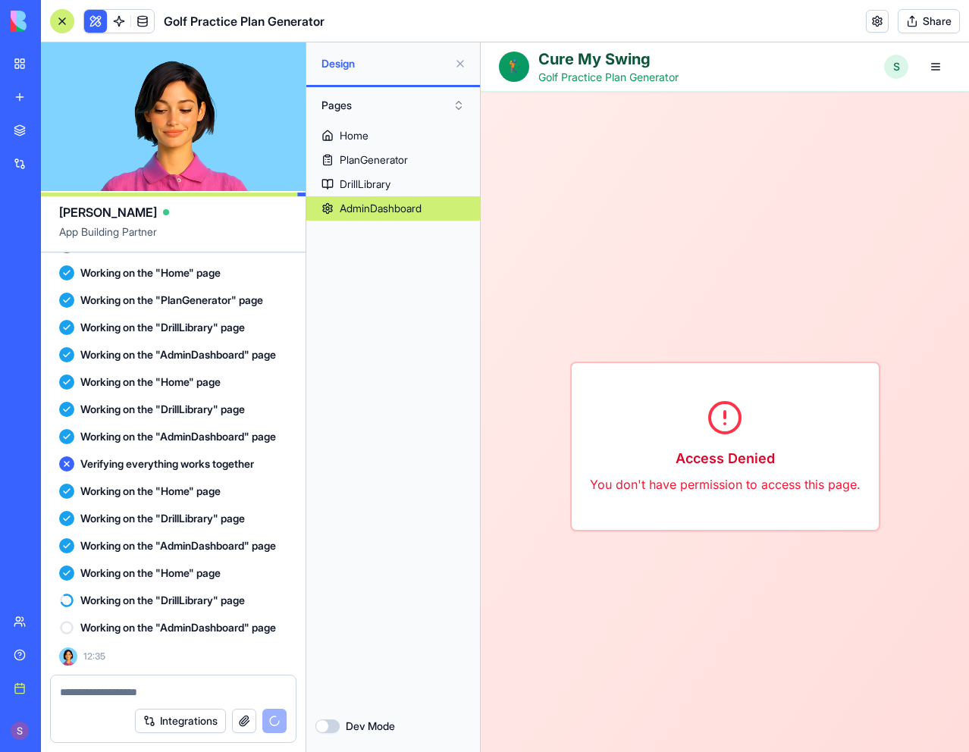
click at [322, 730] on button "Dev Mode" at bounding box center [328, 727] width 24 height 14
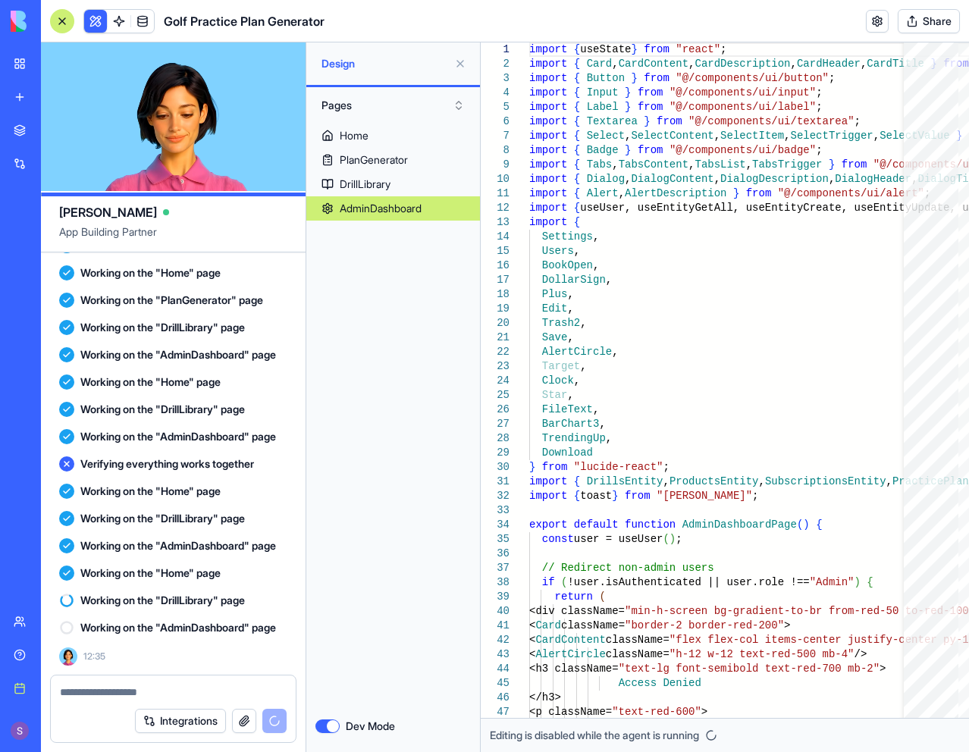
click at [329, 727] on button "Dev Mode" at bounding box center [328, 727] width 24 height 14
click at [325, 732] on button "Dev Mode" at bounding box center [328, 727] width 24 height 14
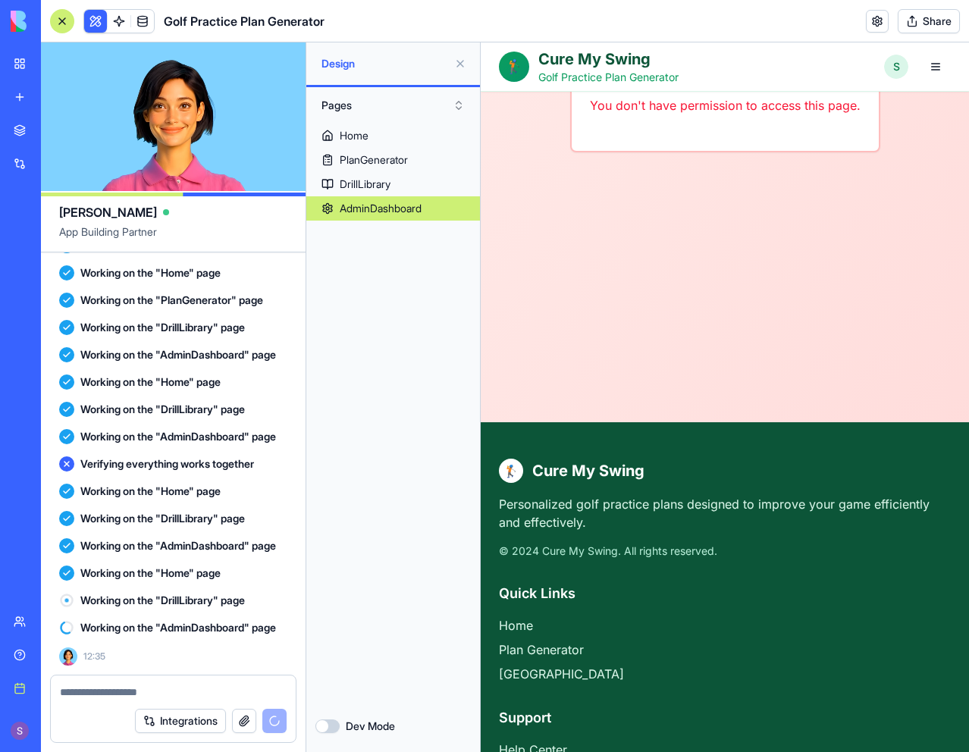
click at [632, 255] on div "Access Denied You don't have permission to access this page." at bounding box center [725, 68] width 488 height 710
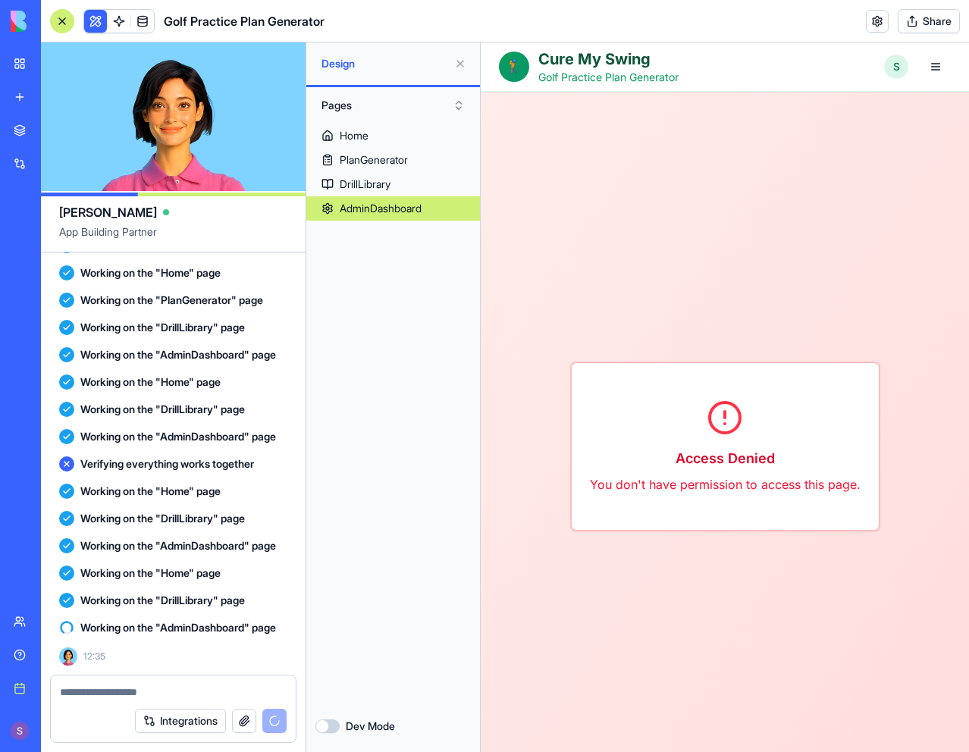
click at [437, 105] on button "Pages" at bounding box center [393, 105] width 159 height 24
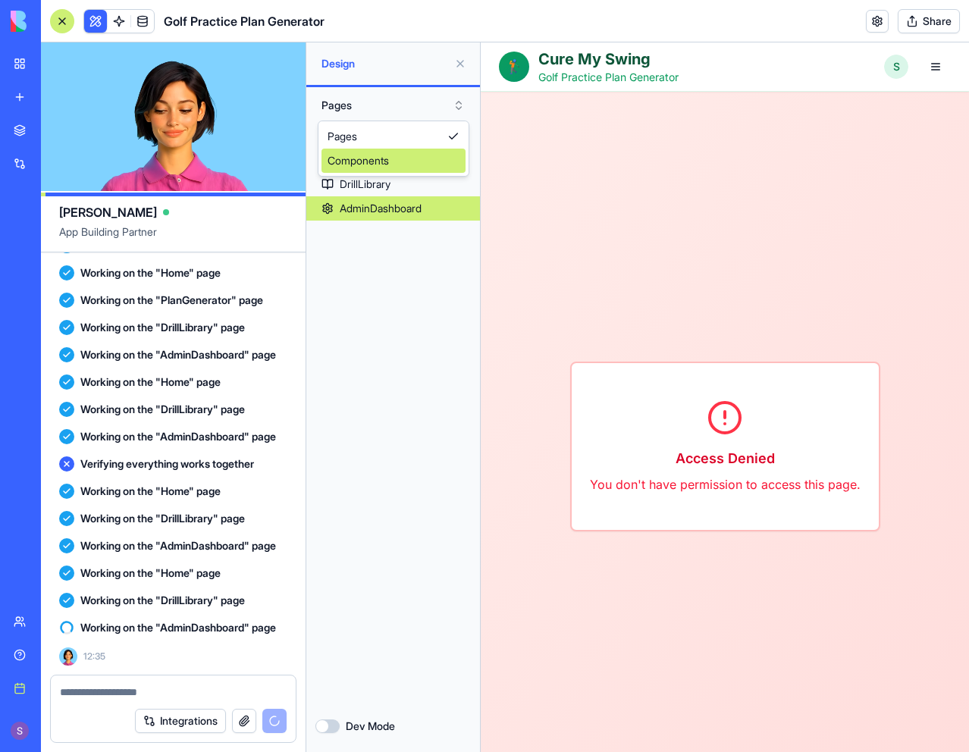
click at [411, 159] on div "Components" at bounding box center [394, 161] width 144 height 24
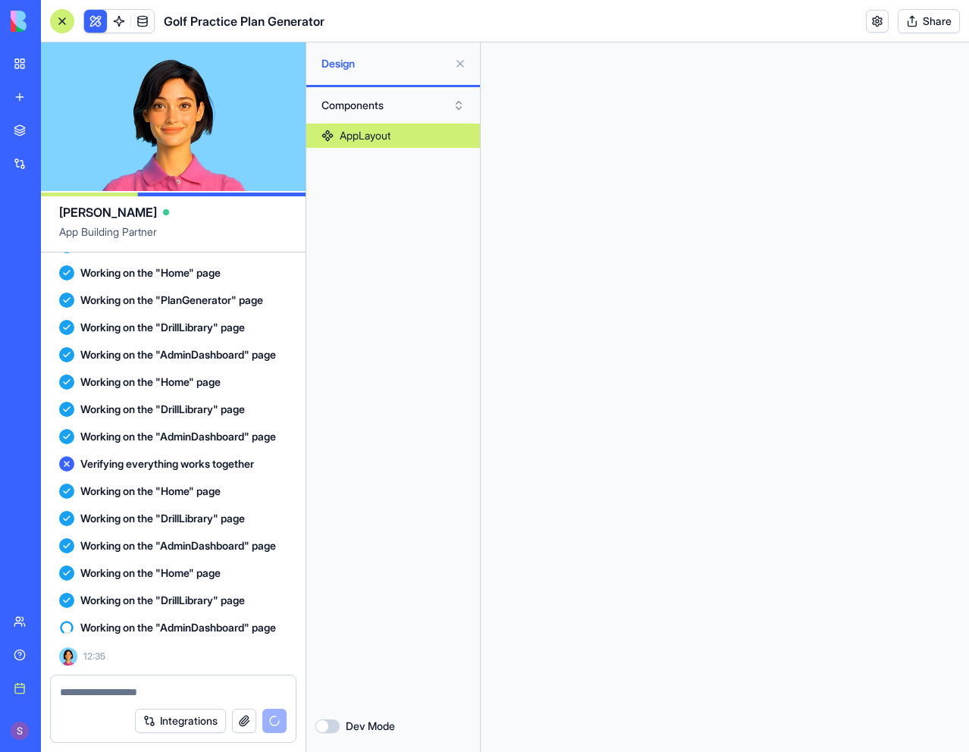
click at [401, 107] on button "Components" at bounding box center [393, 105] width 159 height 24
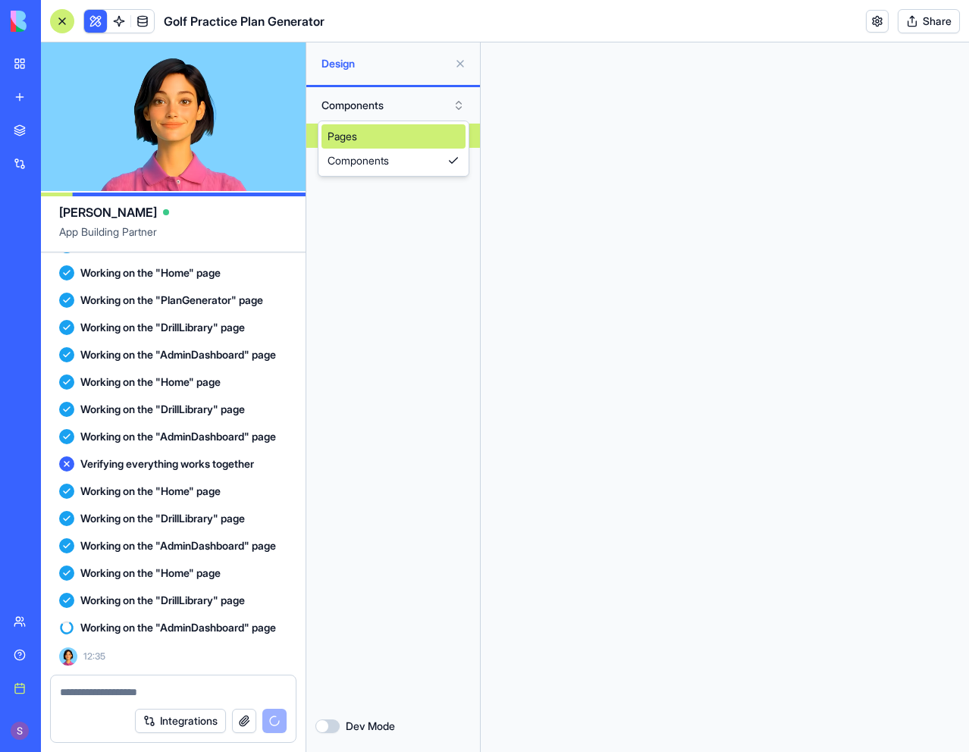
click at [383, 140] on div "Pages" at bounding box center [394, 136] width 144 height 24
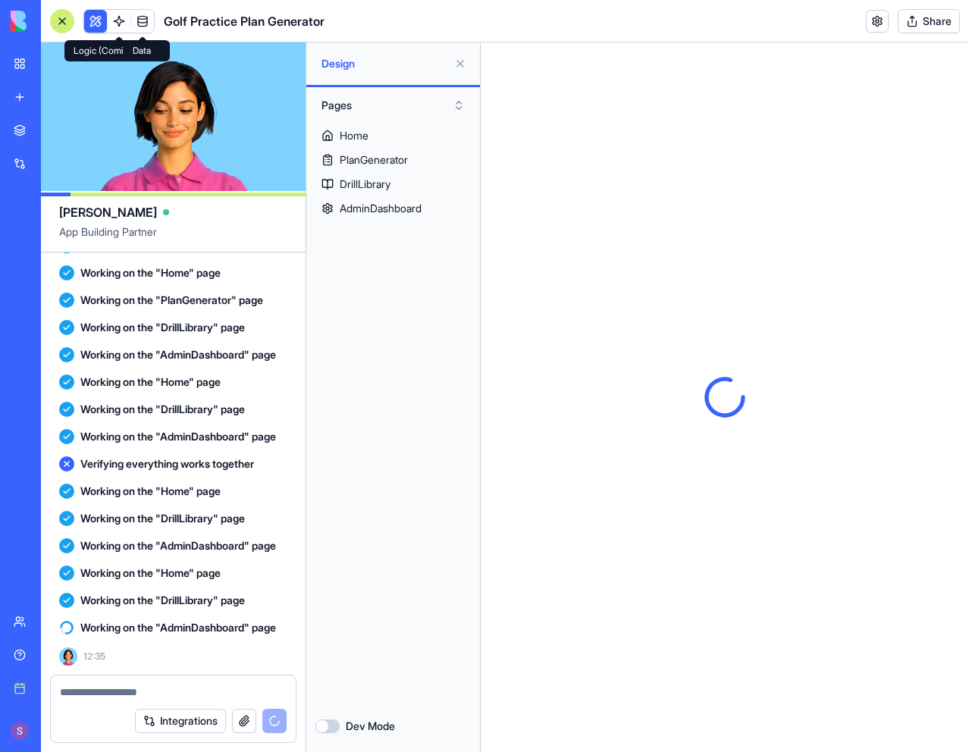
click at [143, 27] on link at bounding box center [142, 21] width 23 height 23
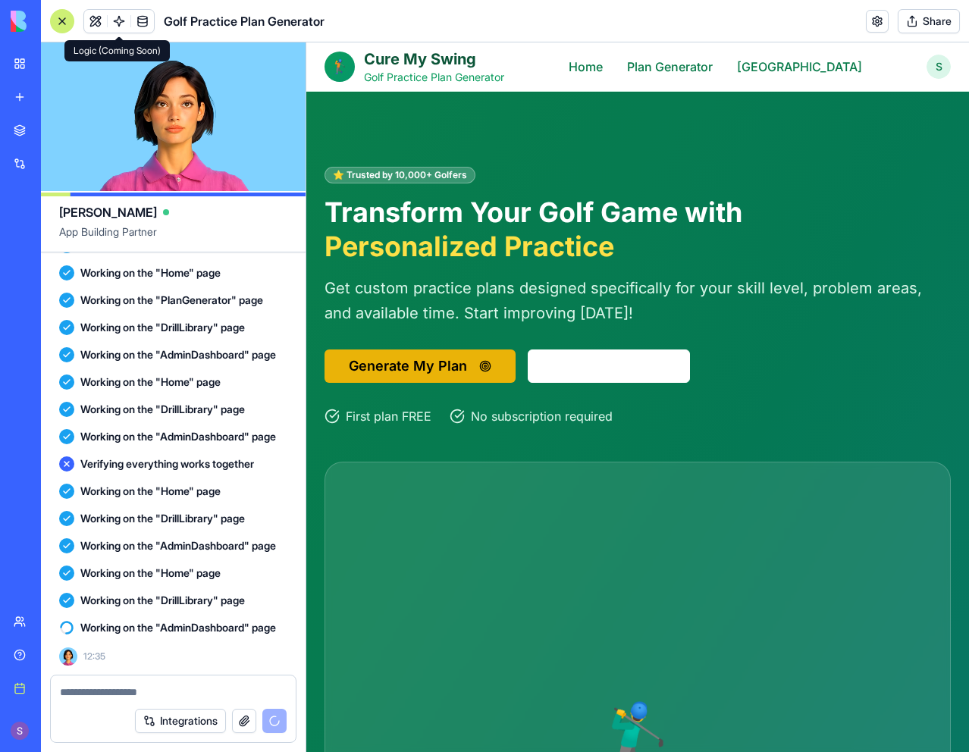
click at [121, 24] on link at bounding box center [119, 21] width 23 height 23
click at [117, 23] on link at bounding box center [119, 21] width 23 height 23
click at [151, 24] on link at bounding box center [142, 21] width 23 height 23
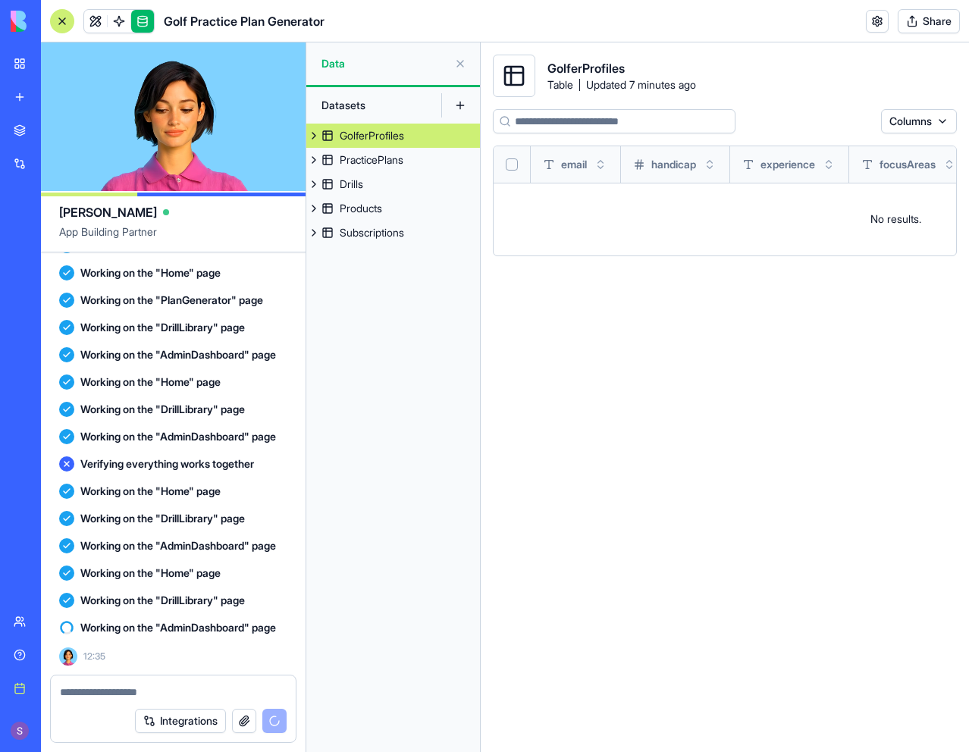
click at [147, 25] on link at bounding box center [142, 21] width 23 height 23
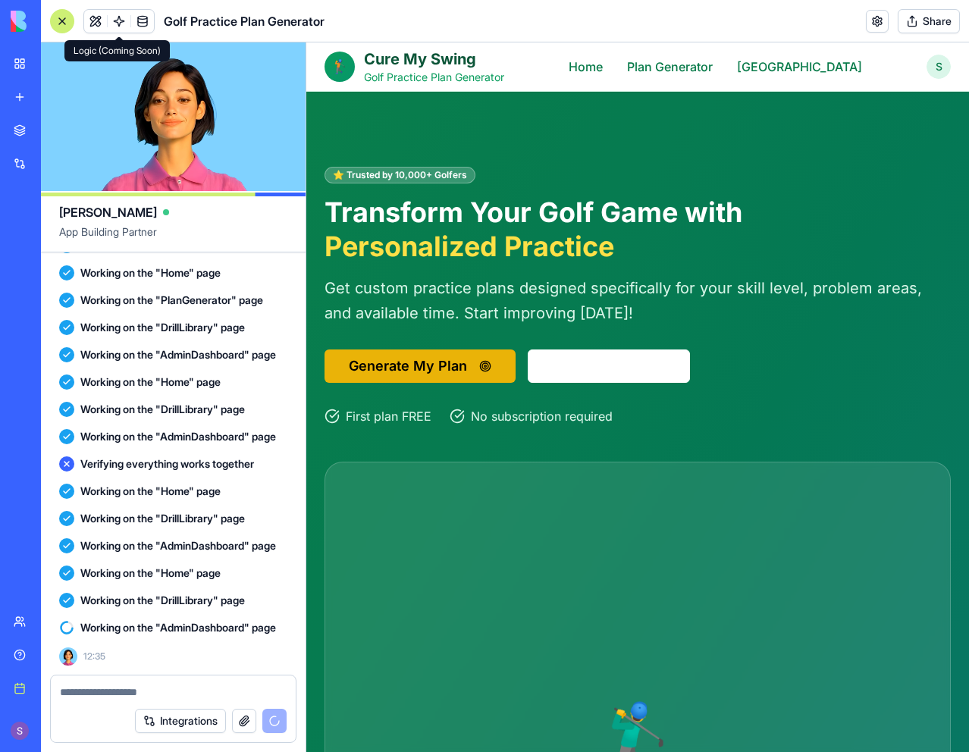
click at [124, 24] on link at bounding box center [119, 21] width 23 height 23
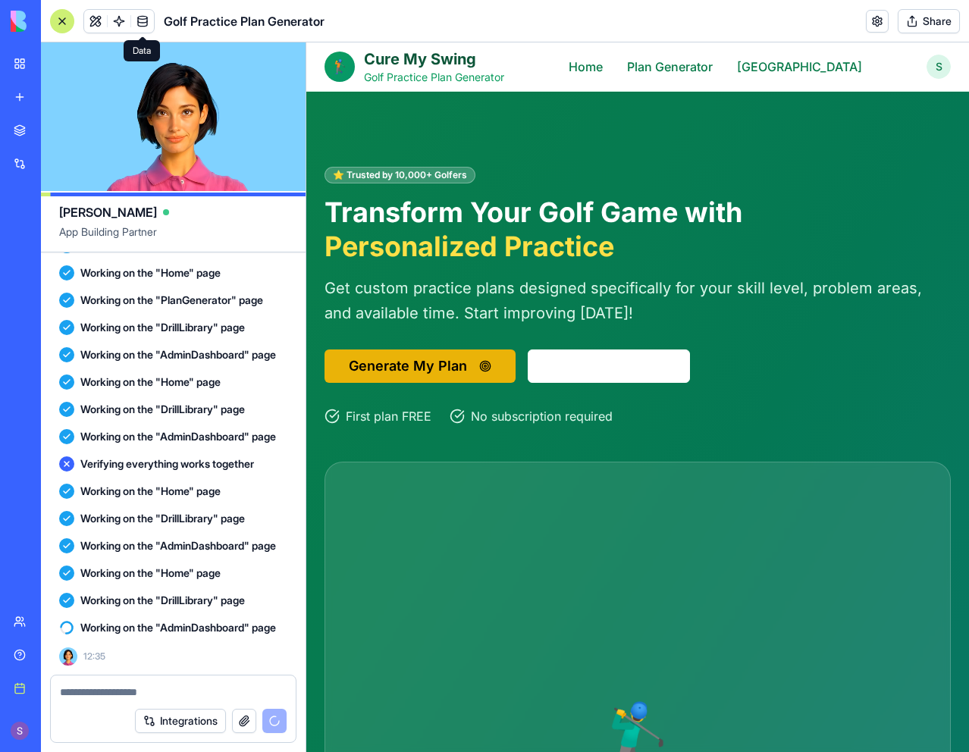
click at [145, 24] on link at bounding box center [142, 21] width 23 height 23
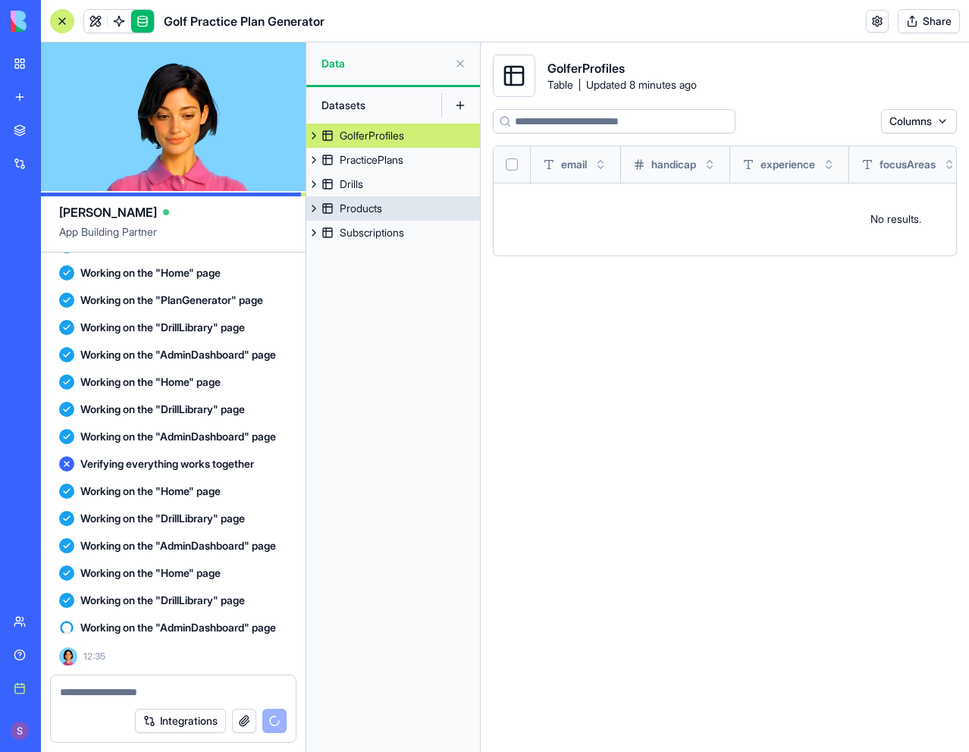
click at [376, 209] on div "Products" at bounding box center [361, 208] width 42 height 15
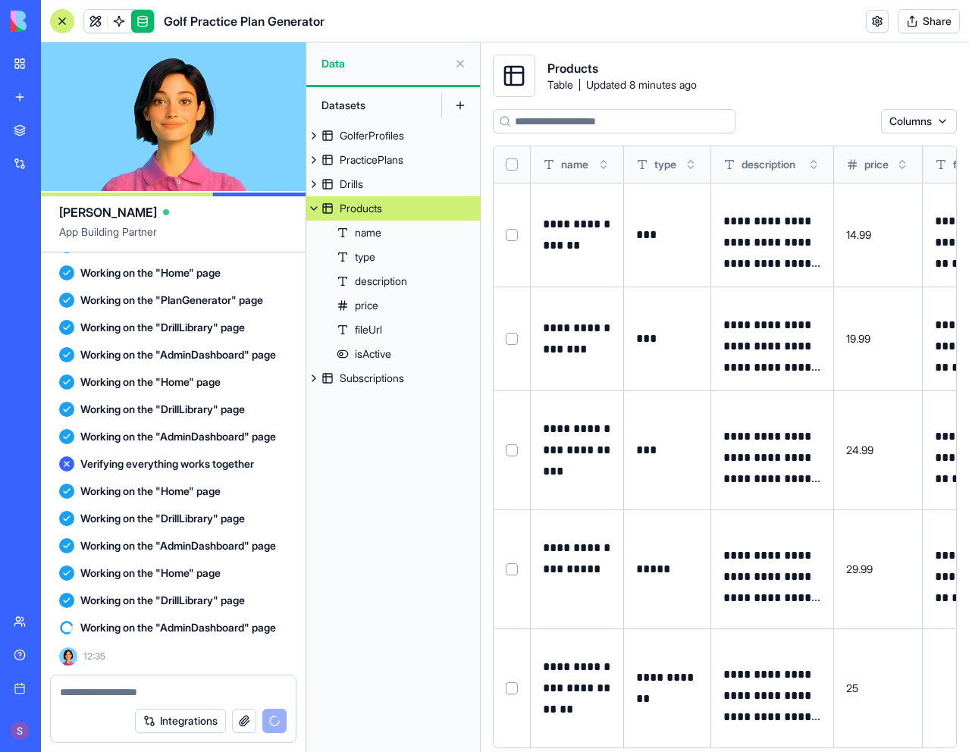
click at [387, 206] on link "Products" at bounding box center [393, 208] width 174 height 24
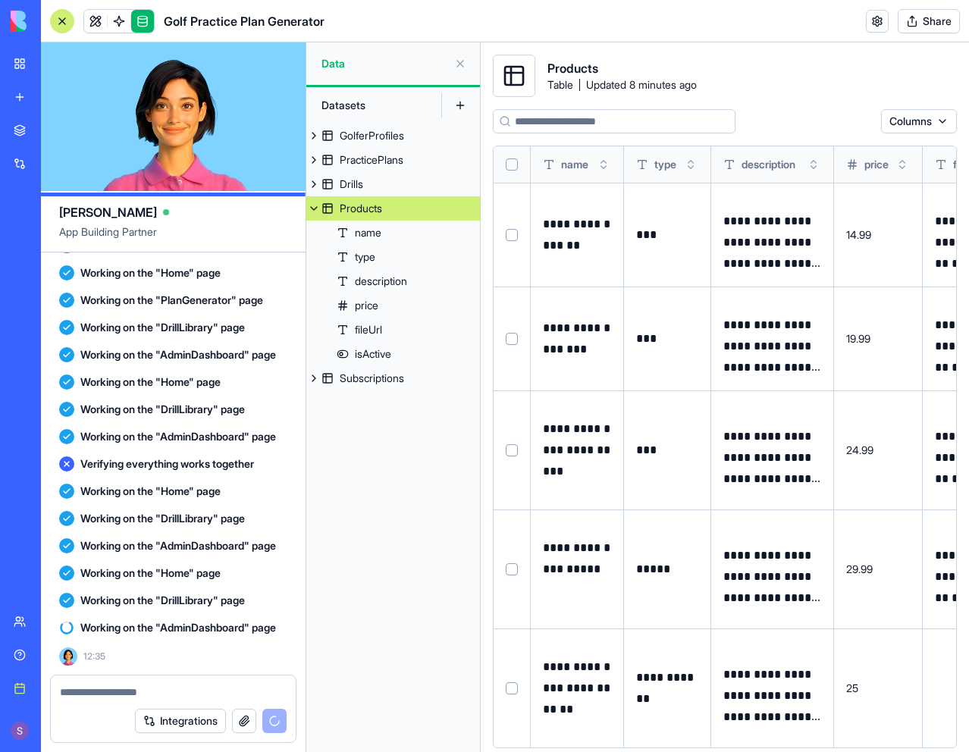
click at [335, 206] on link "Products" at bounding box center [393, 208] width 174 height 24
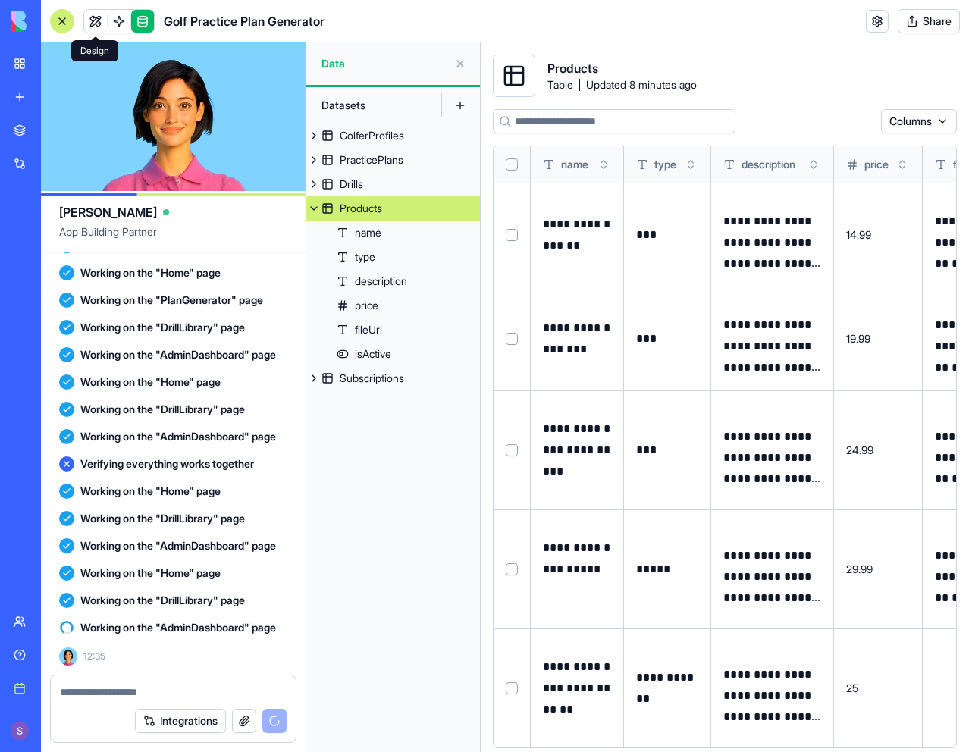
click at [94, 25] on link at bounding box center [95, 21] width 23 height 23
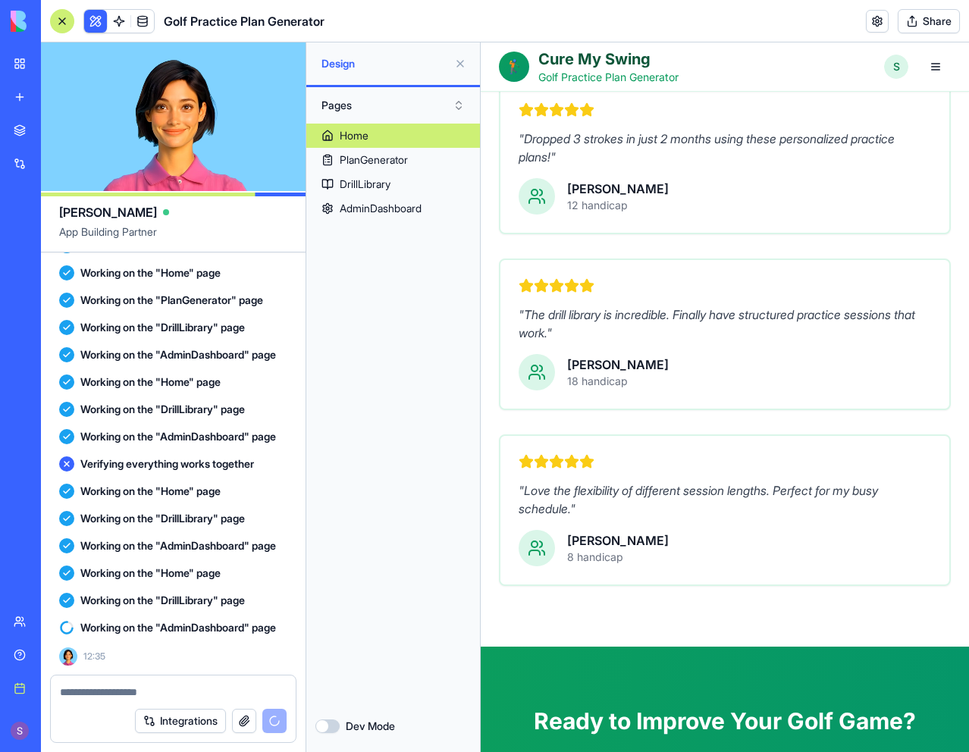
scroll to position [3565, 0]
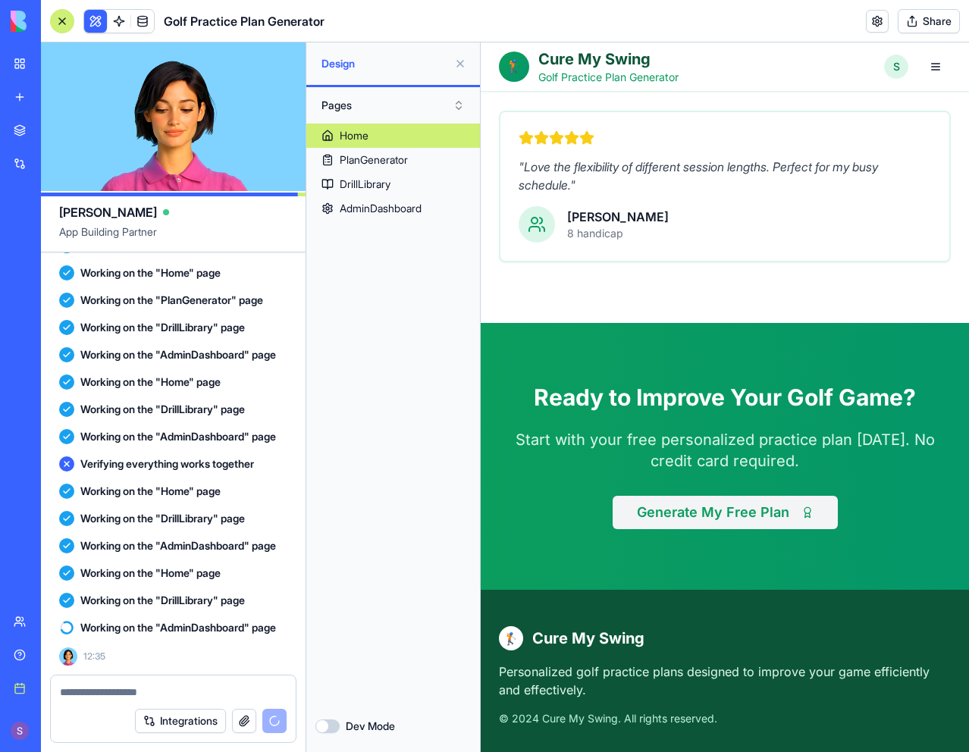
click at [702, 503] on button "Generate My Free Plan" at bounding box center [725, 512] width 225 height 33
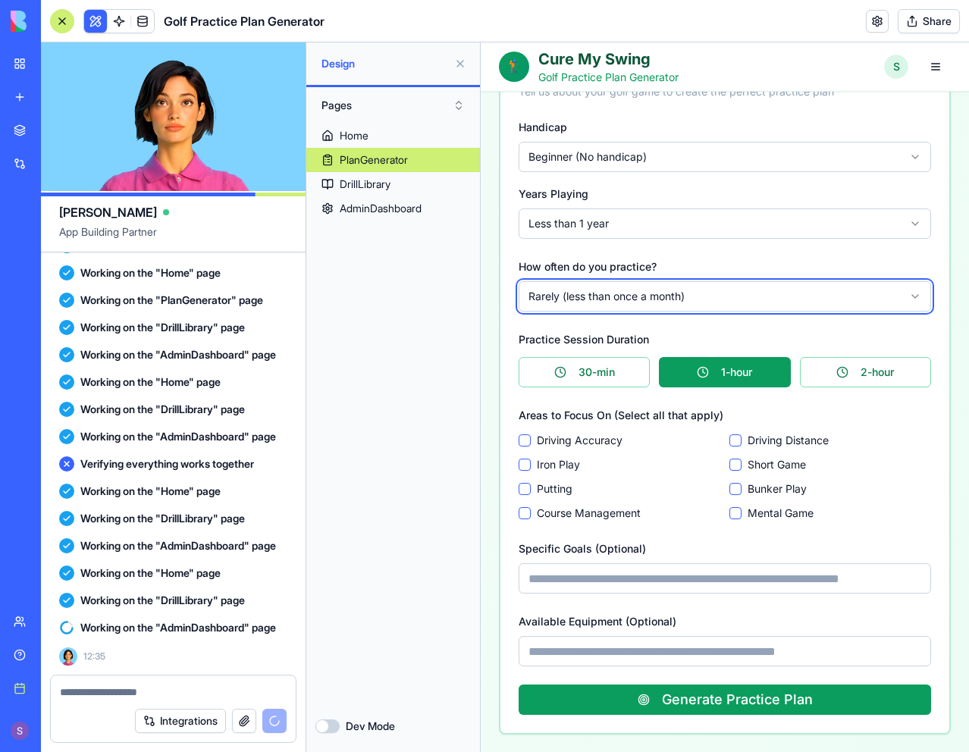
scroll to position [228, 0]
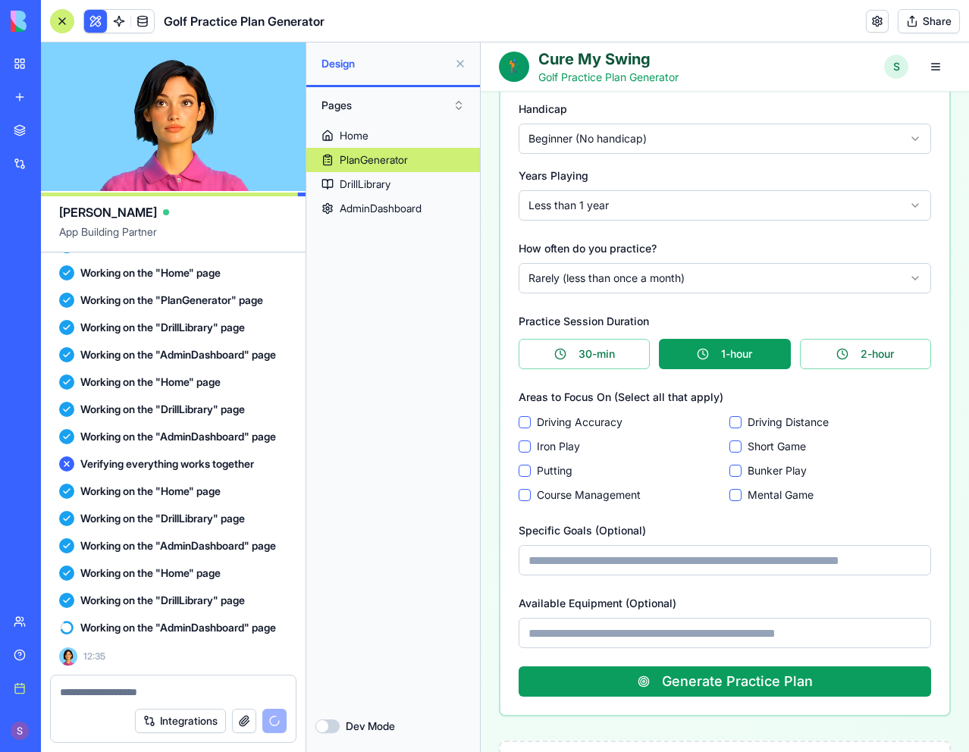
click at [820, 369] on form "**********" at bounding box center [725, 398] width 413 height 598
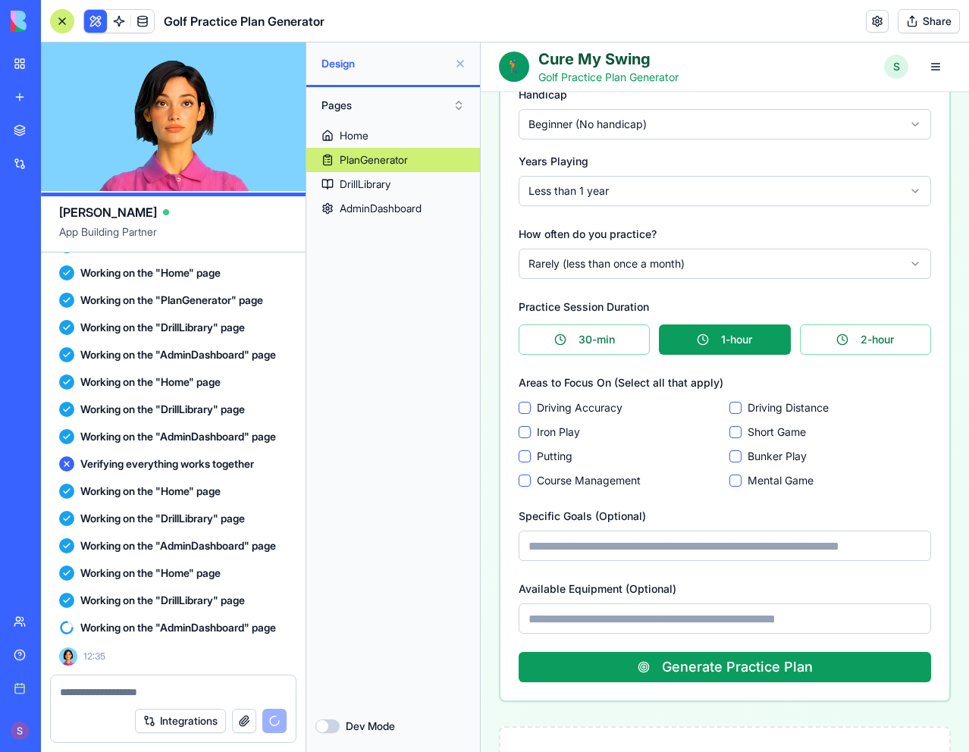
scroll to position [379, 0]
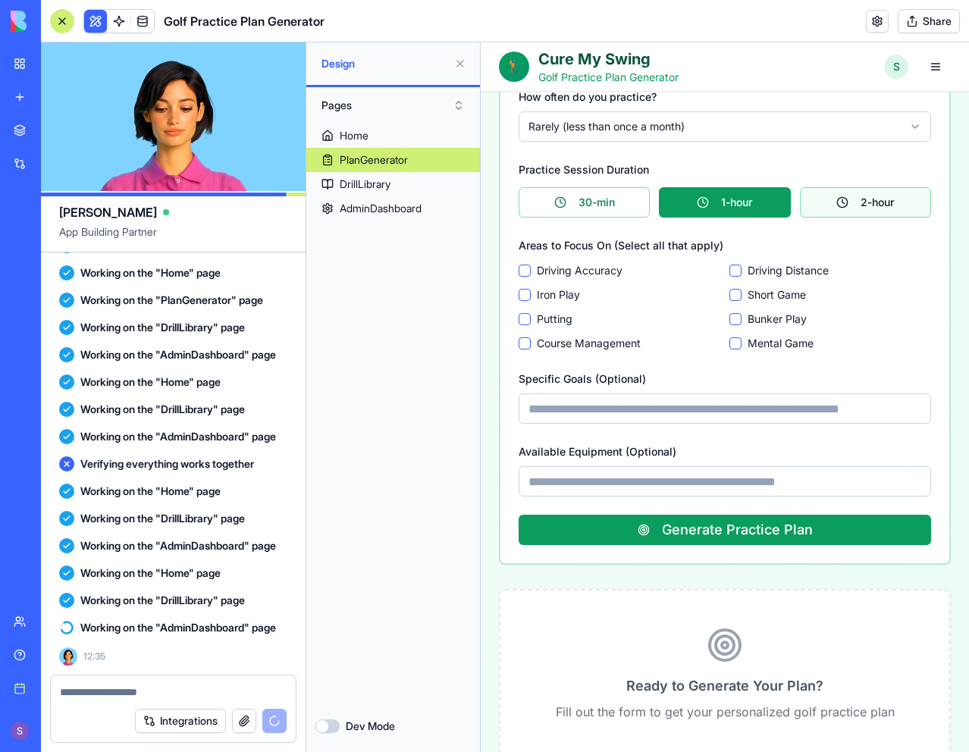
click at [812, 203] on button "2-hour" at bounding box center [865, 202] width 131 height 30
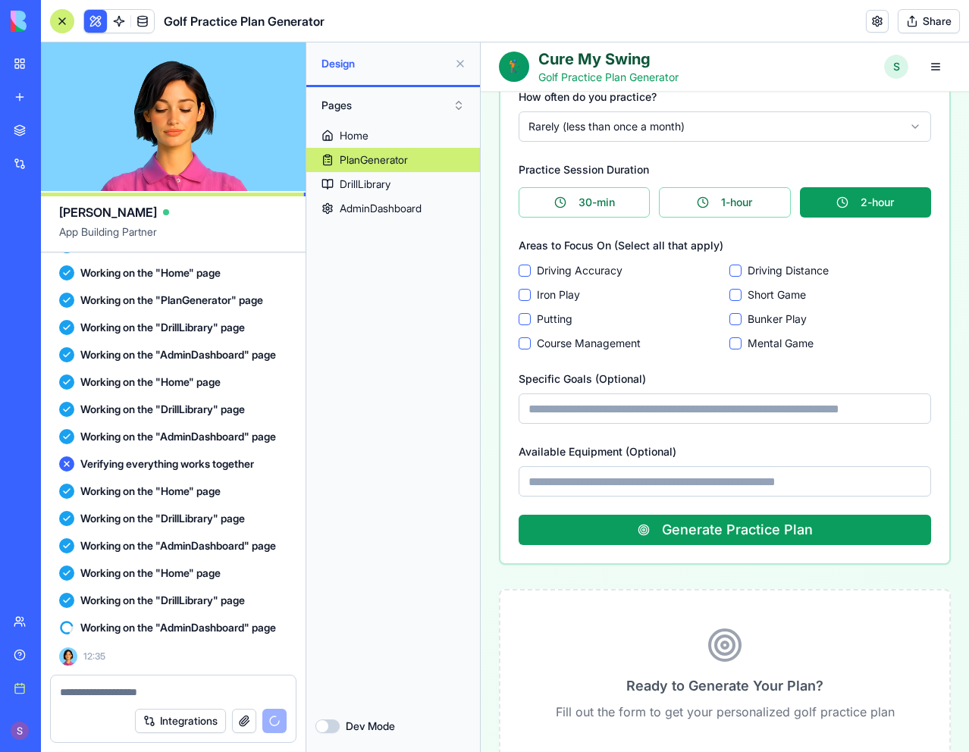
click at [526, 265] on div "Areas to Focus On (Select all that apply) Driving Accuracy Driving Distance Iro…" at bounding box center [725, 293] width 413 height 115
click at [522, 269] on Accuracy "Driving Accuracy" at bounding box center [525, 271] width 12 height 12
click at [522, 291] on Play "Iron Play" at bounding box center [525, 295] width 12 height 12
click at [526, 319] on button "Putting" at bounding box center [525, 319] width 12 height 12
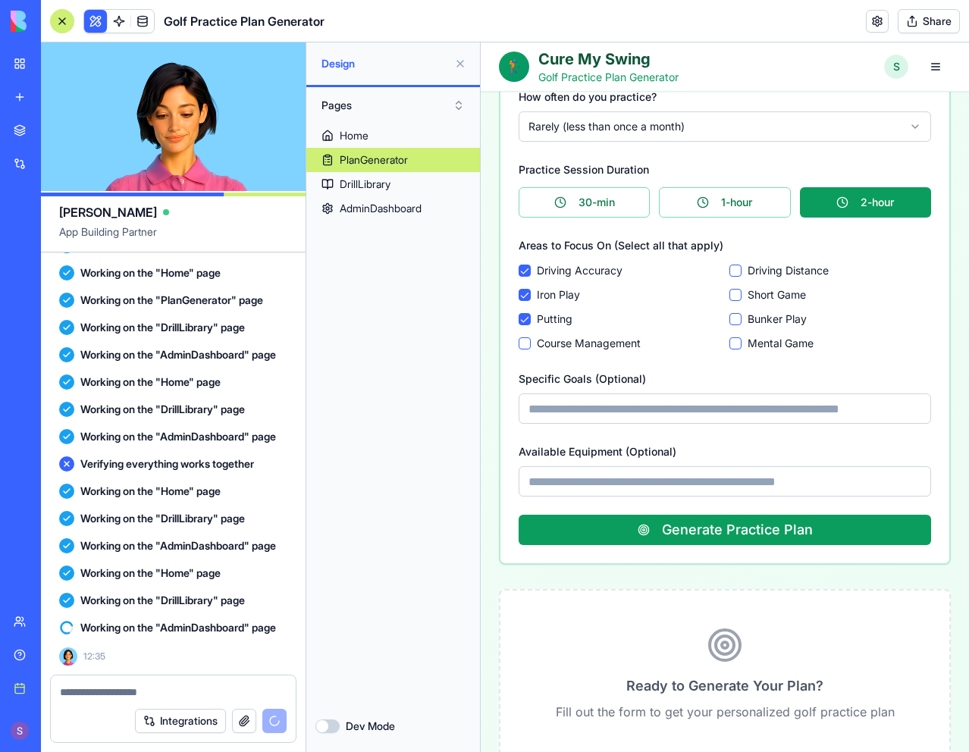
click at [526, 344] on Management "Course Management" at bounding box center [525, 344] width 12 height 12
click at [730, 271] on Distance "Driving Distance" at bounding box center [736, 271] width 12 height 12
drag, startPoint x: 731, startPoint y: 297, endPoint x: 732, endPoint y: 321, distance: 24.3
click at [731, 296] on Game "Short Game" at bounding box center [736, 295] width 12 height 12
click at [732, 322] on Play "Bunker Play" at bounding box center [736, 319] width 12 height 12
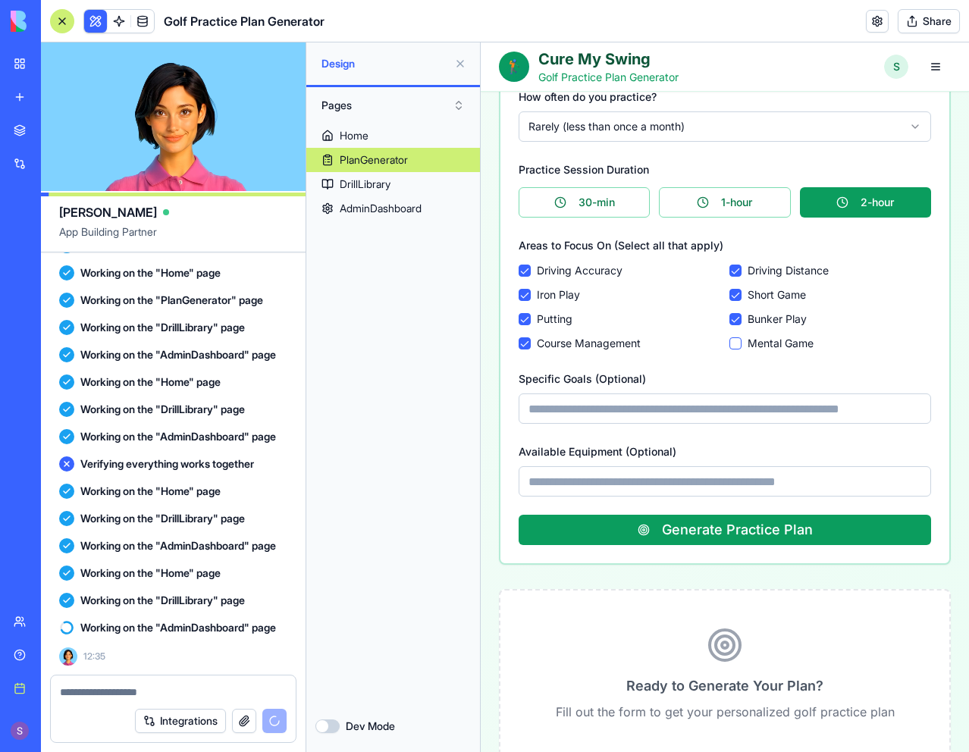
click at [730, 341] on Game "Mental Game" at bounding box center [736, 344] width 12 height 12
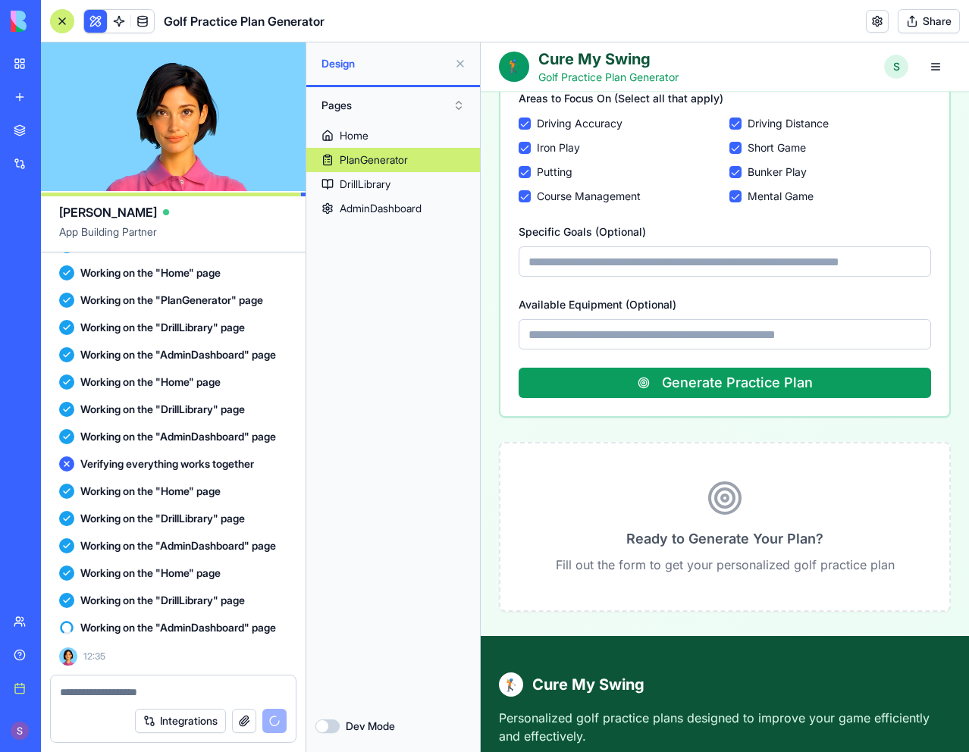
scroll to position [531, 0]
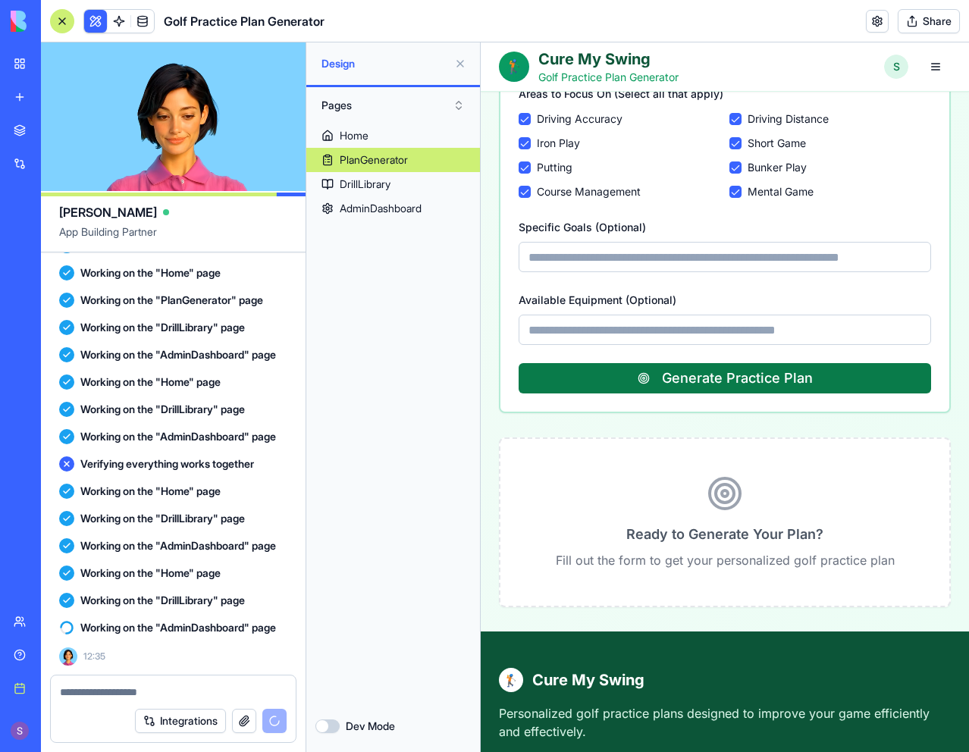
click at [677, 380] on button "Generate Practice Plan" at bounding box center [725, 378] width 413 height 30
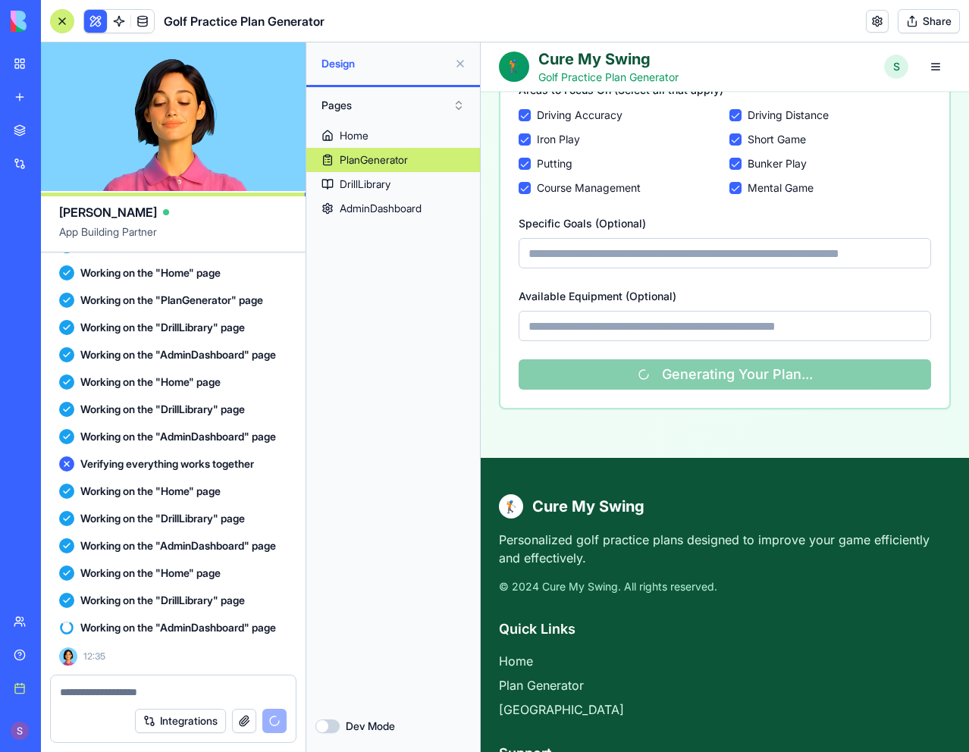
scroll to position [459, 0]
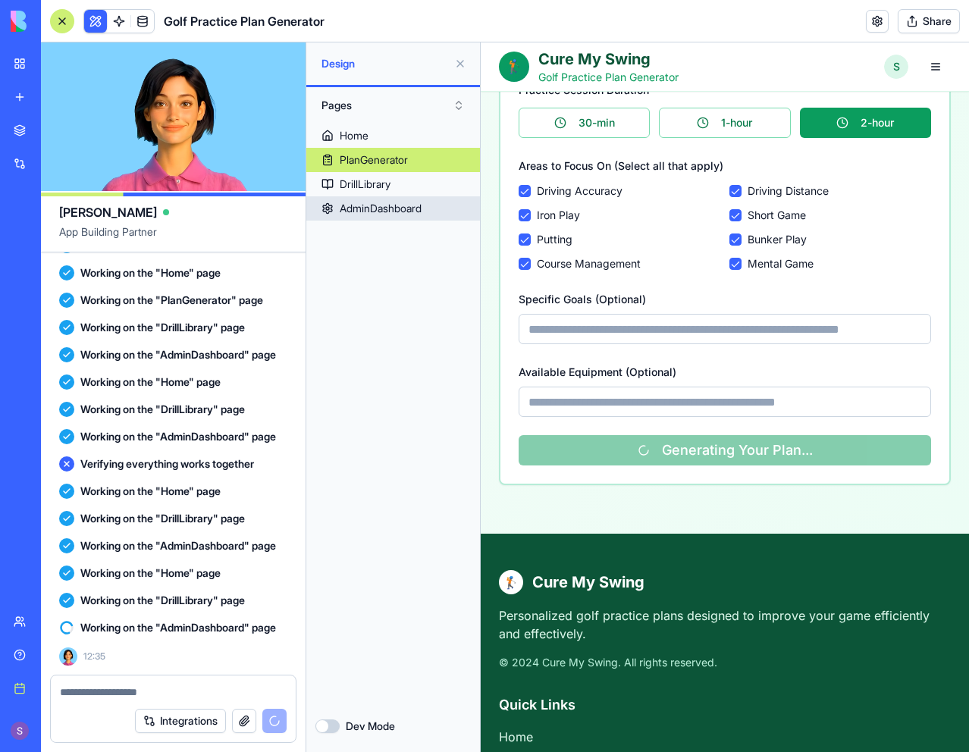
click at [432, 215] on link "AdminDashboard" at bounding box center [393, 208] width 174 height 24
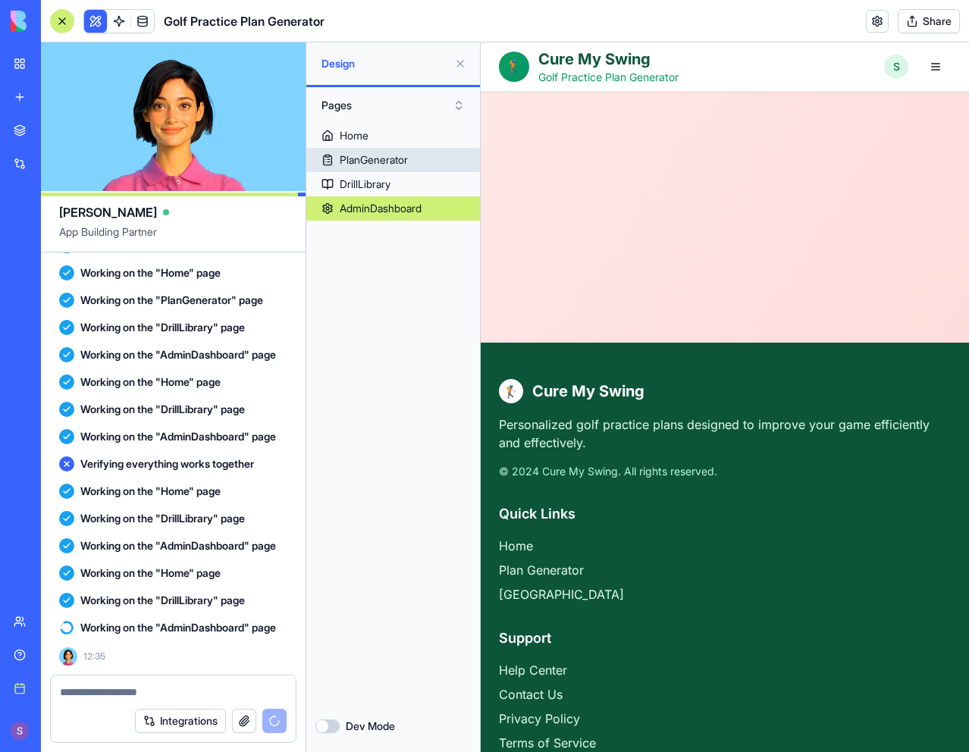
click at [432, 162] on link "PlanGenerator" at bounding box center [393, 160] width 174 height 24
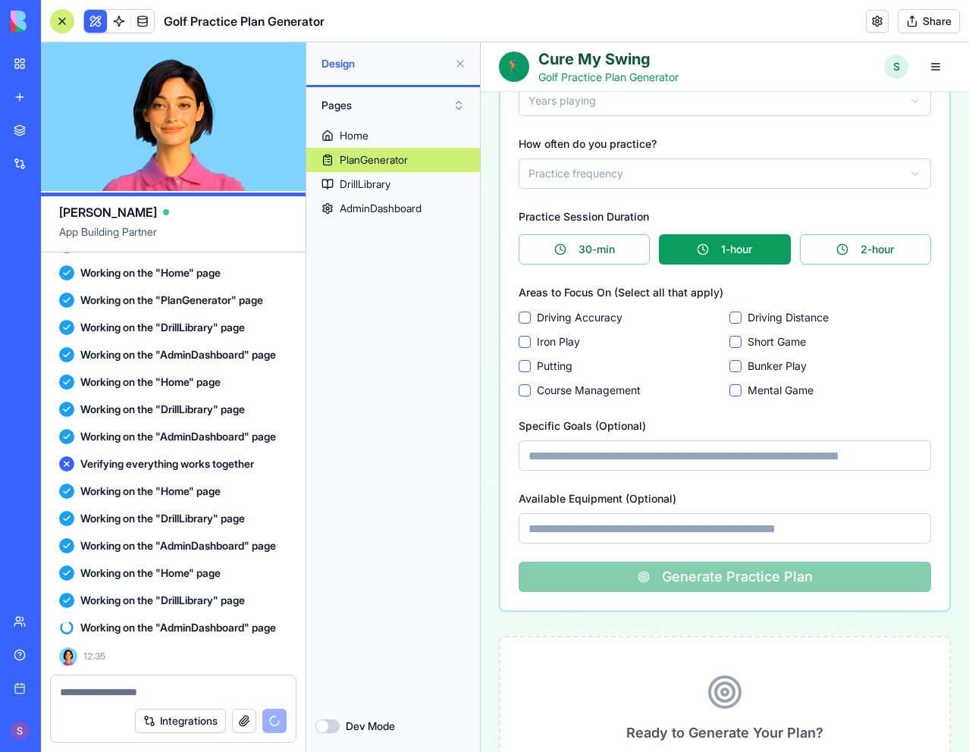
scroll to position [611, 0]
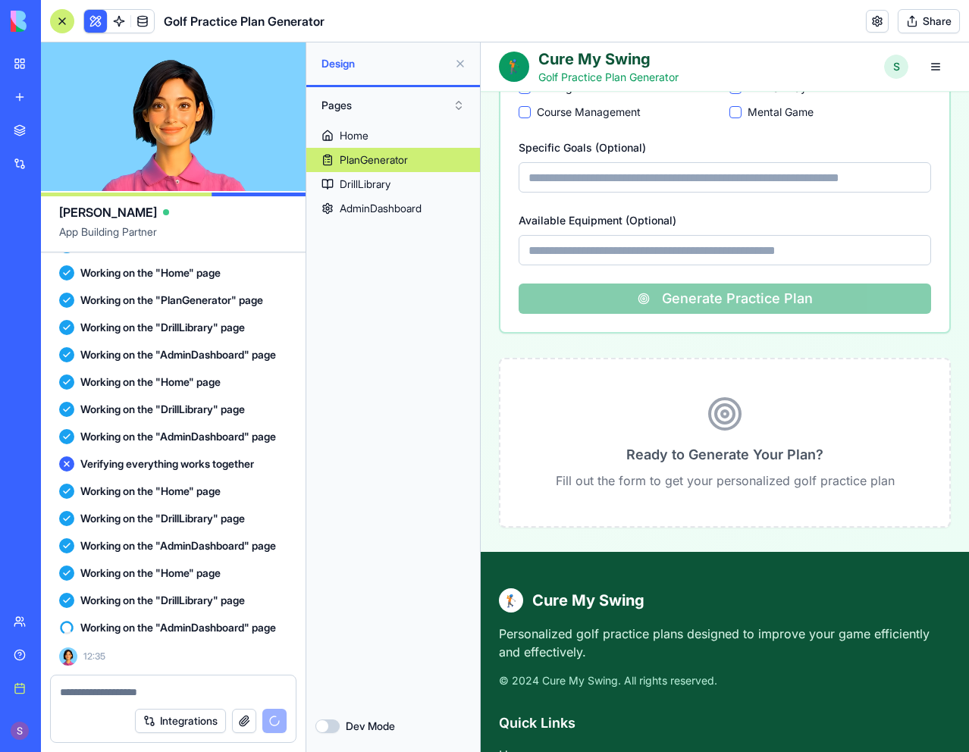
click at [659, 437] on div "Ready to Generate Your Plan? Fill out the form to get your personalized golf pr…" at bounding box center [725, 443] width 449 height 167
click at [654, 407] on div "Ready to Generate Your Plan? Fill out the form to get your personalized golf pr…" at bounding box center [725, 443] width 449 height 167
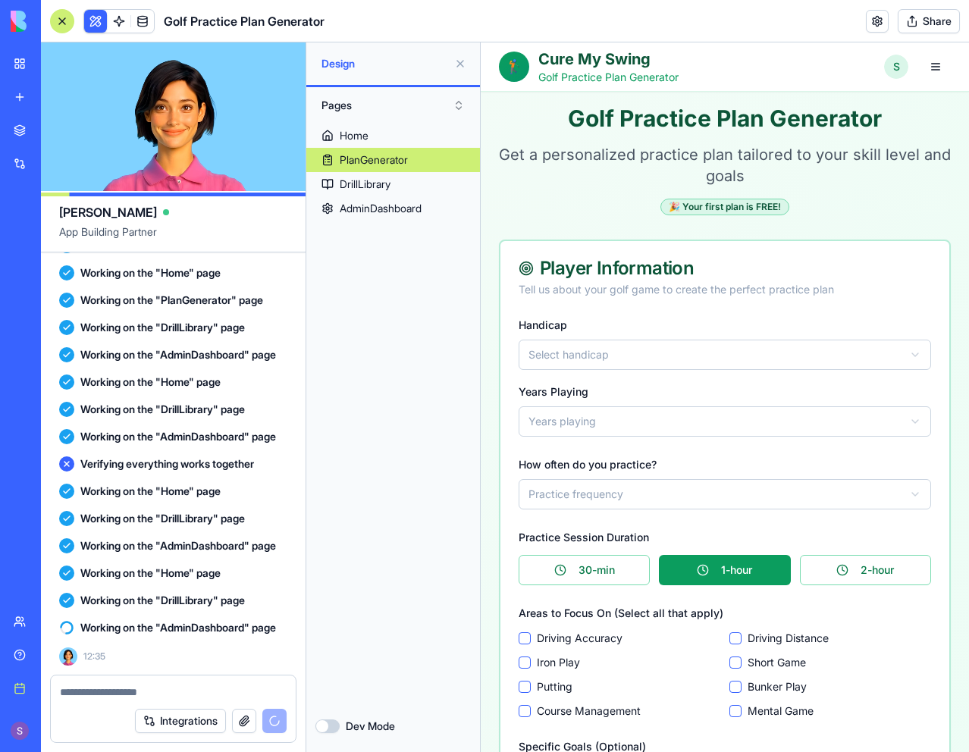
scroll to position [4, 0]
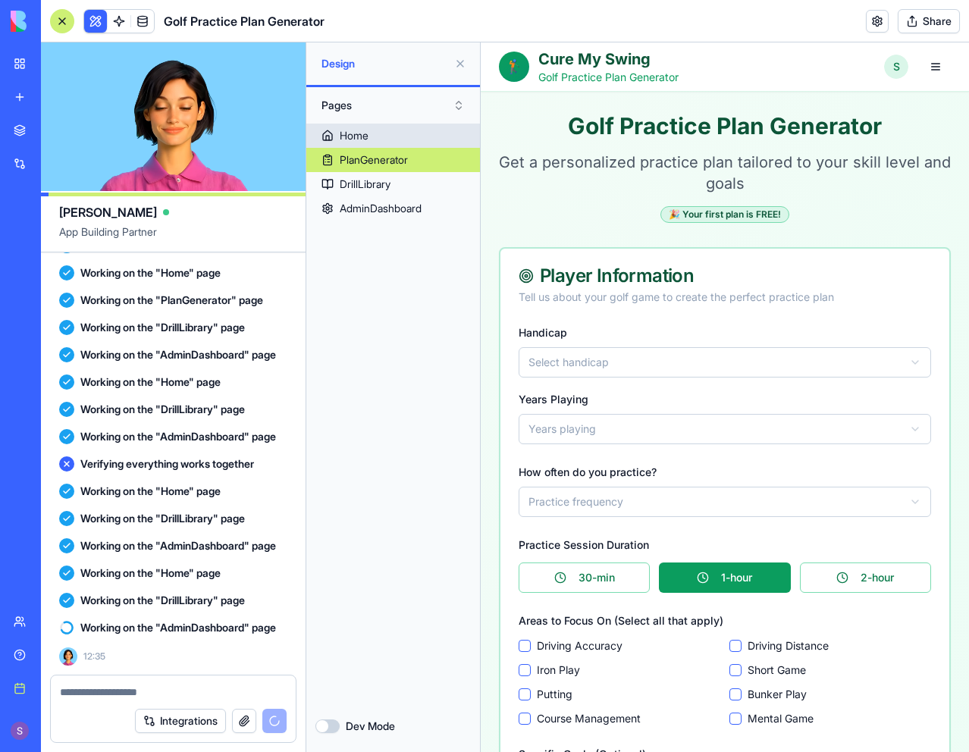
click at [422, 140] on link "Home" at bounding box center [393, 136] width 174 height 24
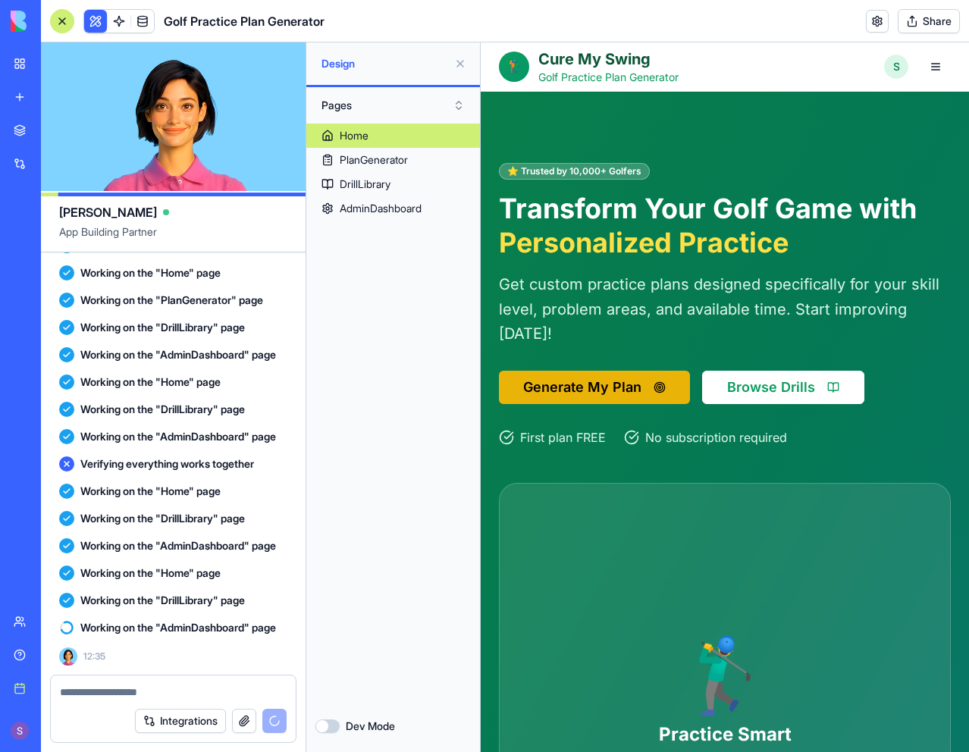
click at [777, 389] on button "Browse Drills" at bounding box center [783, 387] width 162 height 33
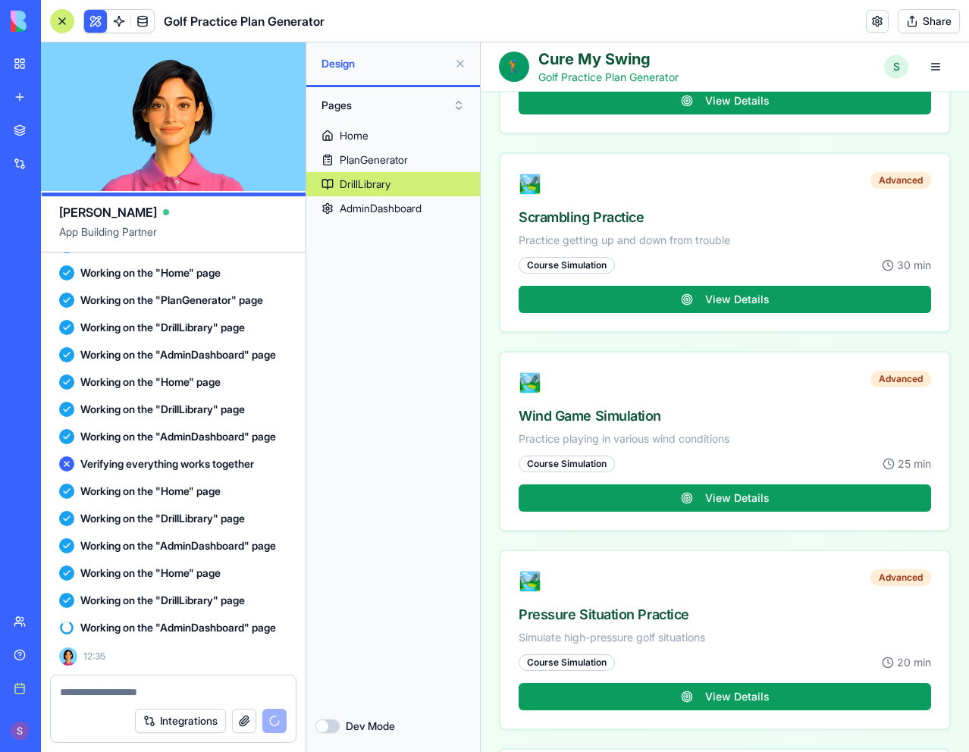
scroll to position [15800, 0]
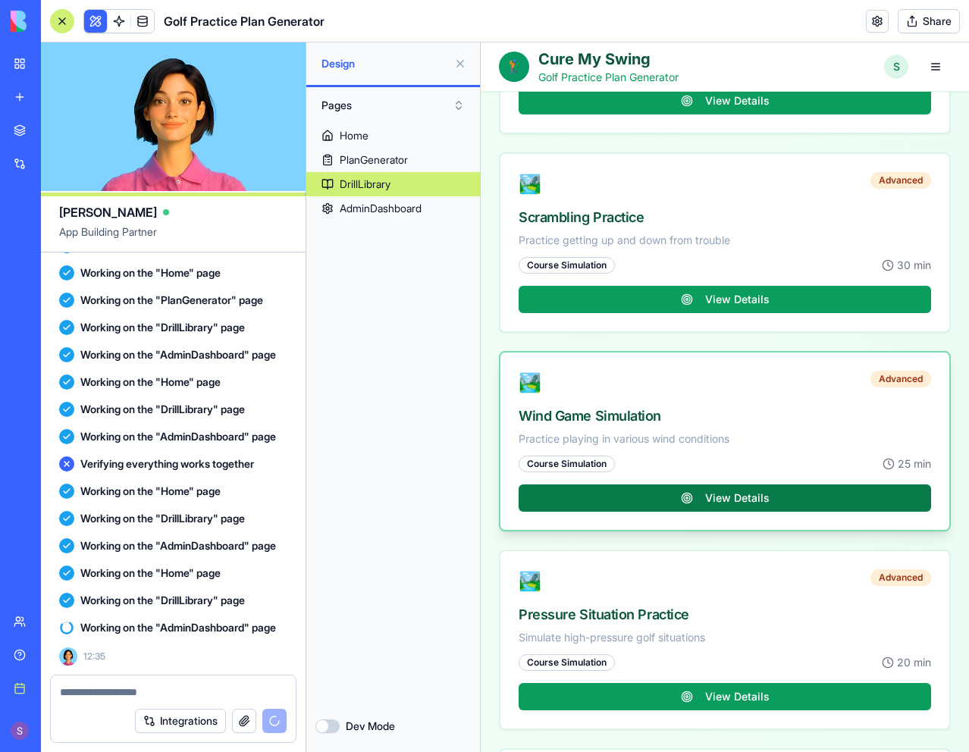
click at [699, 501] on button "View Details" at bounding box center [725, 498] width 413 height 27
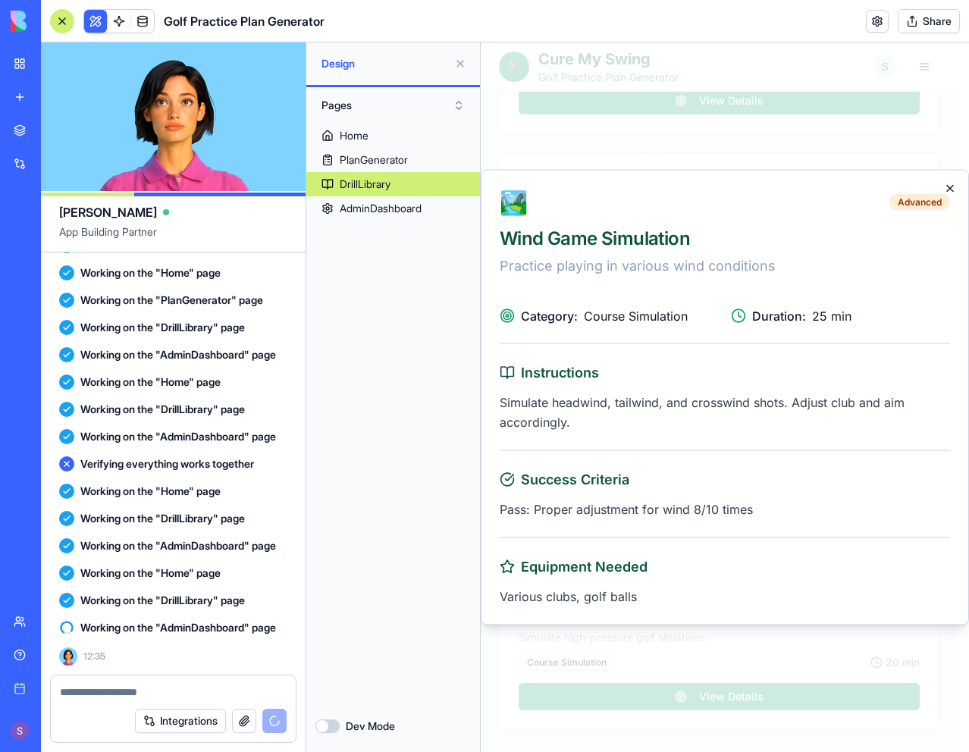
click at [950, 184] on icon "button" at bounding box center [950, 189] width 12 height 12
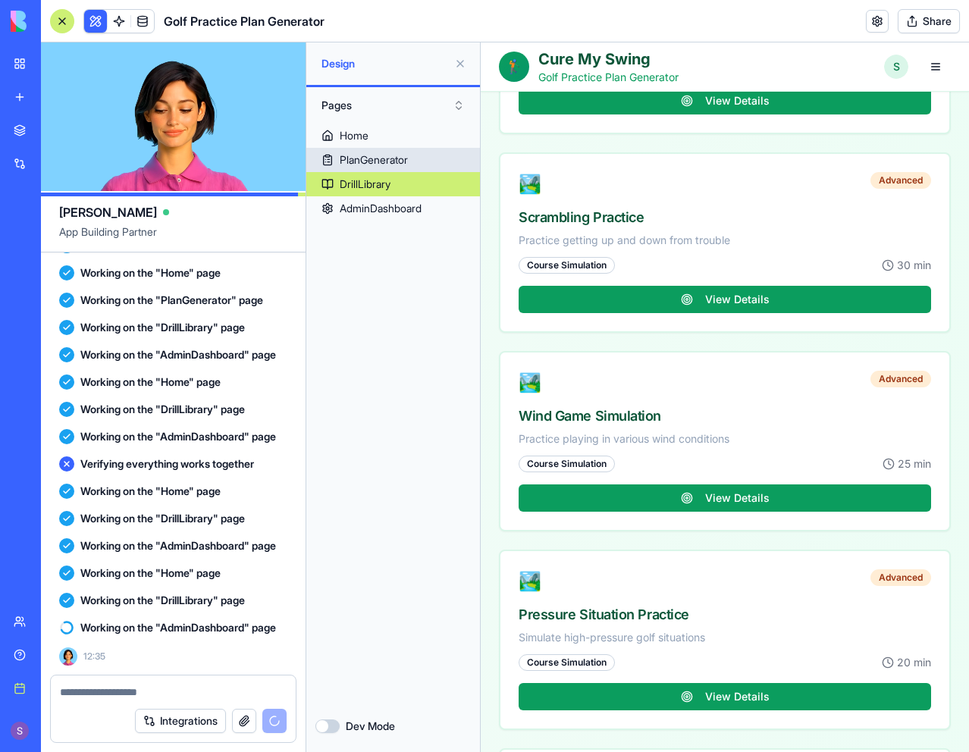
click at [408, 164] on div "PlanGenerator" at bounding box center [374, 159] width 68 height 15
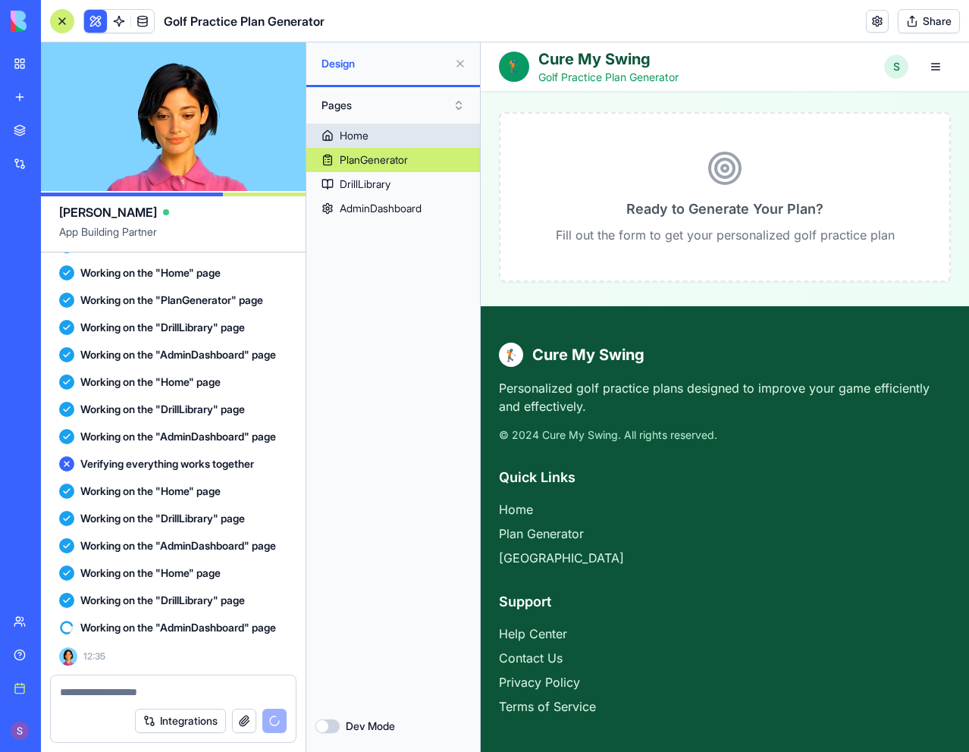
click at [417, 133] on link "Home" at bounding box center [393, 136] width 174 height 24
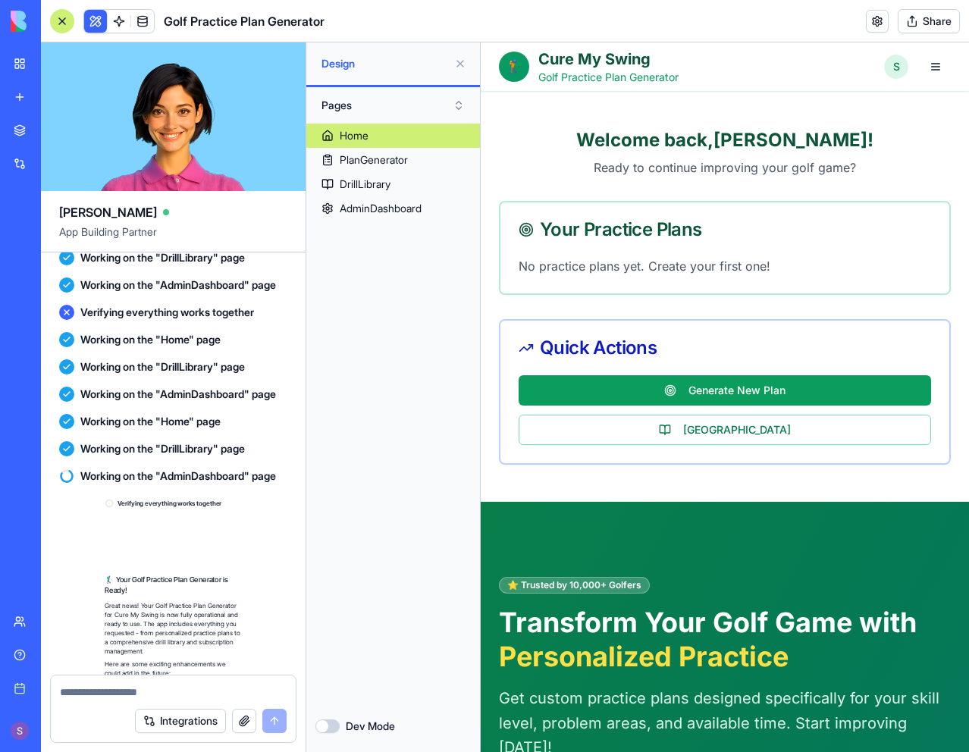
scroll to position [2345, 0]
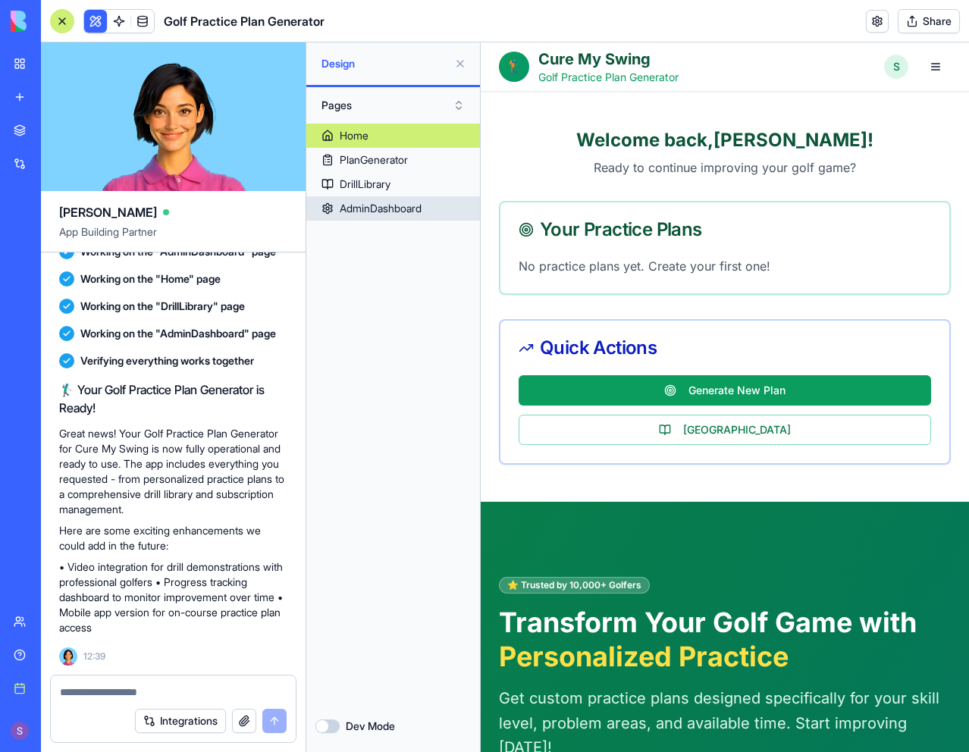
click at [407, 206] on div "AdminDashboard" at bounding box center [381, 208] width 82 height 15
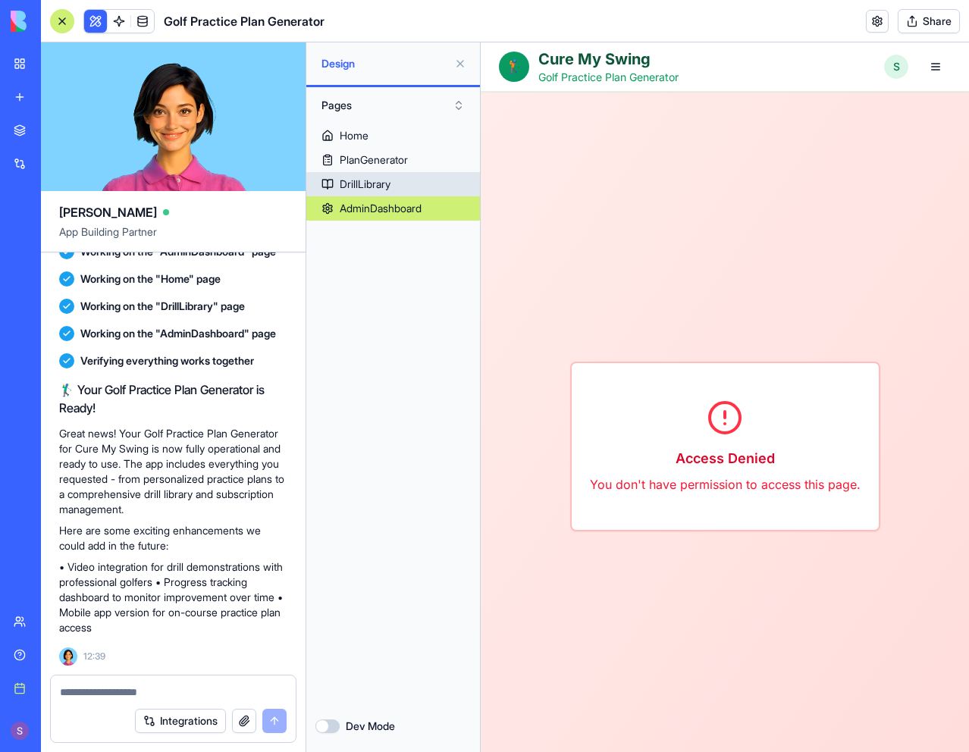
click at [417, 186] on link "DrillLibrary" at bounding box center [393, 184] width 174 height 24
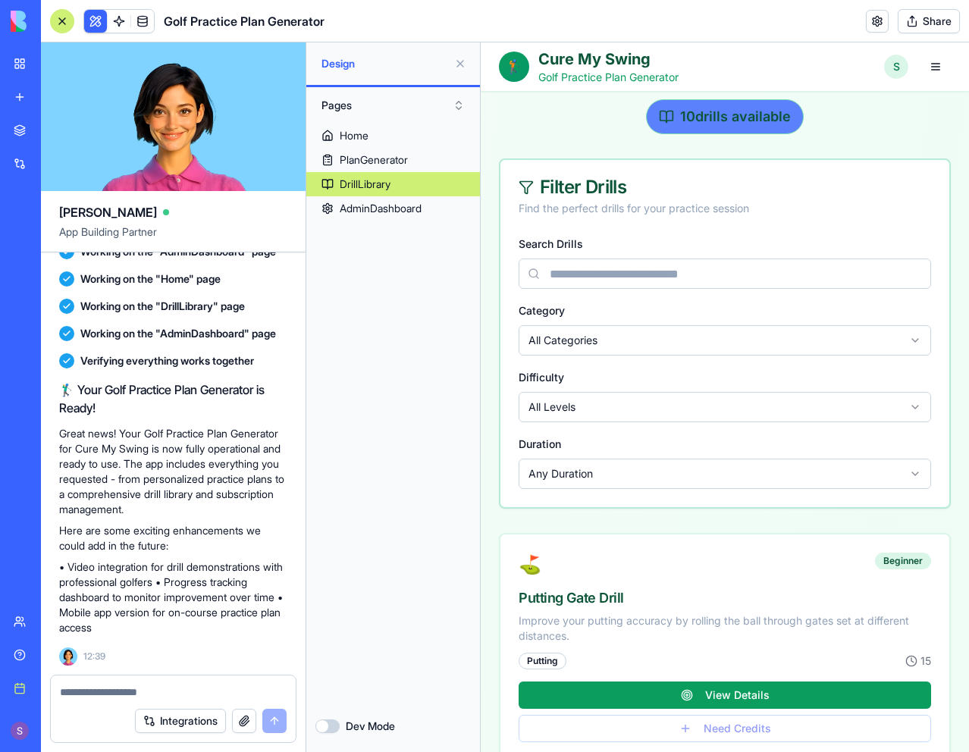
scroll to position [76, 0]
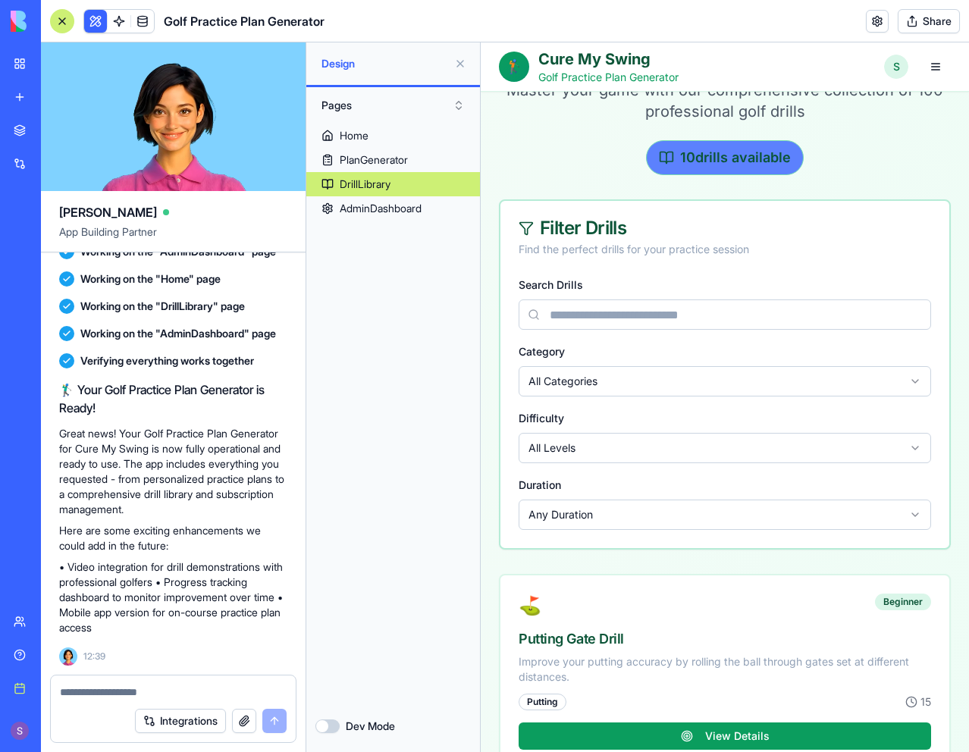
click at [716, 153] on div "10 drills available" at bounding box center [725, 157] width 158 height 35
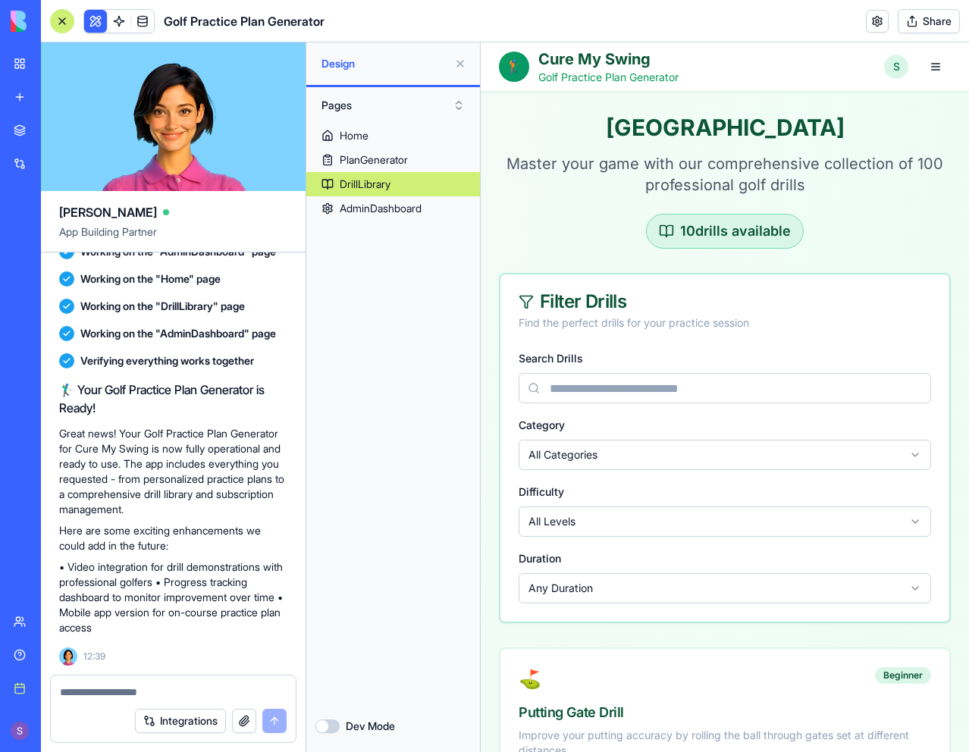
scroll to position [0, 0]
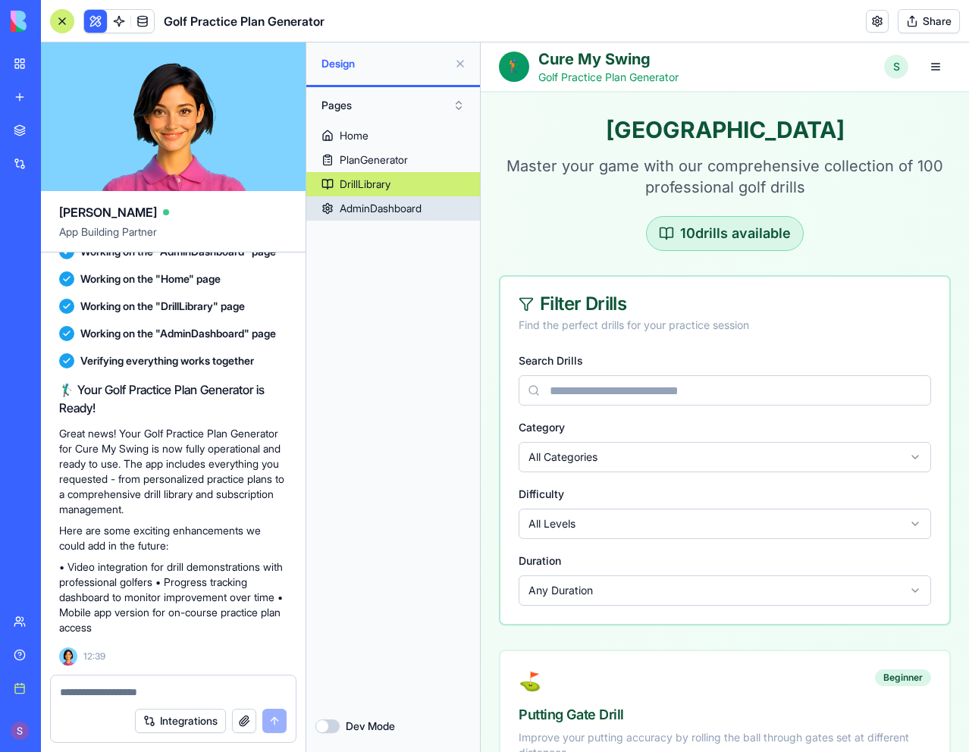
click at [395, 203] on div "AdminDashboard" at bounding box center [381, 208] width 82 height 15
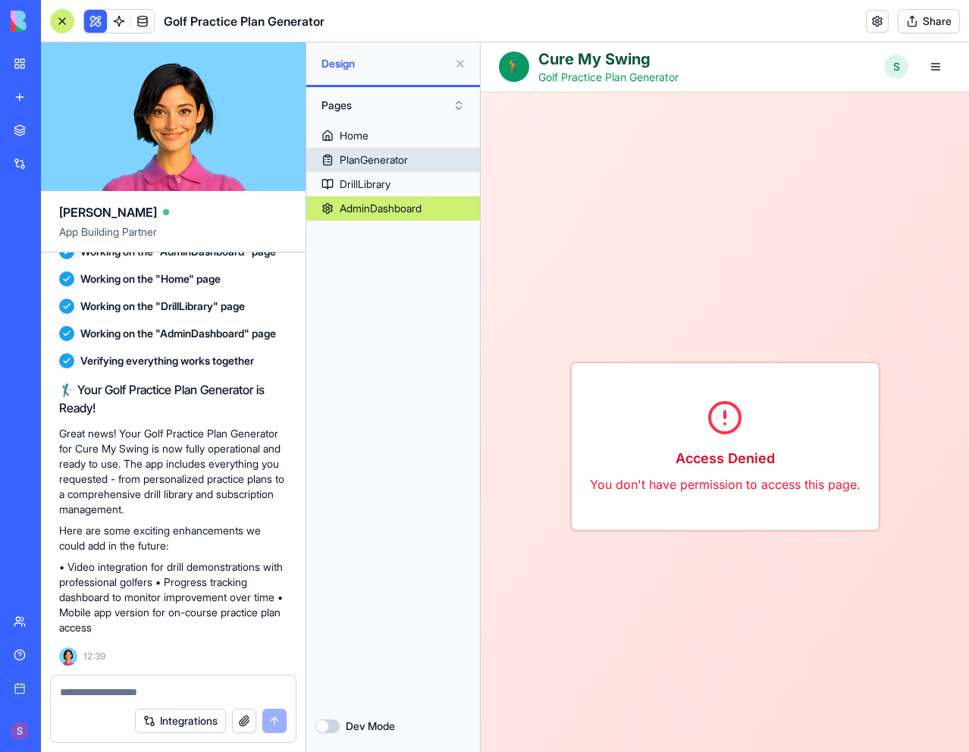
click at [400, 164] on div "PlanGenerator" at bounding box center [374, 159] width 68 height 15
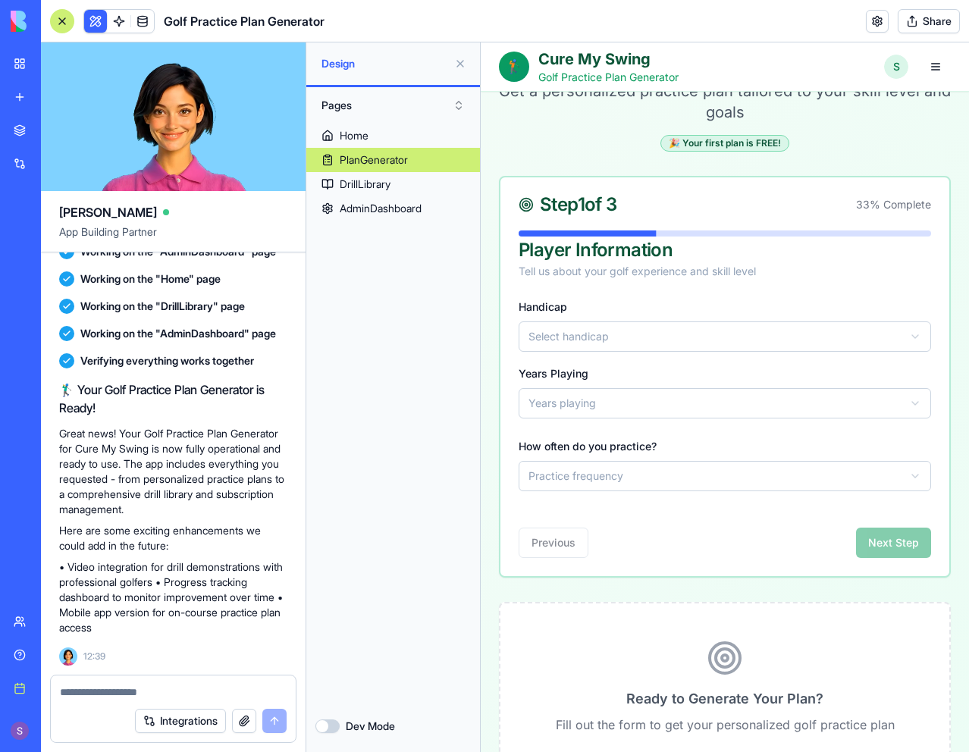
scroll to position [76, 0]
click at [559, 536] on div "Previous Next Step" at bounding box center [725, 533] width 413 height 49
click at [591, 322] on html "**********" at bounding box center [725, 604] width 488 height 1275
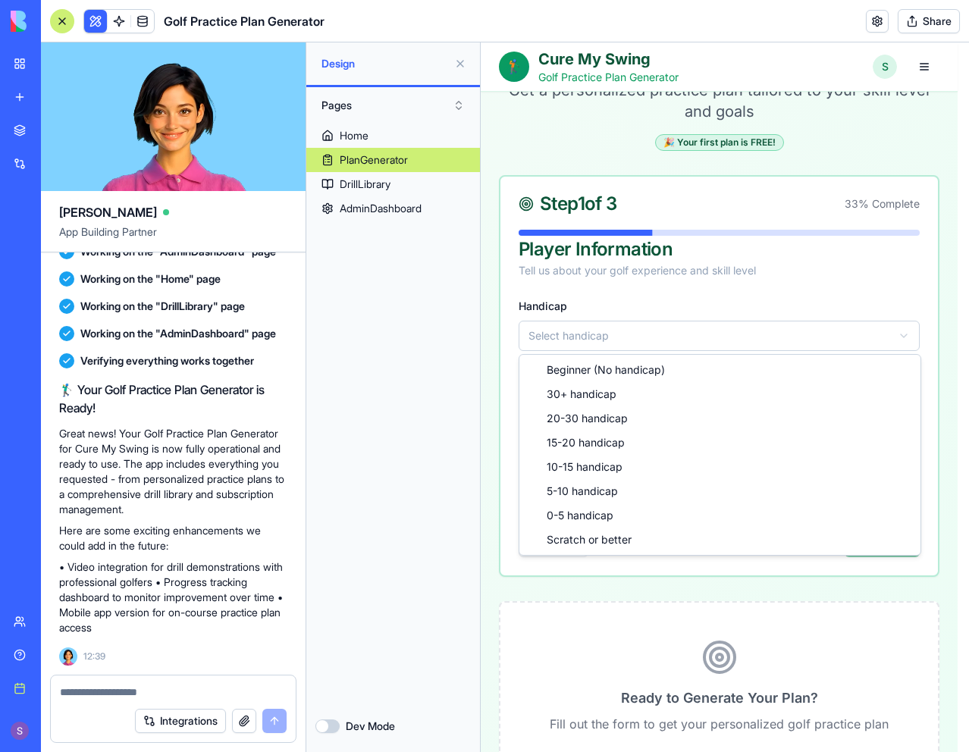
select select "***"
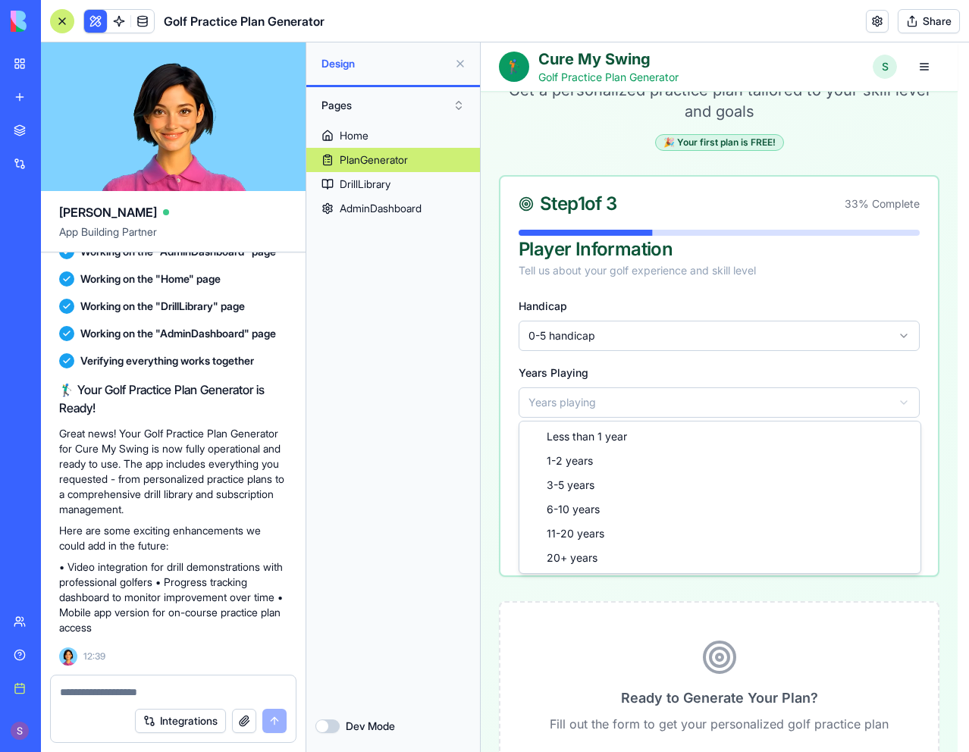
click at [605, 401] on html "**********" at bounding box center [725, 604] width 488 height 1275
select select "*****"
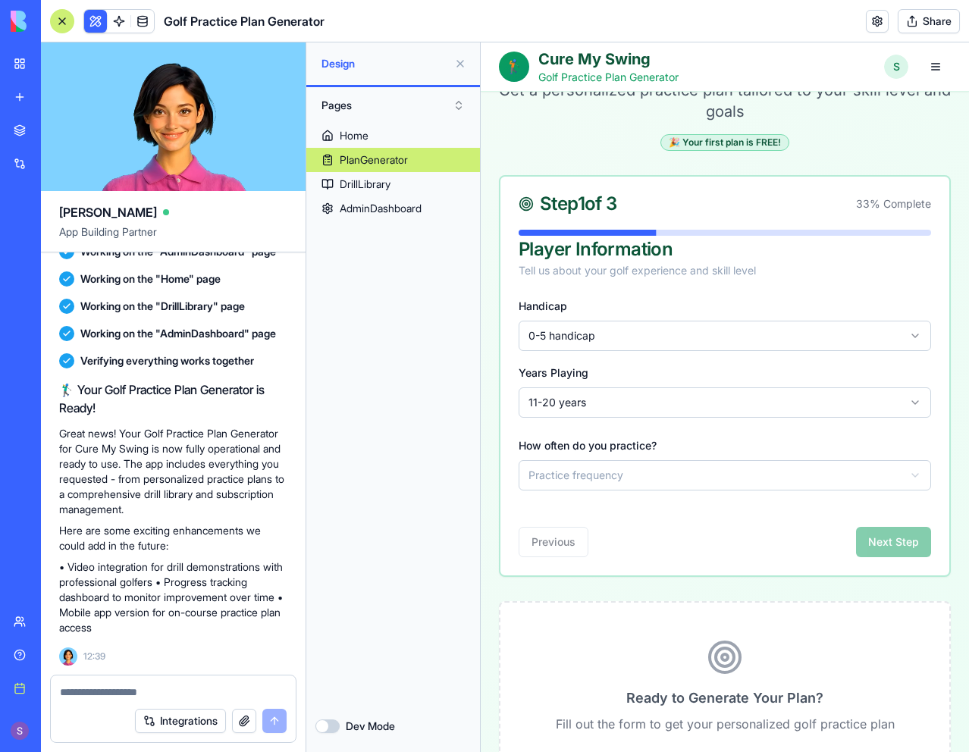
click at [603, 476] on html "**********" at bounding box center [725, 604] width 488 height 1275
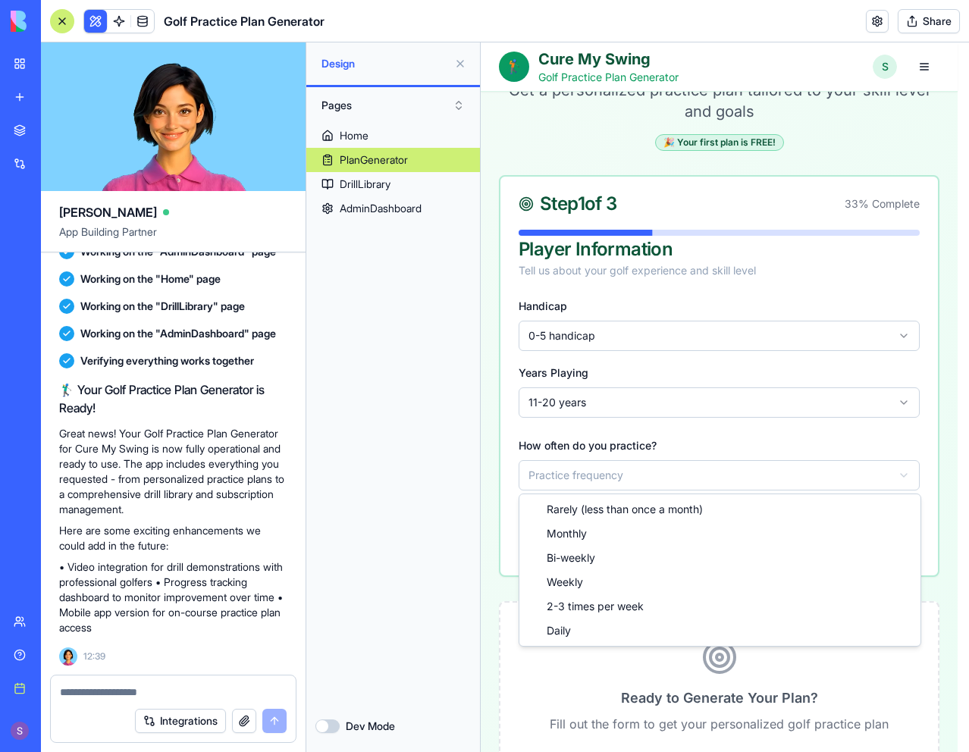
select select "******"
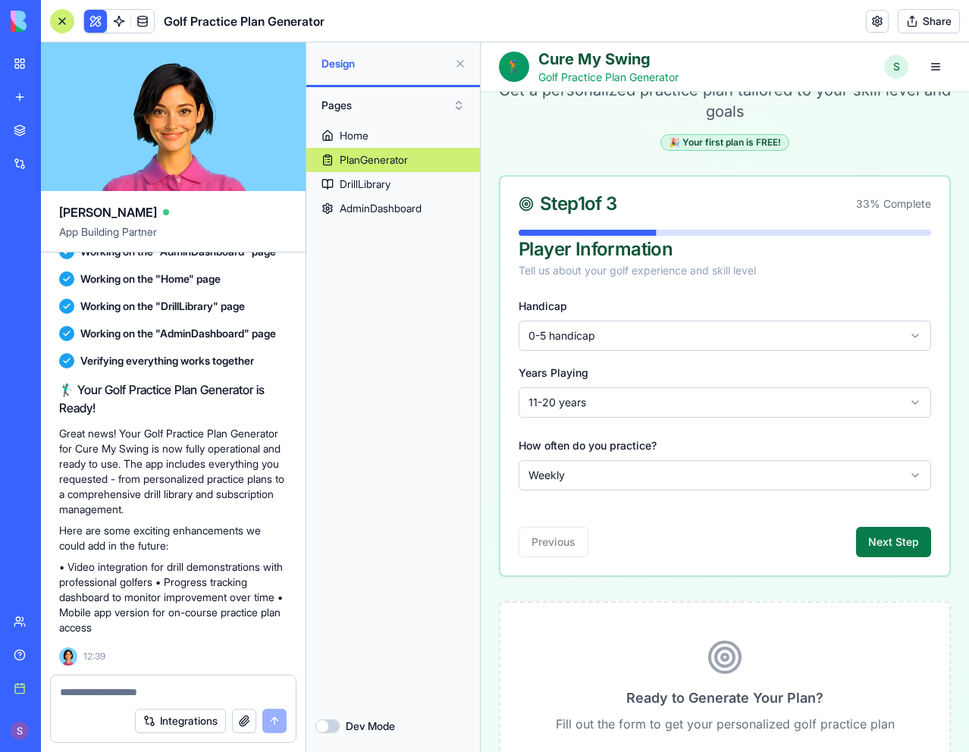
click at [862, 547] on button "Next Step" at bounding box center [893, 542] width 75 height 30
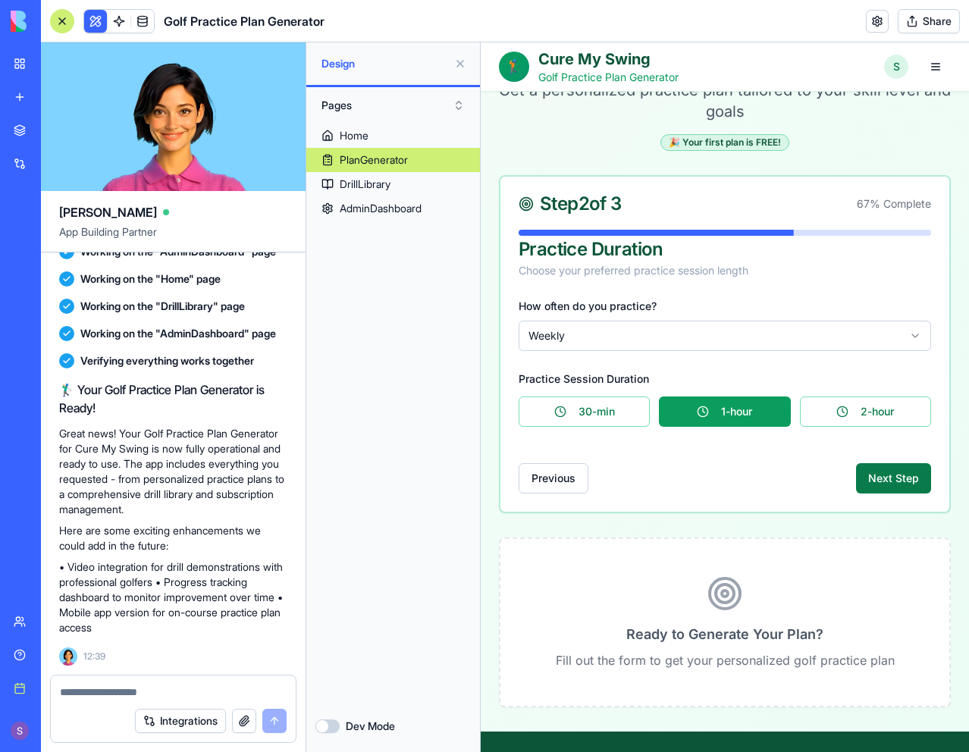
click at [858, 472] on button "Next Step" at bounding box center [893, 478] width 75 height 30
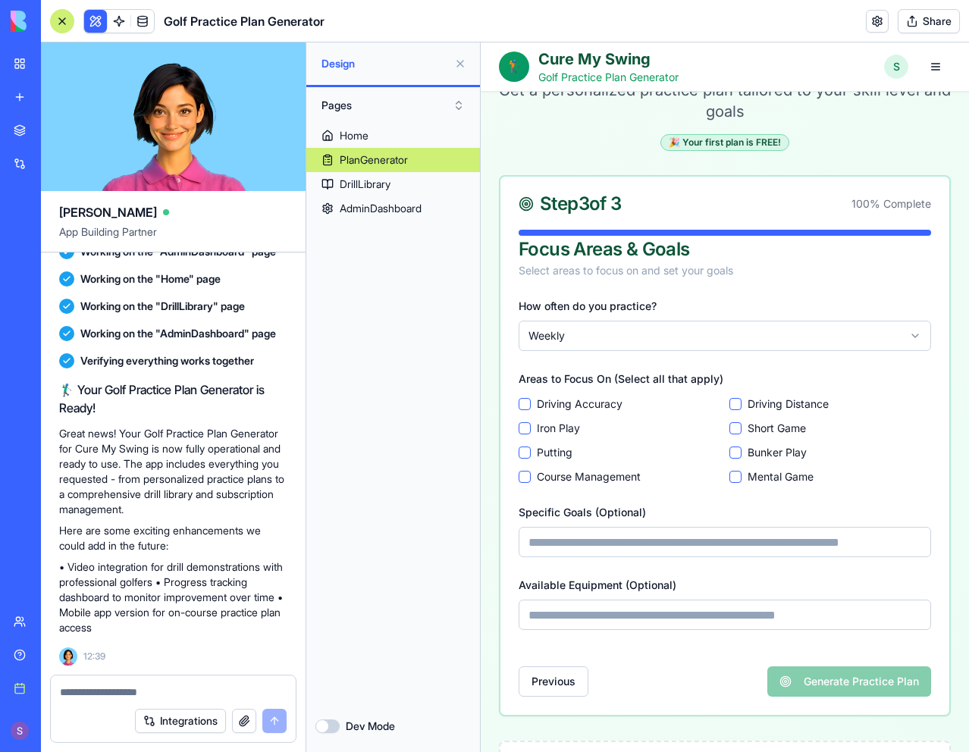
click at [527, 404] on Accuracy "Driving Accuracy" at bounding box center [525, 404] width 12 height 12
drag, startPoint x: 526, startPoint y: 429, endPoint x: 529, endPoint y: 439, distance: 11.0
click at [529, 430] on Play "Iron Play" at bounding box center [525, 428] width 12 height 12
click at [526, 452] on button "Putting" at bounding box center [525, 453] width 12 height 12
click at [529, 475] on Management "Course Management" at bounding box center [525, 477] width 12 height 12
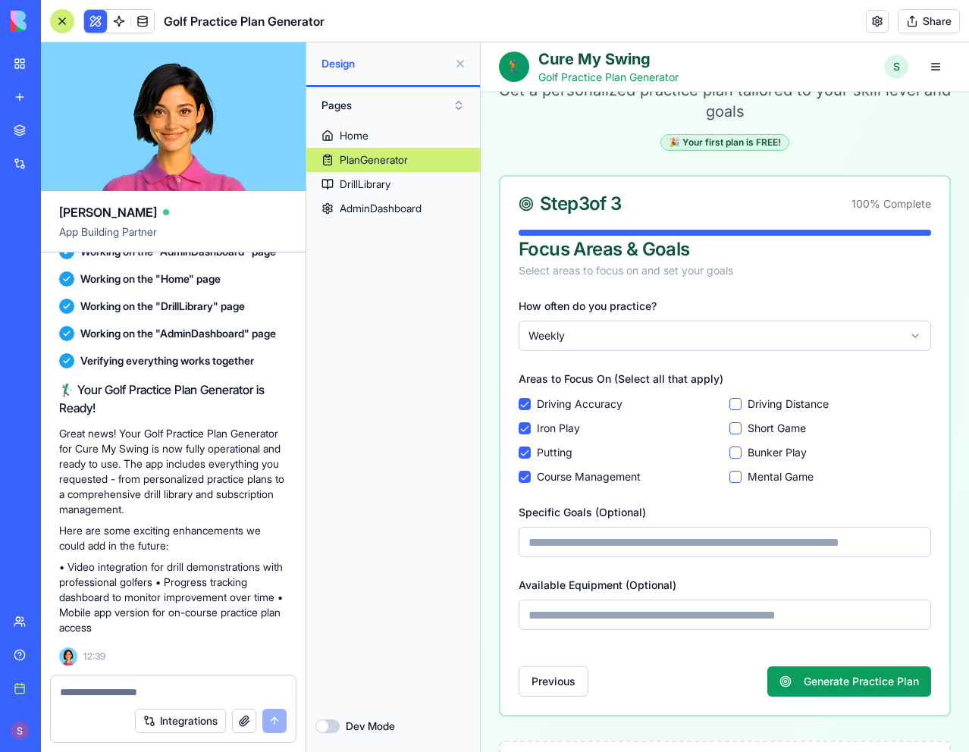
click at [732, 402] on Distance "Driving Distance" at bounding box center [736, 404] width 12 height 12
click at [734, 428] on Game "Short Game" at bounding box center [736, 428] width 12 height 12
click at [730, 454] on Play "Bunker Play" at bounding box center [736, 453] width 12 height 12
click at [730, 477] on Game "Mental Game" at bounding box center [736, 477] width 12 height 12
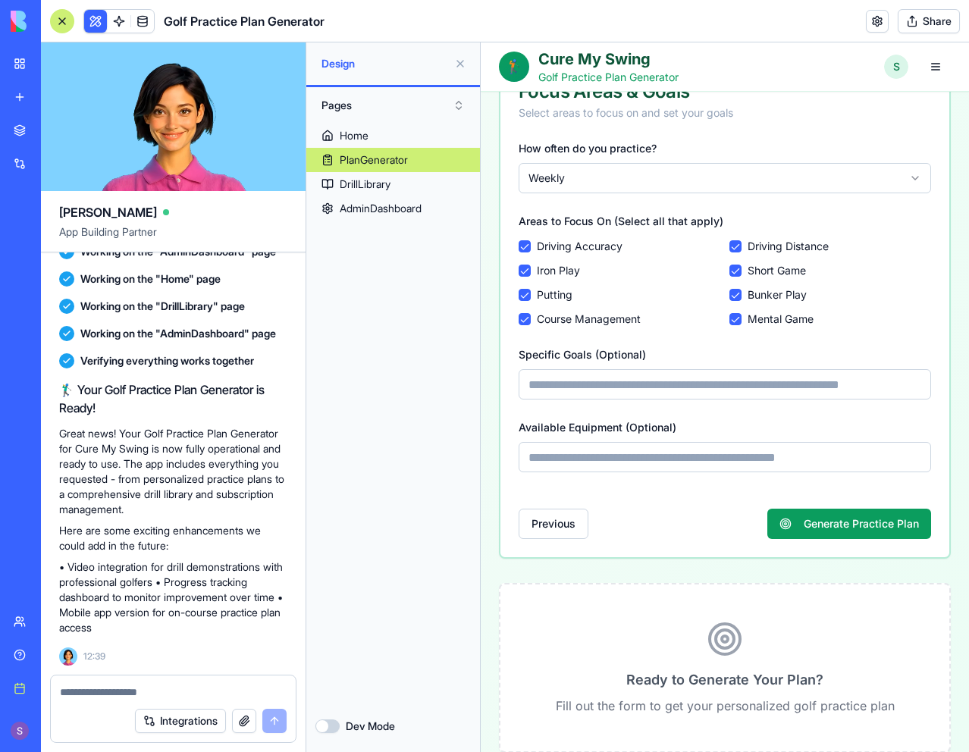
scroll to position [303, 0]
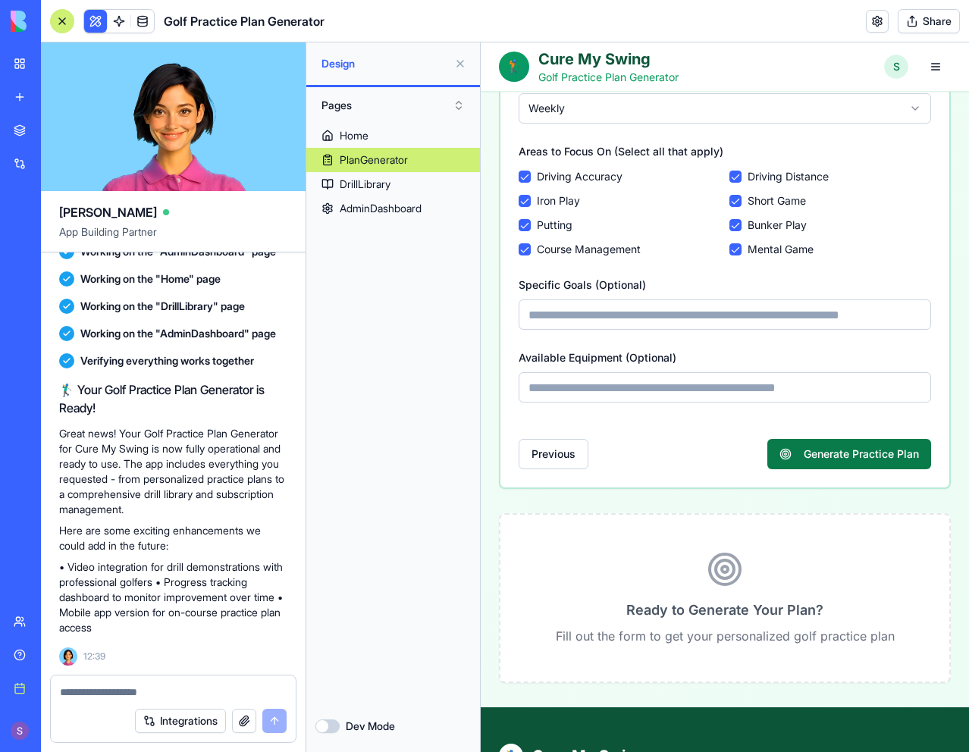
click at [797, 464] on div "**********" at bounding box center [725, 278] width 449 height 419
click at [797, 457] on button "Generate Practice Plan" at bounding box center [850, 454] width 164 height 30
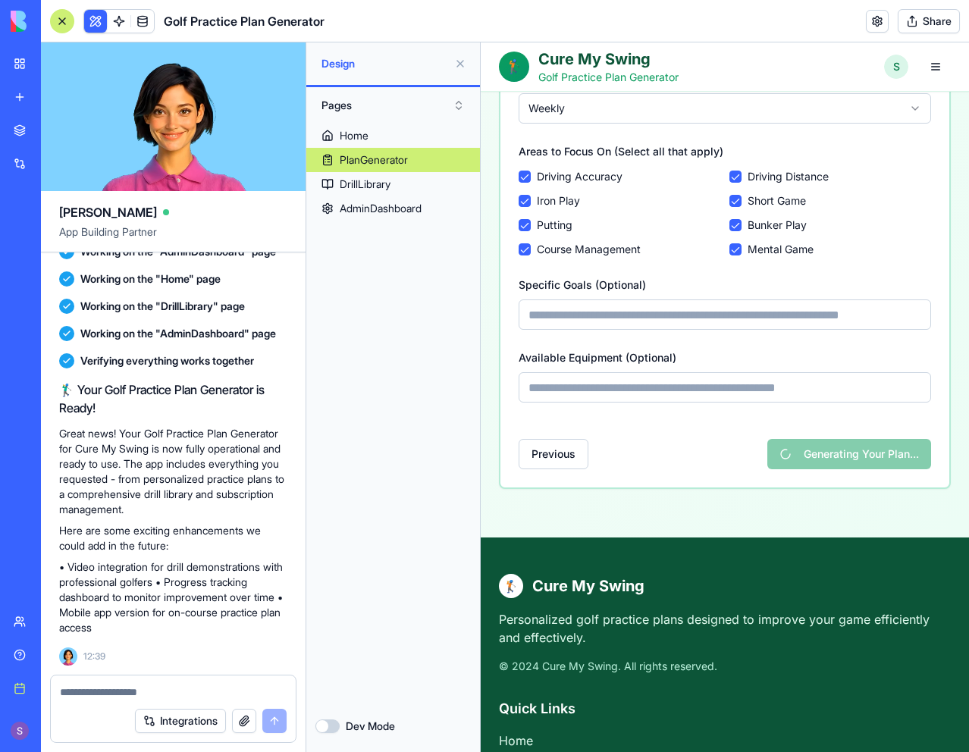
click at [402, 380] on div "Home PlanGenerator DrillLibrary AdminDashboard" at bounding box center [393, 412] width 174 height 577
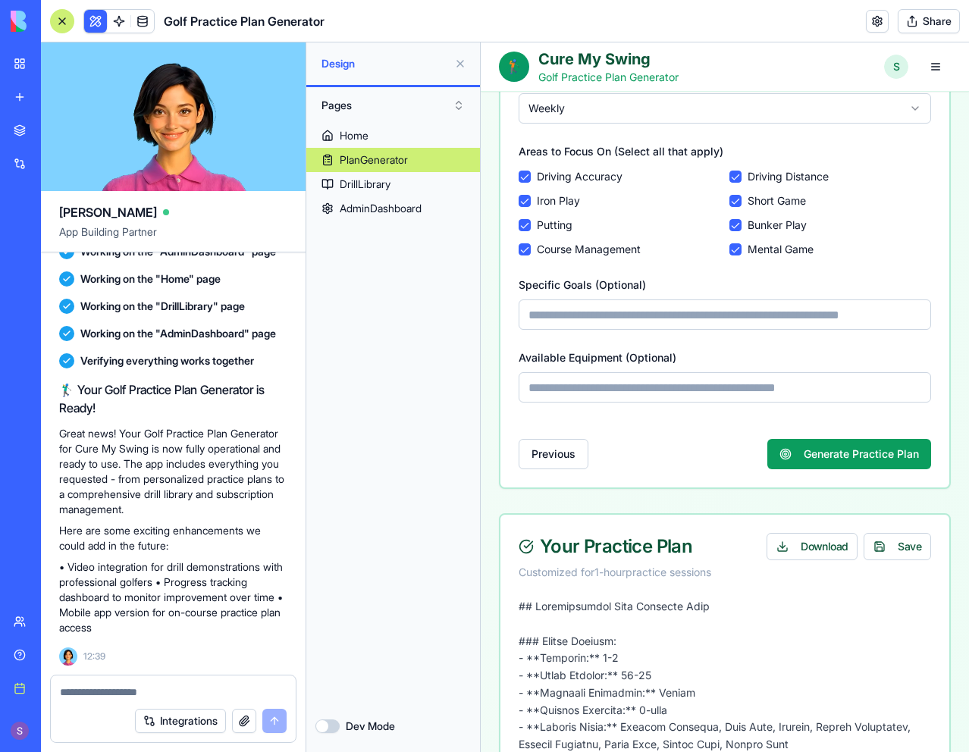
click at [364, 422] on div "Home PlanGenerator DrillLibrary AdminDashboard" at bounding box center [393, 412] width 174 height 577
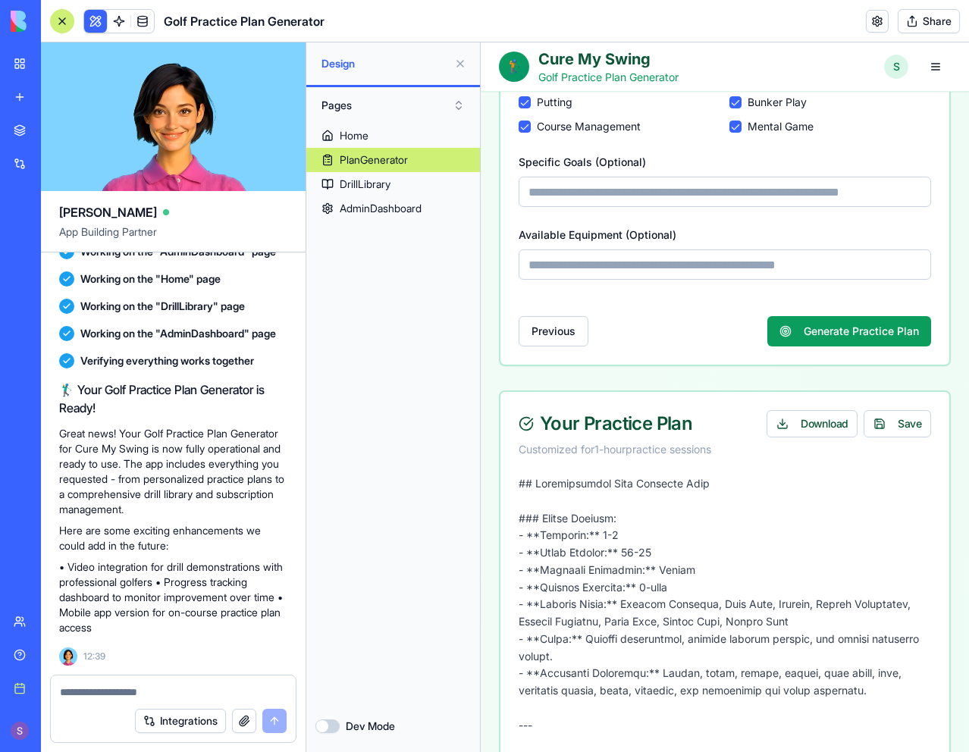
scroll to position [228, 0]
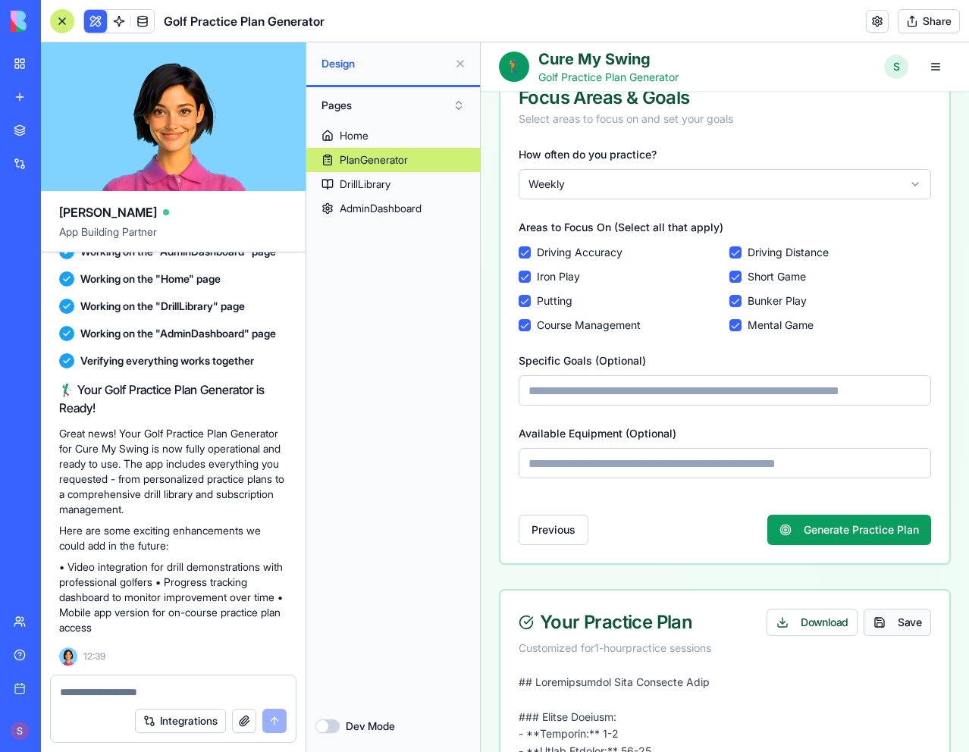
click at [886, 619] on button "Save" at bounding box center [898, 622] width 68 height 27
click at [809, 617] on button "Download" at bounding box center [812, 622] width 91 height 27
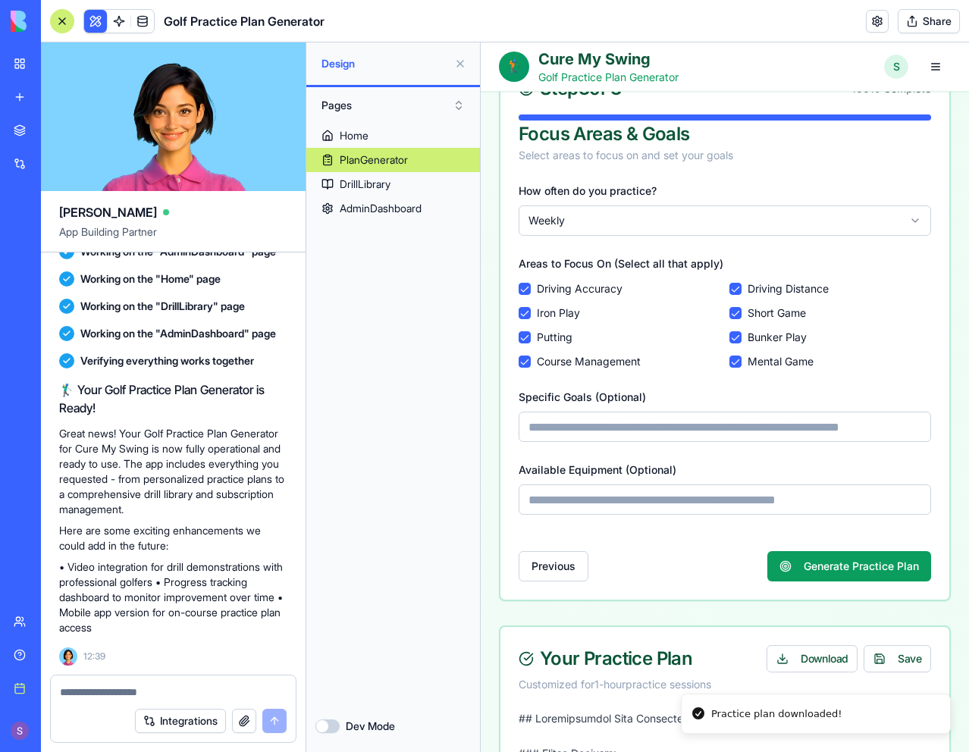
scroll to position [0, 0]
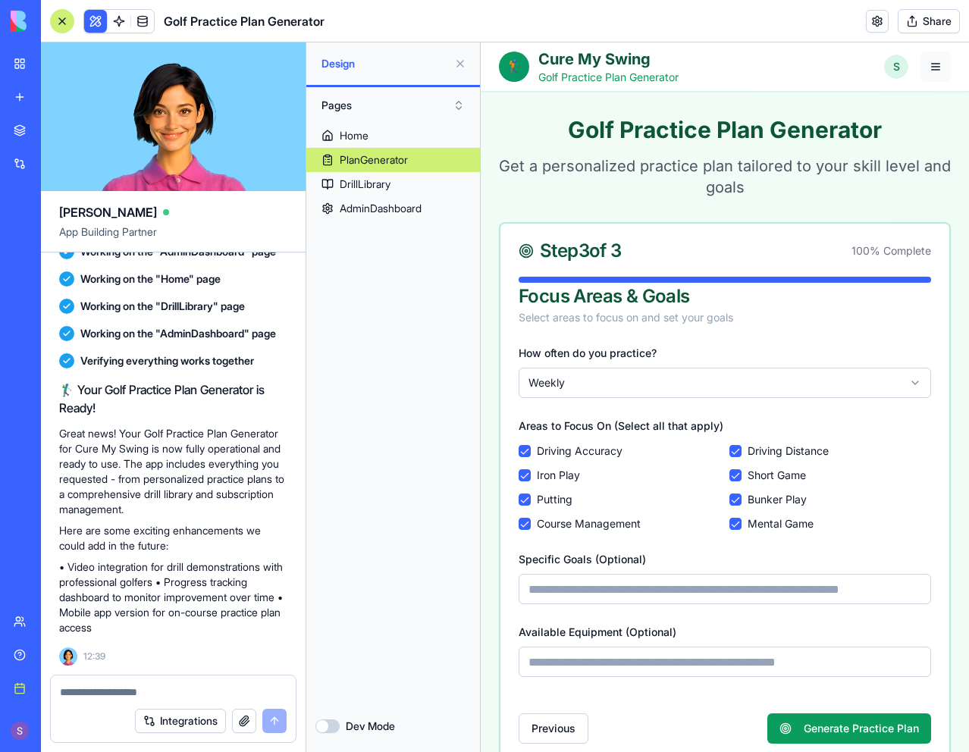
click at [921, 61] on button "button" at bounding box center [936, 67] width 30 height 30
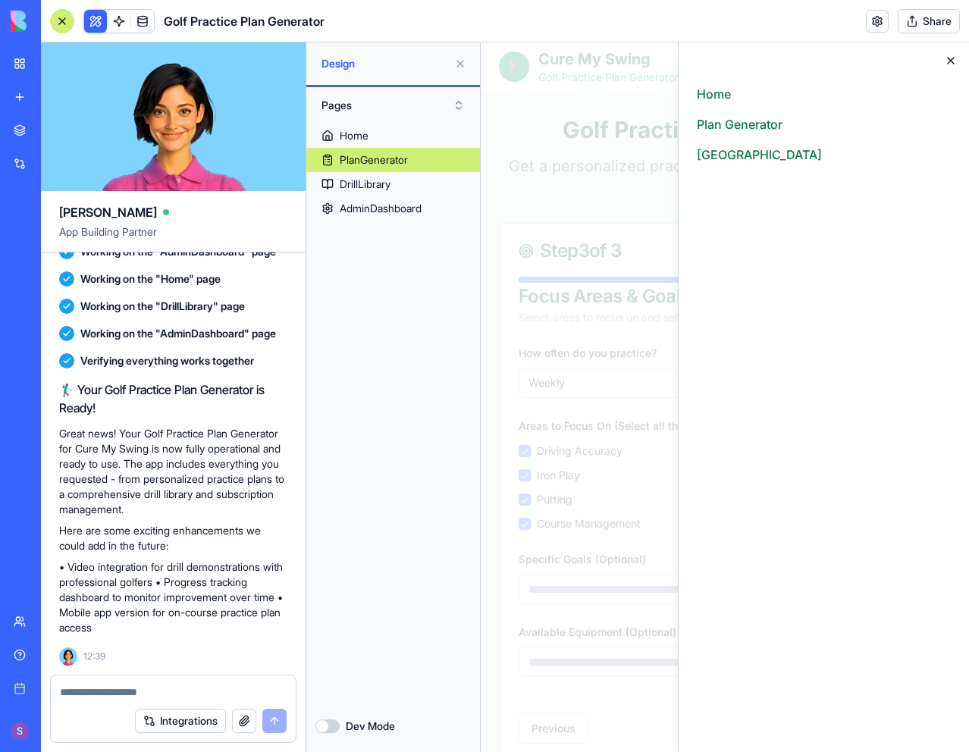
click at [953, 61] on icon "button" at bounding box center [951, 61] width 12 height 12
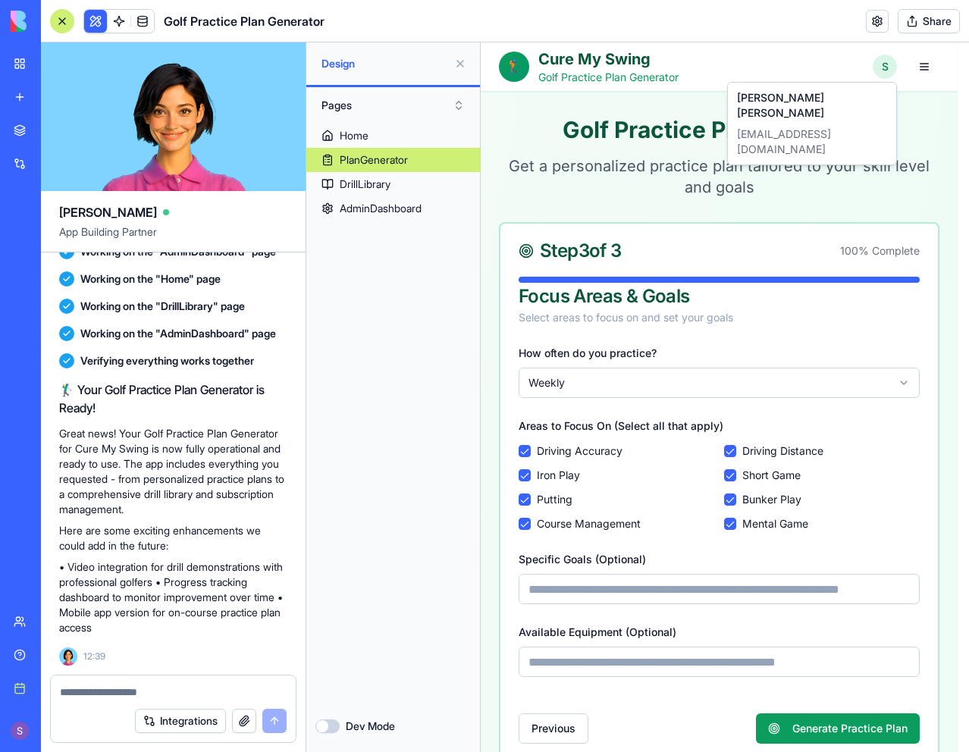
click at [821, 99] on div "Sam Davis samdavis5582@gmail.com" at bounding box center [812, 124] width 162 height 76
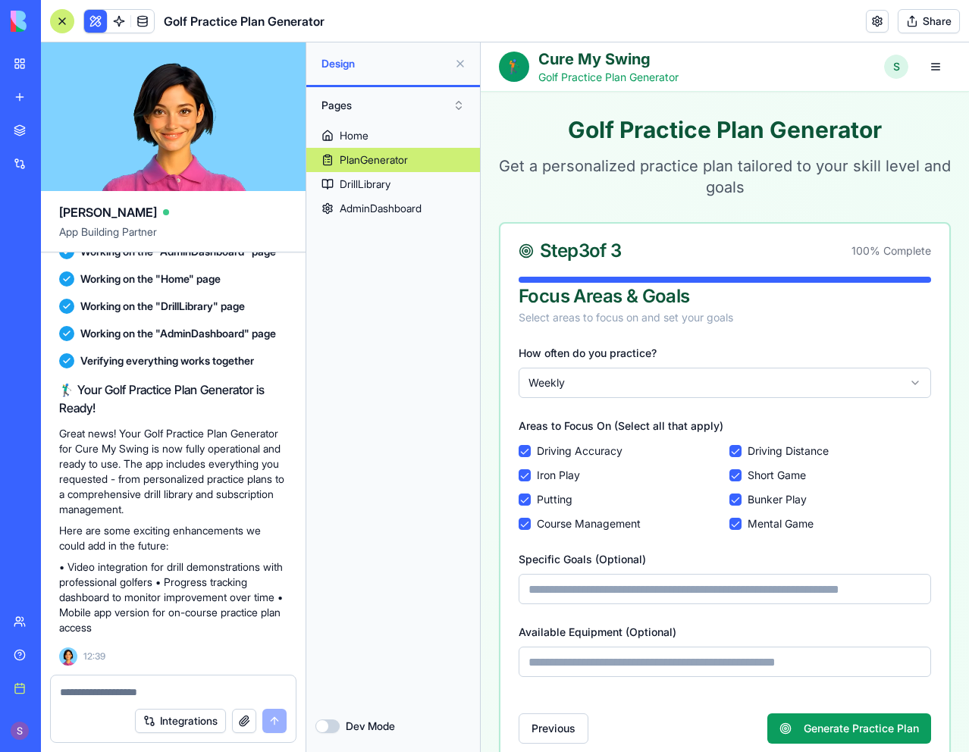
click at [583, 55] on h1 "Cure My Swing" at bounding box center [609, 59] width 140 height 21
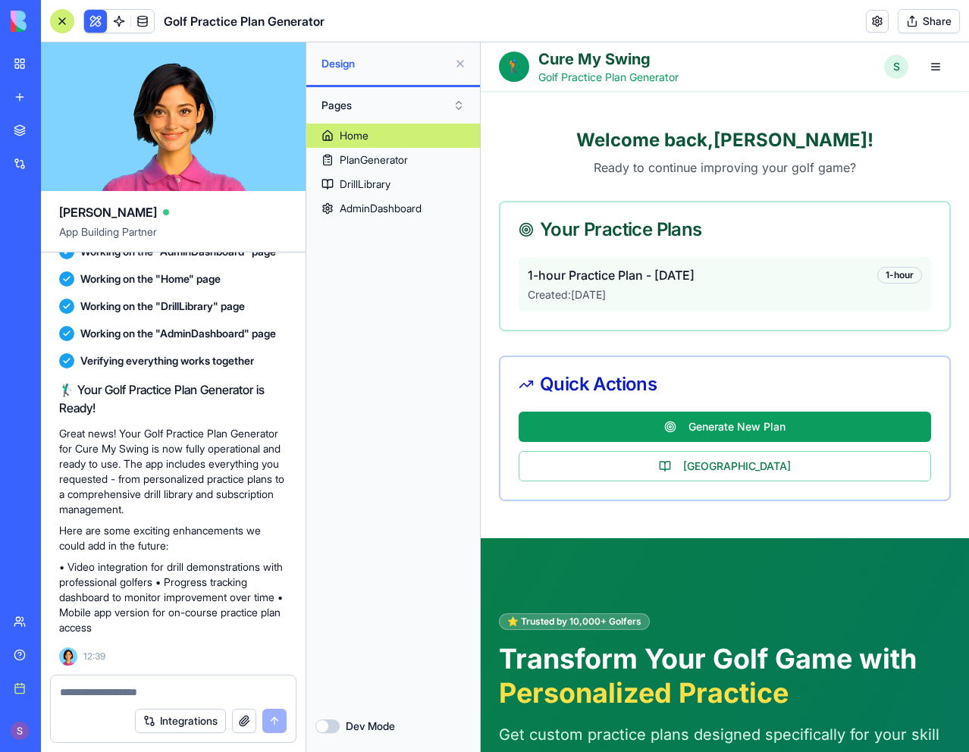
click at [759, 281] on div "1-hour Practice Plan - 8/11/2025 1-hour" at bounding box center [725, 275] width 394 height 18
click at [667, 276] on span "1-hour Practice Plan - 8/11/2025" at bounding box center [611, 275] width 167 height 18
click at [596, 278] on span "1-hour Practice Plan - 8/11/2025" at bounding box center [611, 275] width 167 height 18
click at [688, 269] on span "1-hour Practice Plan - 8/11/2025" at bounding box center [611, 275] width 167 height 18
click at [655, 284] on span "1-hour Practice Plan - 8/11/2025" at bounding box center [611, 275] width 167 height 18
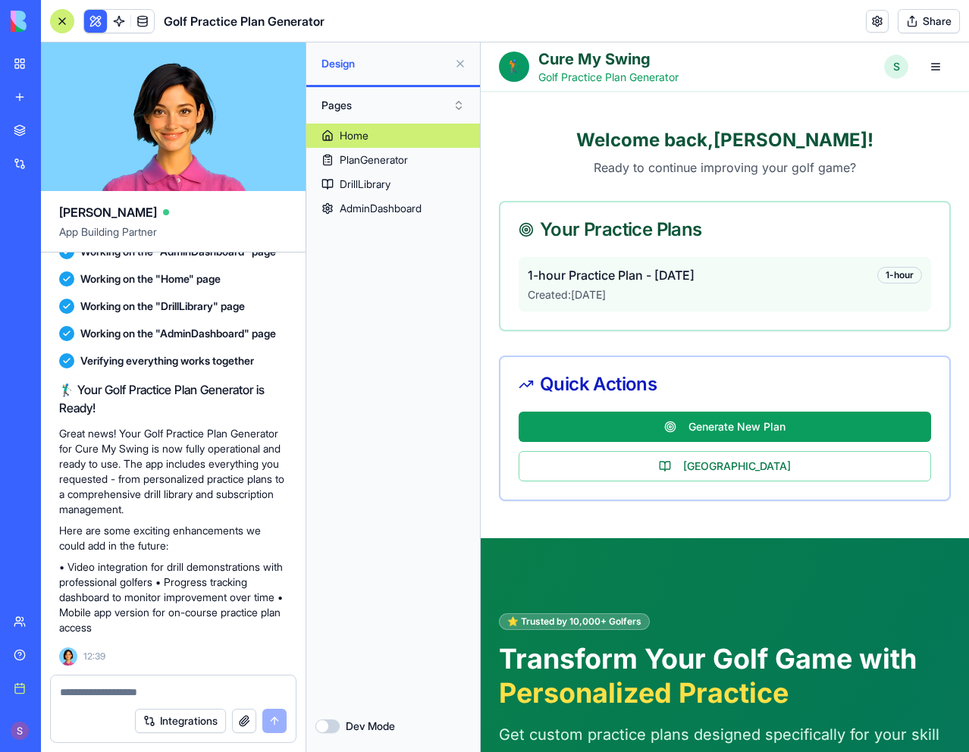
click at [839, 283] on div "1-hour Practice Plan - 8/11/2025 1-hour" at bounding box center [725, 275] width 394 height 18
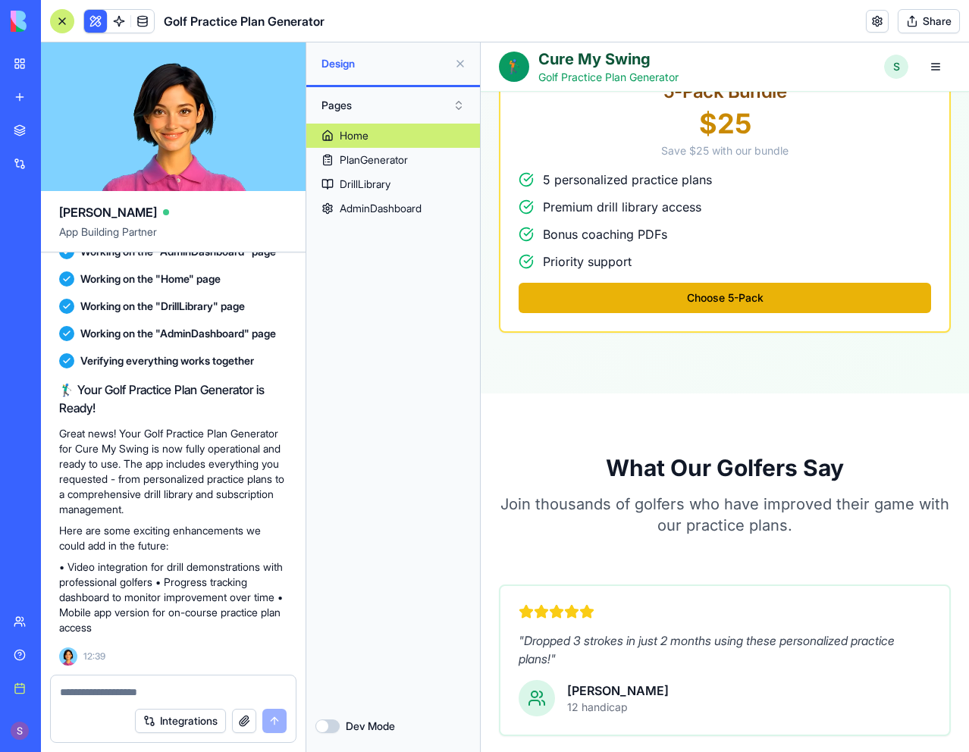
scroll to position [3110, 0]
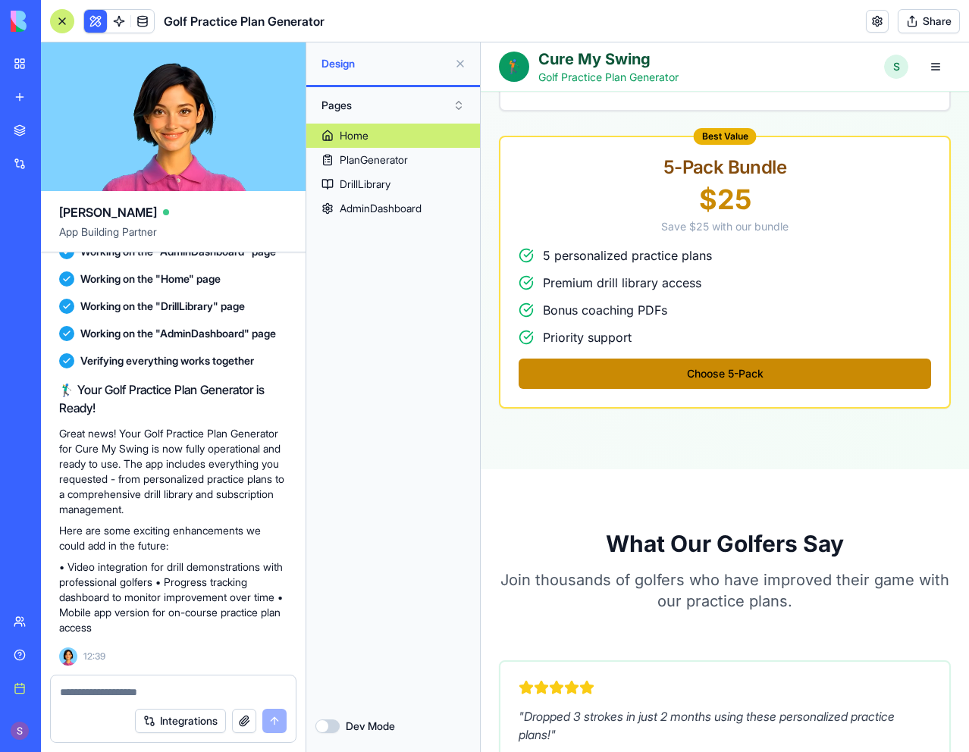
click at [714, 359] on button "Choose 5-Pack" at bounding box center [725, 374] width 413 height 30
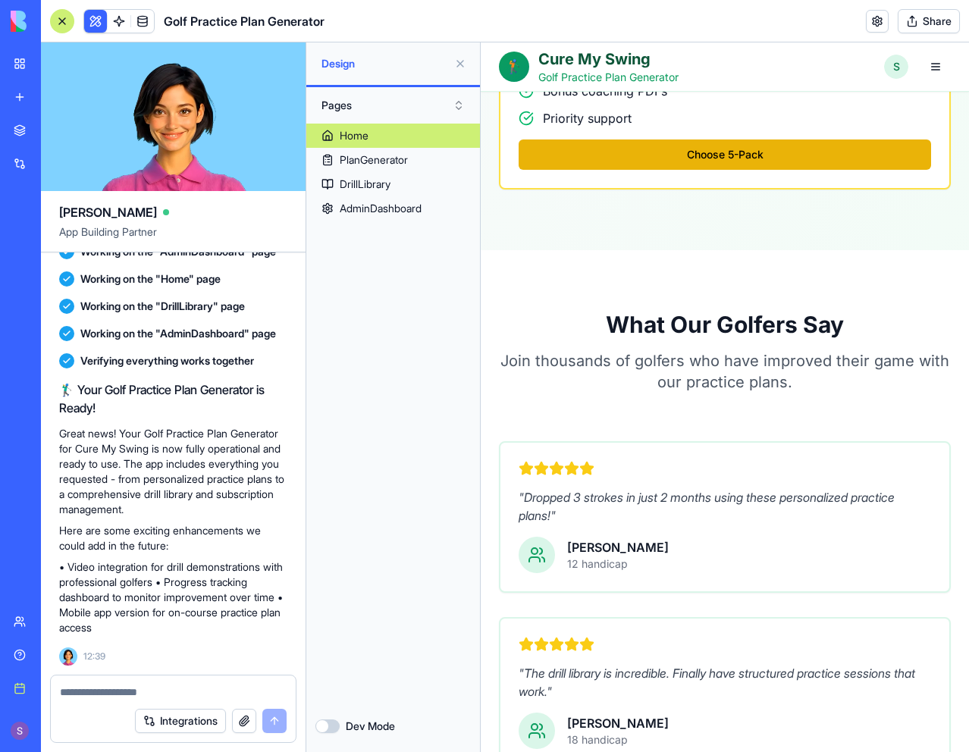
scroll to position [3337, 0]
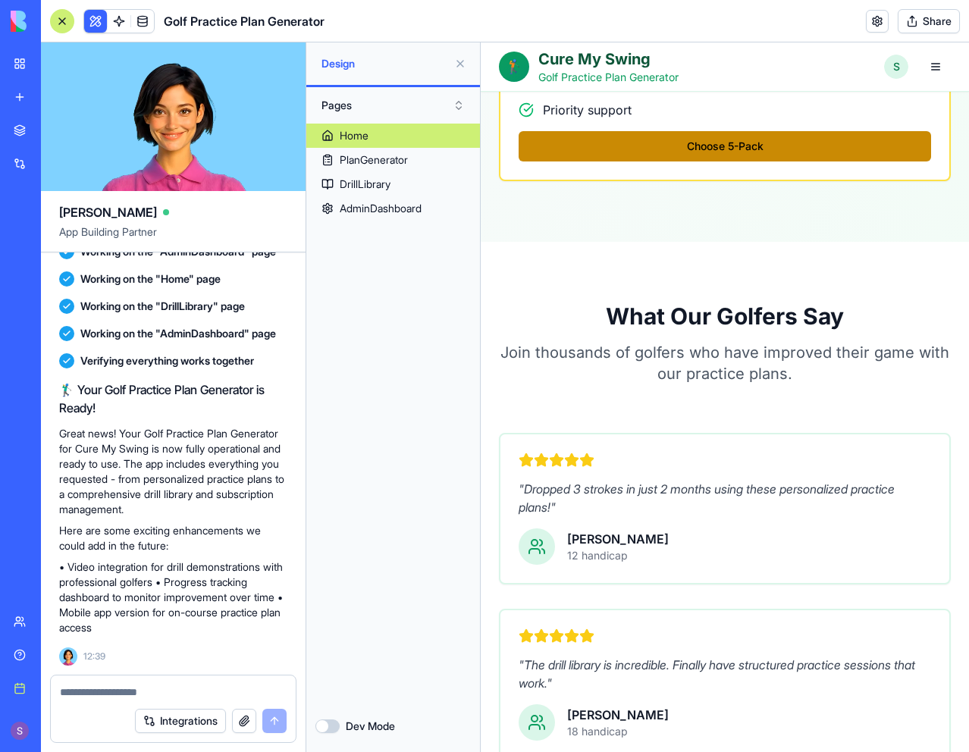
click at [723, 139] on button "Choose 5-Pack" at bounding box center [725, 146] width 413 height 30
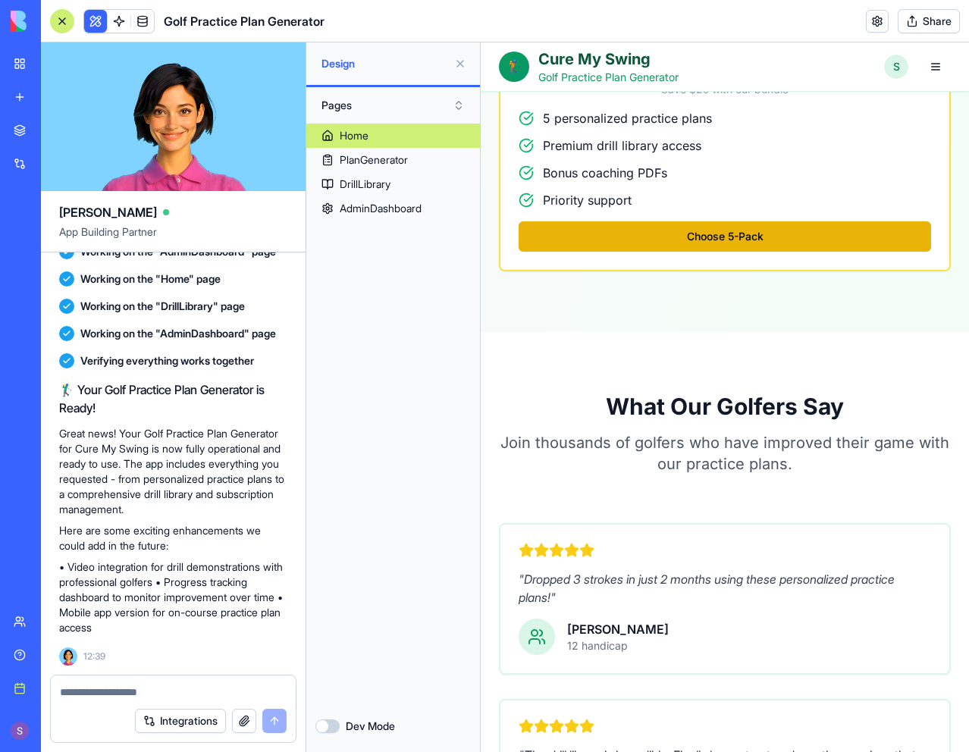
scroll to position [2995, 0]
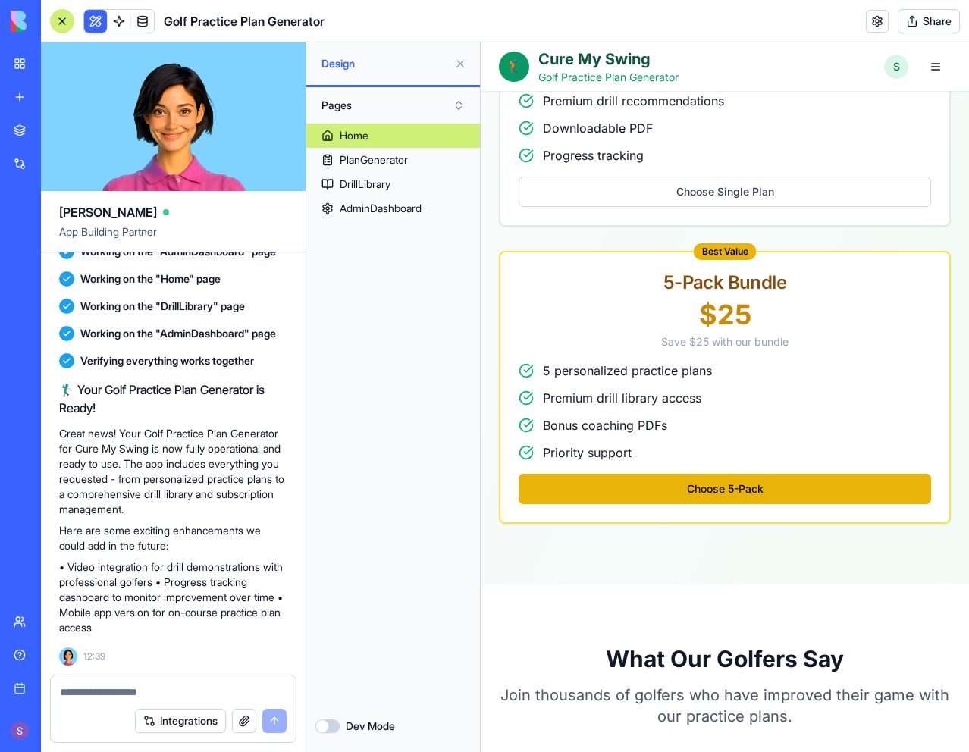
click at [385, 313] on div "Home PlanGenerator DrillLibrary AdminDashboard" at bounding box center [393, 412] width 174 height 577
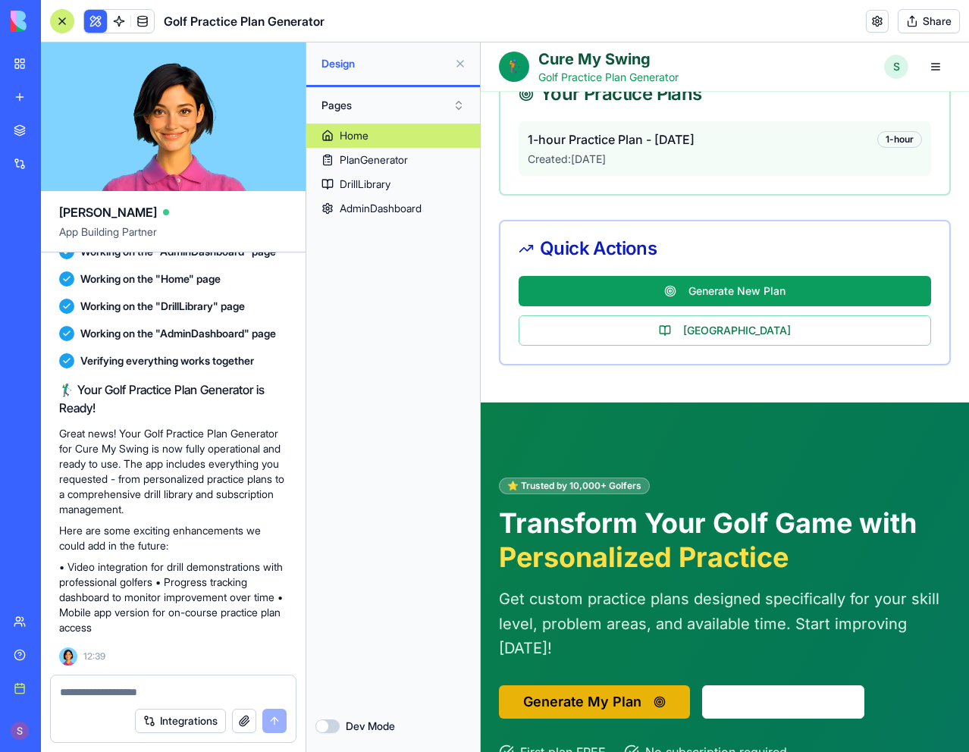
scroll to position [0, 0]
